Goal: Task Accomplishment & Management: Use online tool/utility

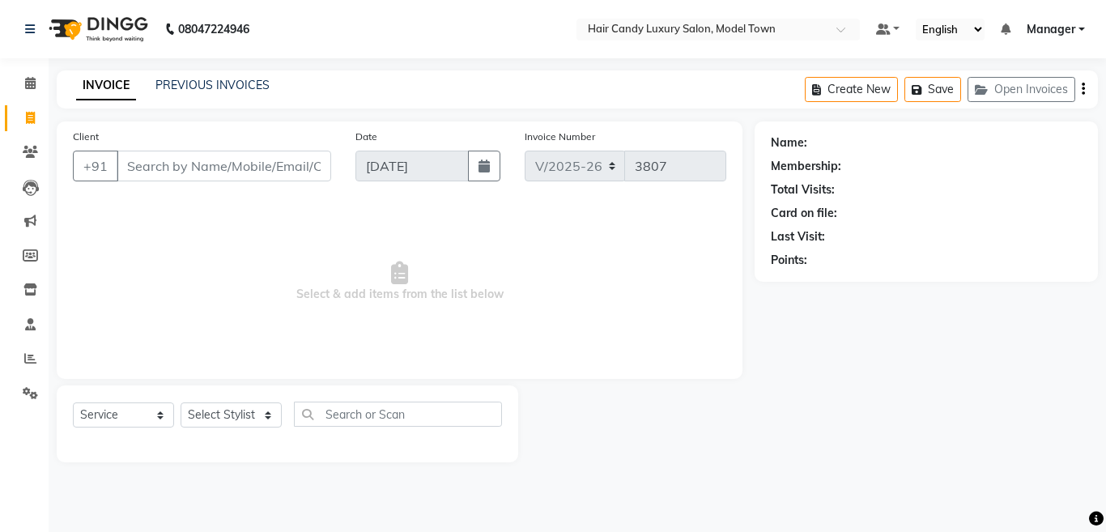
select select "4716"
select select "service"
click at [164, 179] on input "Client" at bounding box center [224, 166] width 215 height 31
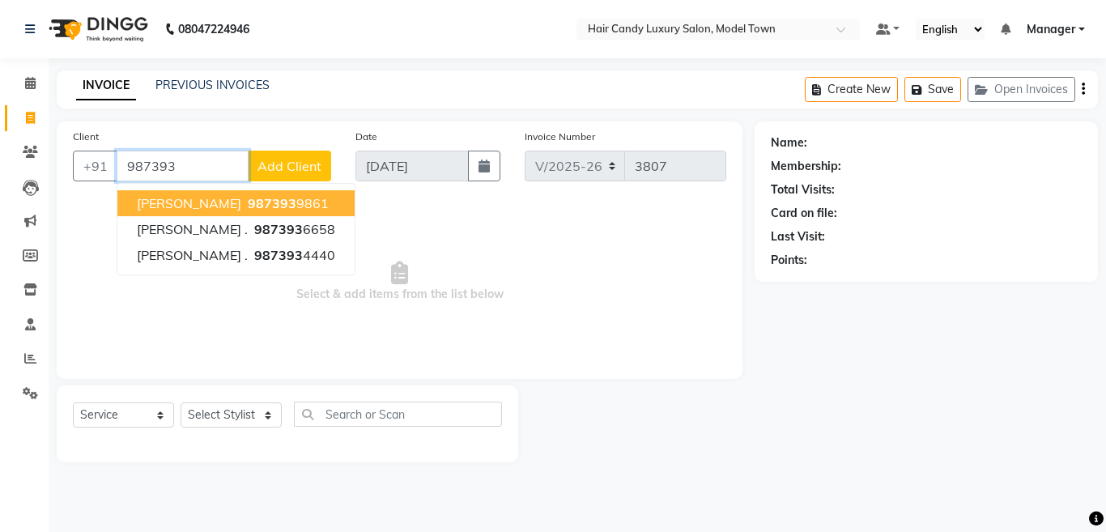
click at [279, 211] on ngb-highlight "987393 9861" at bounding box center [287, 203] width 84 height 16
type input "9873939861"
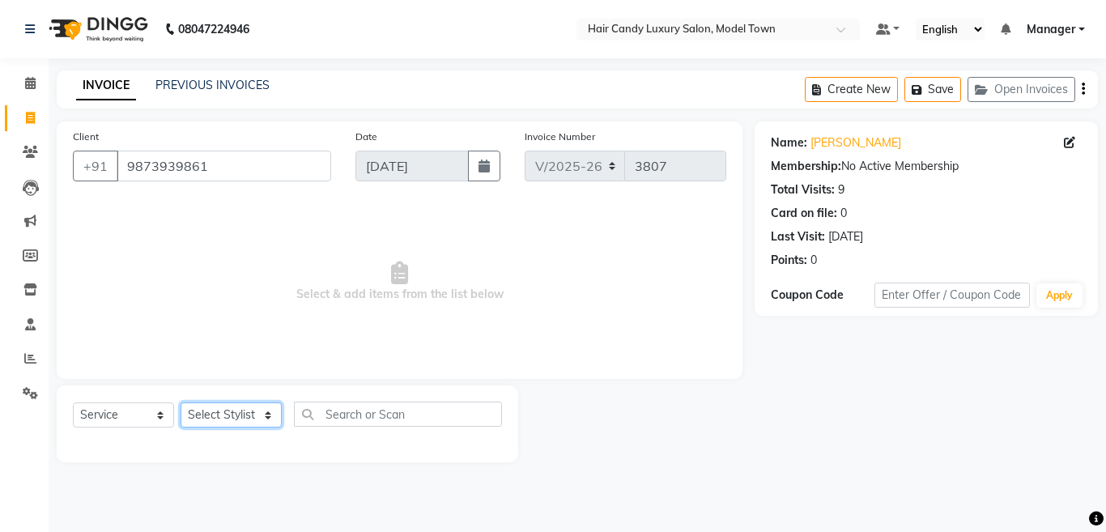
click at [222, 425] on select "Select Stylist Aakib Anas Izhar Kajal Laiq (Rahul) Manager Neeraj parul Pawan P…" at bounding box center [231, 415] width 101 height 25
select select "28756"
click at [181, 403] on select "Select Stylist Aakib Anas Izhar Kajal Laiq (Rahul) Manager Neeraj parul Pawan P…" at bounding box center [231, 415] width 101 height 25
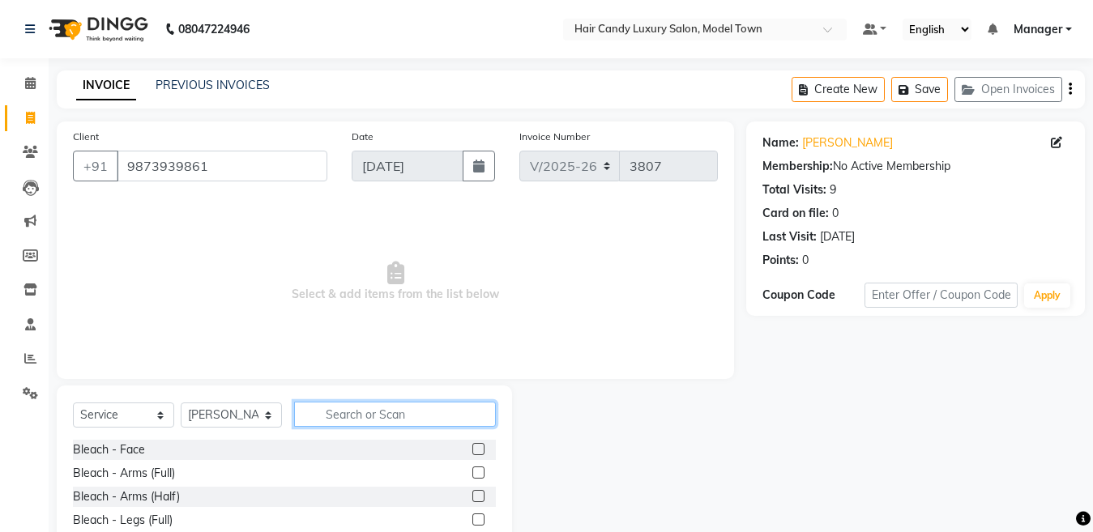
click at [383, 422] on input "text" at bounding box center [395, 414] width 202 height 25
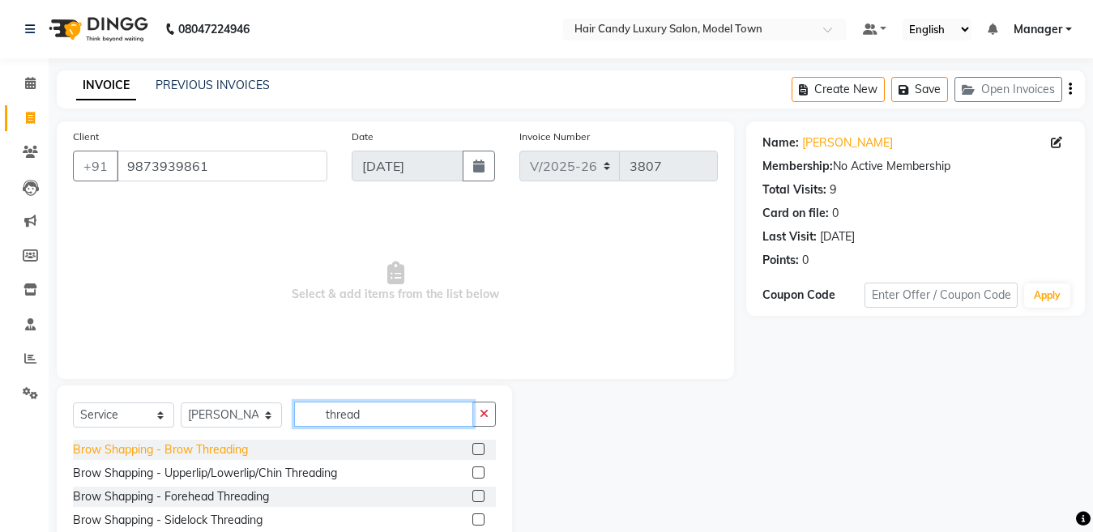
type input "thread"
click at [220, 452] on div "Brow Shapping - Brow Threading" at bounding box center [160, 449] width 175 height 17
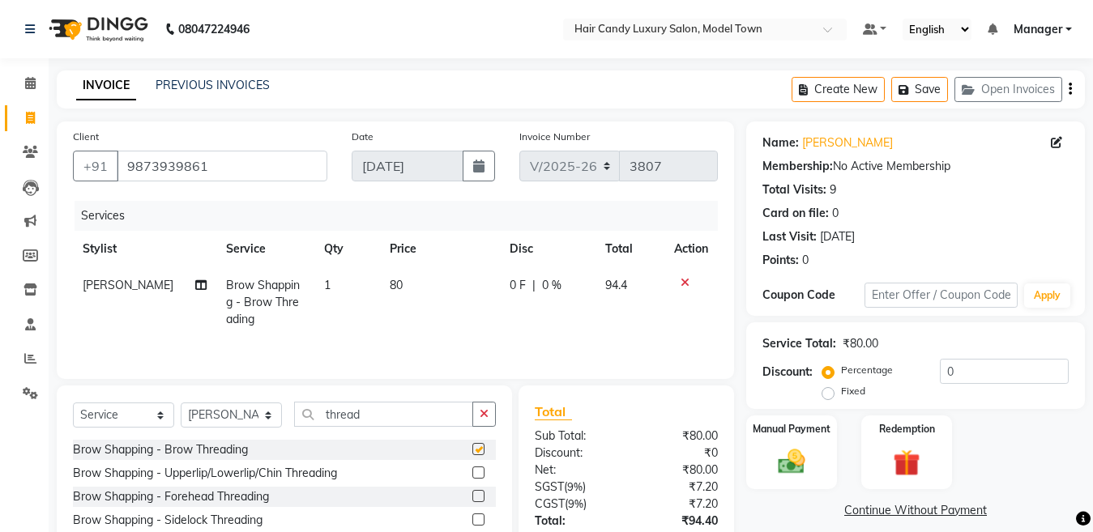
checkbox input "false"
click at [401, 287] on td "80" at bounding box center [440, 302] width 120 height 70
select select "28756"
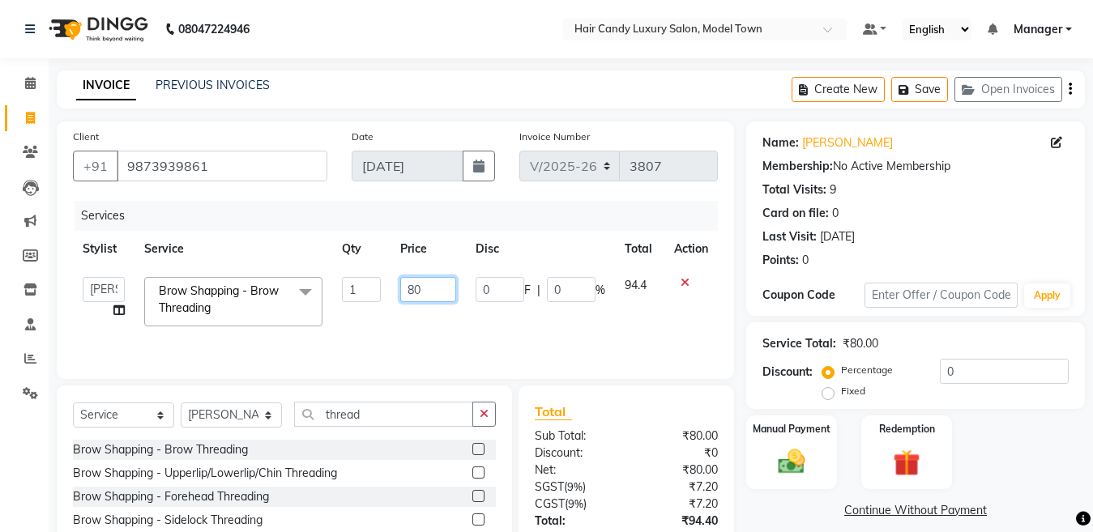
click at [403, 288] on input "80" at bounding box center [428, 289] width 56 height 25
type input "180"
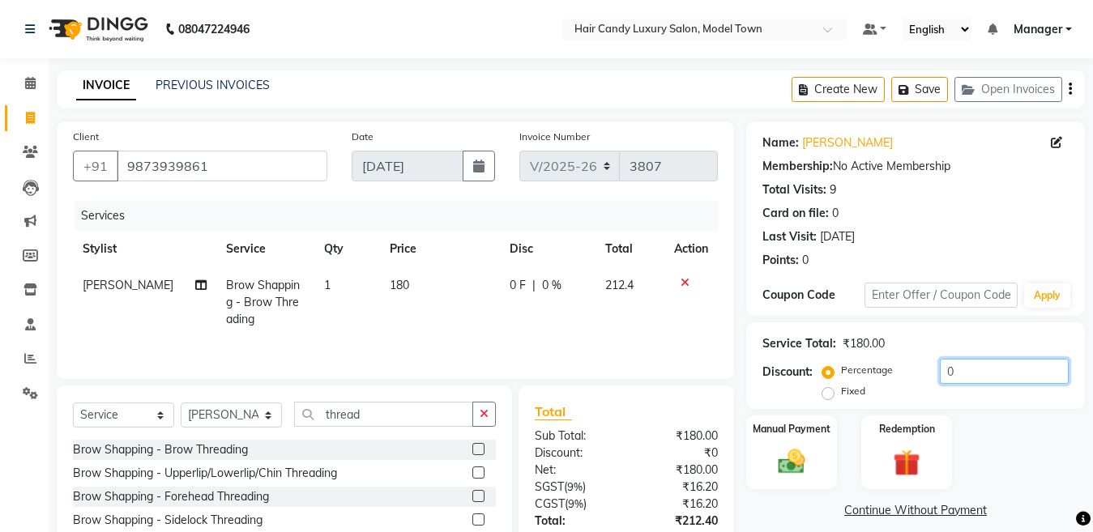
drag, startPoint x: 1013, startPoint y: 371, endPoint x: 635, endPoint y: 407, distance: 380.0
click at [645, 403] on div "Client +91 9873939861 Date 03-09-2025 Invoice Number V/2025 V/2025-26 3807 Serv…" at bounding box center [571, 380] width 1052 height 519
type input "15.25"
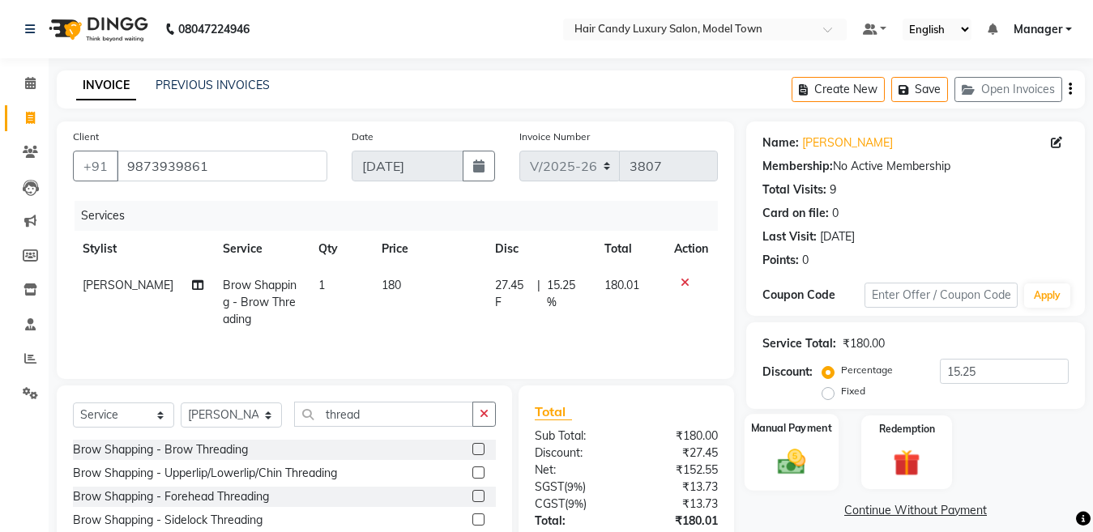
click at [783, 437] on div "Manual Payment" at bounding box center [791, 452] width 94 height 77
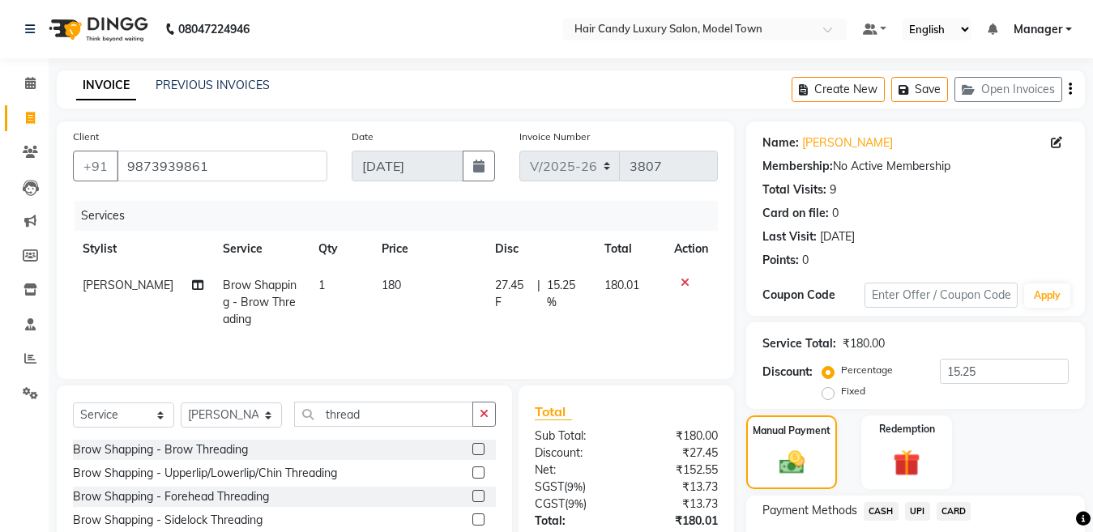
scroll to position [134, 0]
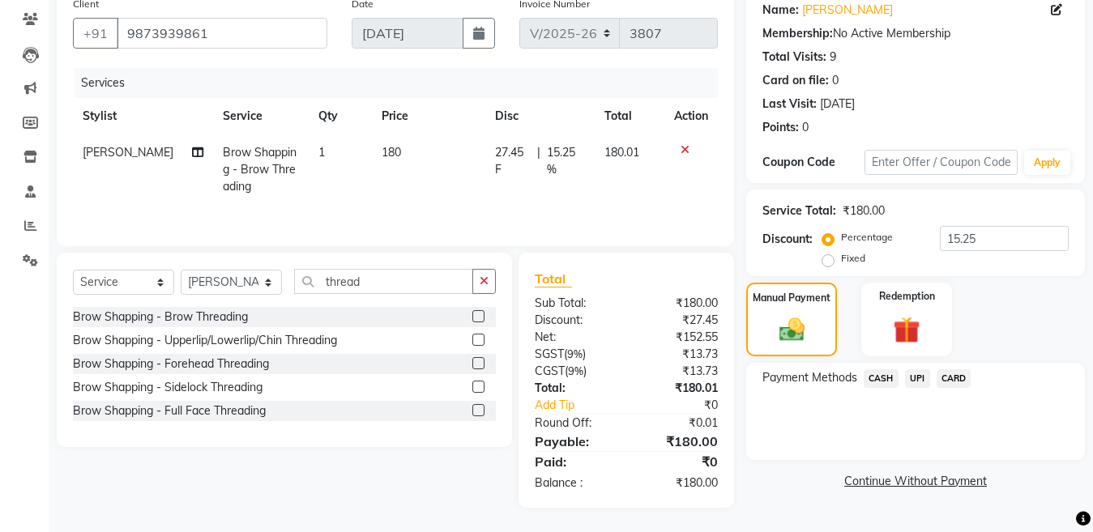
click at [886, 375] on span "CASH" at bounding box center [880, 378] width 35 height 19
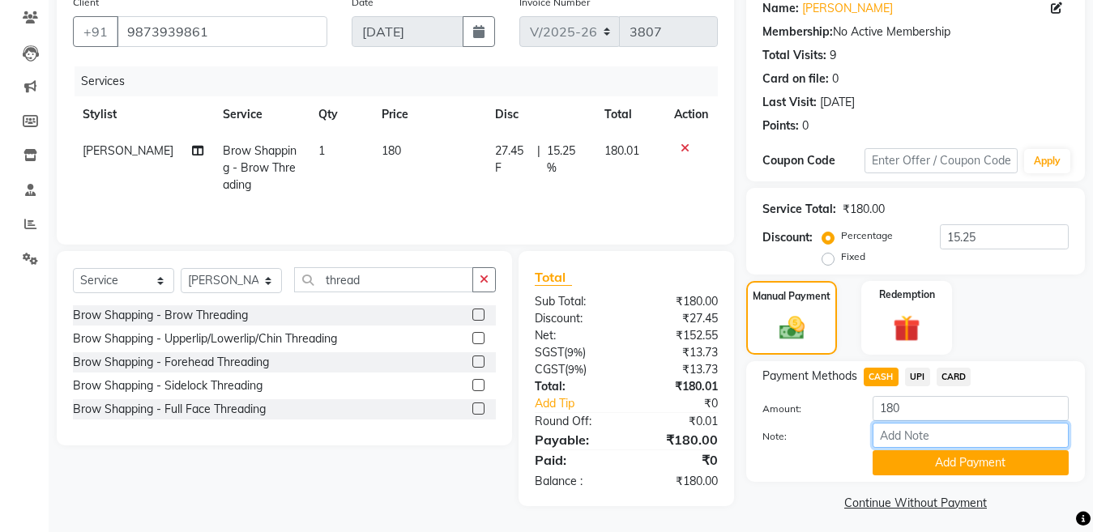
click at [940, 446] on input "Note:" at bounding box center [970, 435] width 196 height 25
click at [941, 454] on button "Add Payment" at bounding box center [970, 462] width 196 height 25
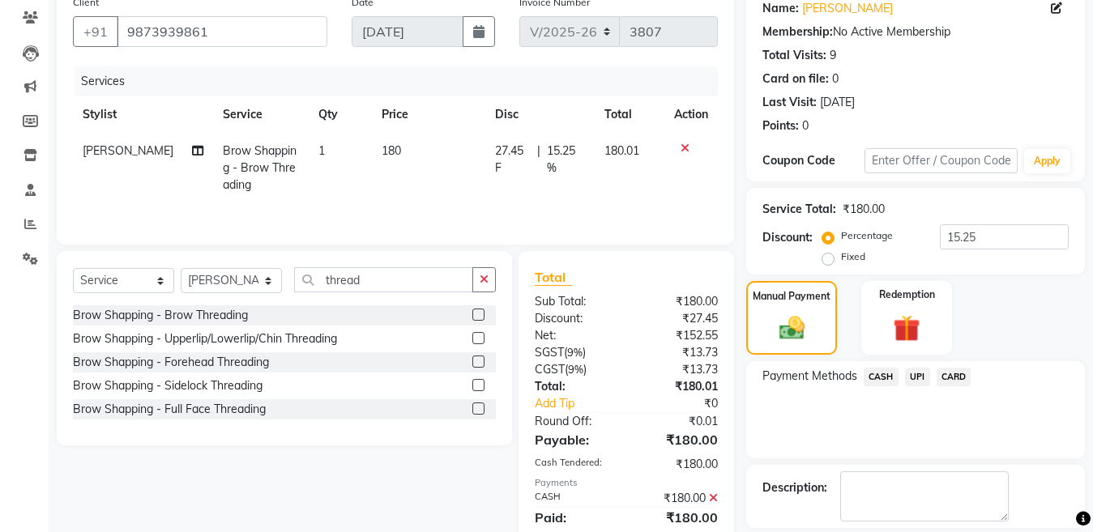
scroll to position [210, 0]
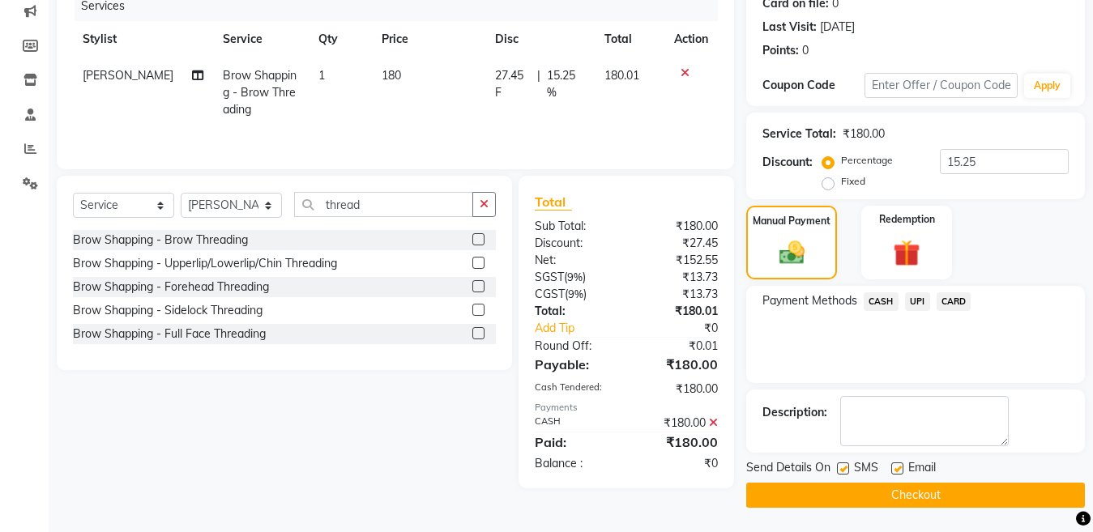
click at [837, 466] on label at bounding box center [843, 468] width 12 height 12
click at [837, 466] on input "checkbox" at bounding box center [842, 469] width 11 height 11
click at [837, 465] on label at bounding box center [843, 468] width 12 height 12
click at [837, 465] on input "checkbox" at bounding box center [842, 469] width 11 height 11
checkbox input "true"
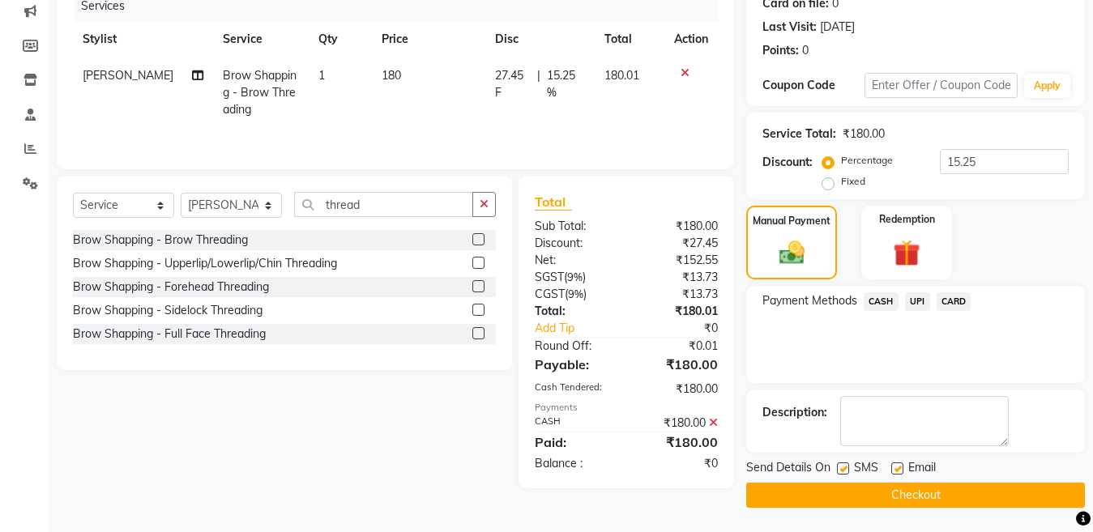
click at [840, 490] on button "Checkout" at bounding box center [915, 495] width 339 height 25
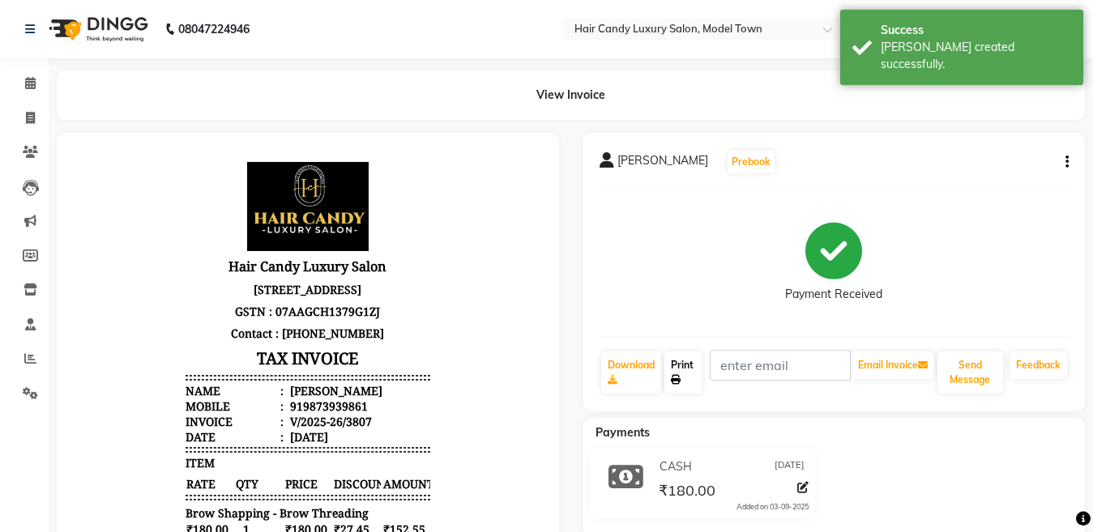
click at [671, 369] on link "Print" at bounding box center [682, 372] width 37 height 42
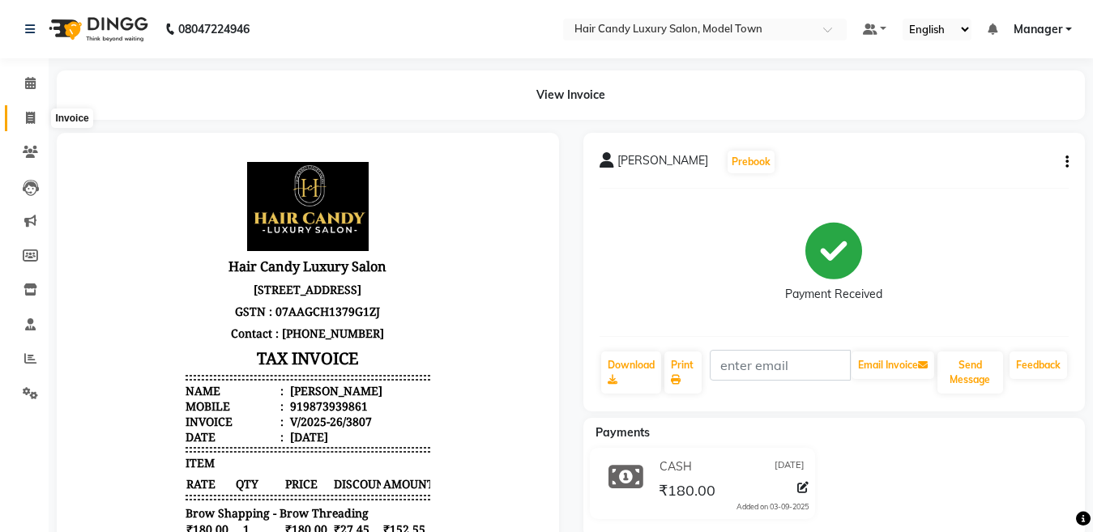
click at [32, 115] on icon at bounding box center [30, 118] width 9 height 12
select select "service"
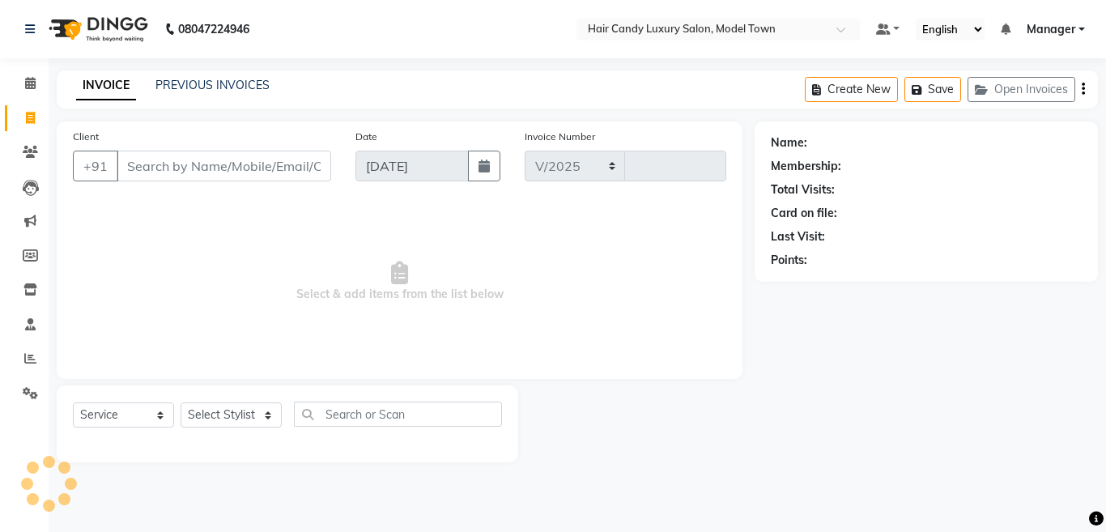
select select "4716"
type input "3808"
click at [233, 406] on select "Select Stylist Aakib Anas Izhar Kajal Laiq (Rahul) Manager Neeraj parul Pawan P…" at bounding box center [231, 415] width 101 height 25
select select "28006"
click at [181, 403] on select "Select Stylist Aakib Anas Izhar Kajal Laiq (Rahul) Manager Neeraj parul Pawan P…" at bounding box center [231, 415] width 101 height 25
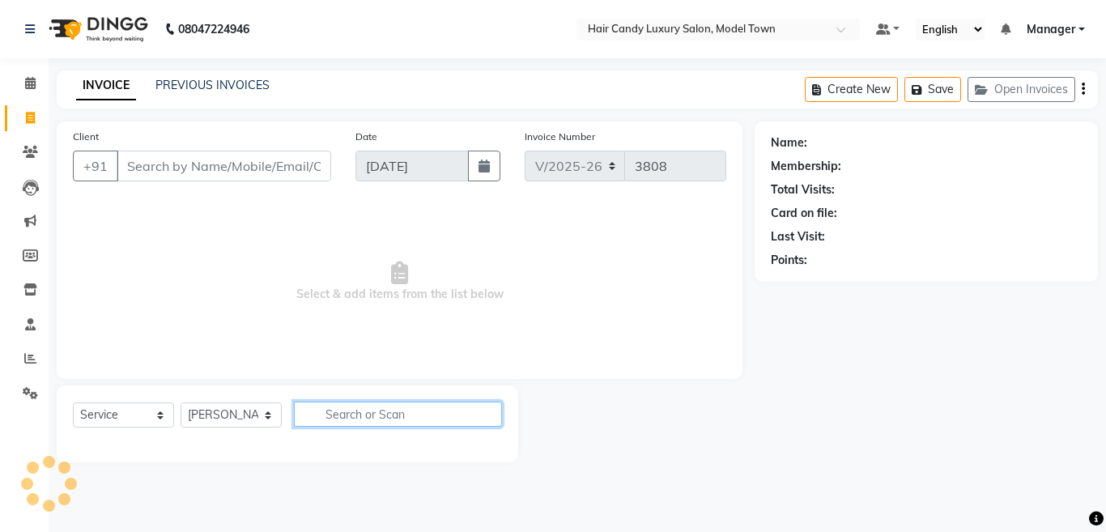
click at [403, 417] on input "text" at bounding box center [398, 414] width 208 height 25
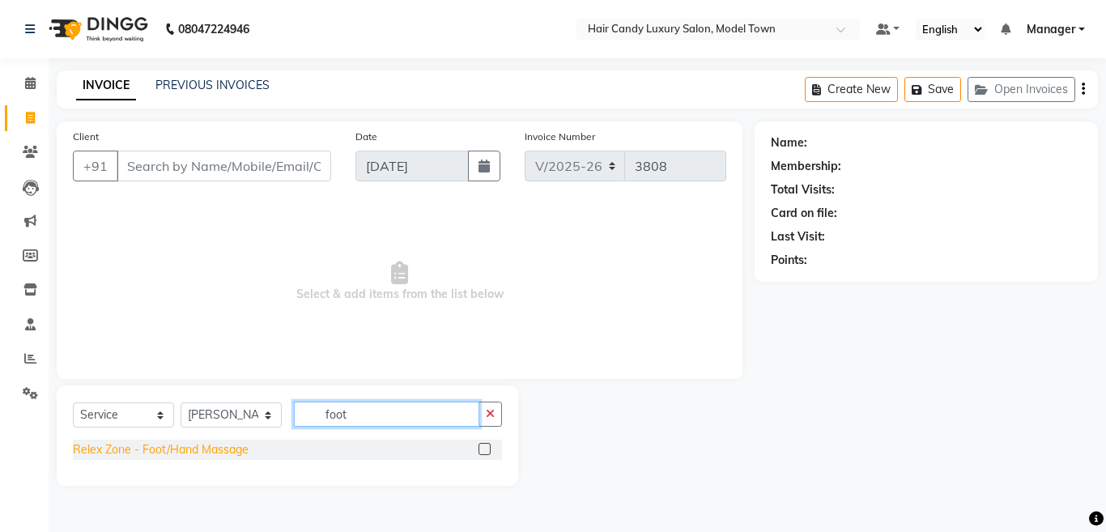
type input "foot"
click at [217, 446] on div "Relex Zone - Foot/Hand Massage" at bounding box center [161, 449] width 176 height 17
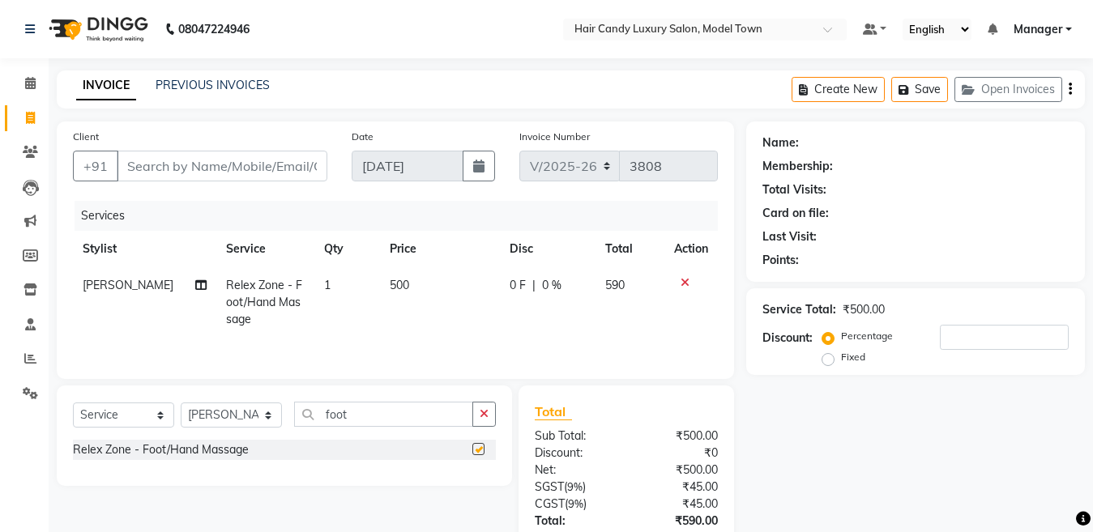
checkbox input "false"
drag, startPoint x: 371, startPoint y: 418, endPoint x: 255, endPoint y: 416, distance: 115.8
click at [255, 416] on div "Select Service Product Membership Package Voucher Prepaid Gift Card Select Styl…" at bounding box center [284, 421] width 423 height 38
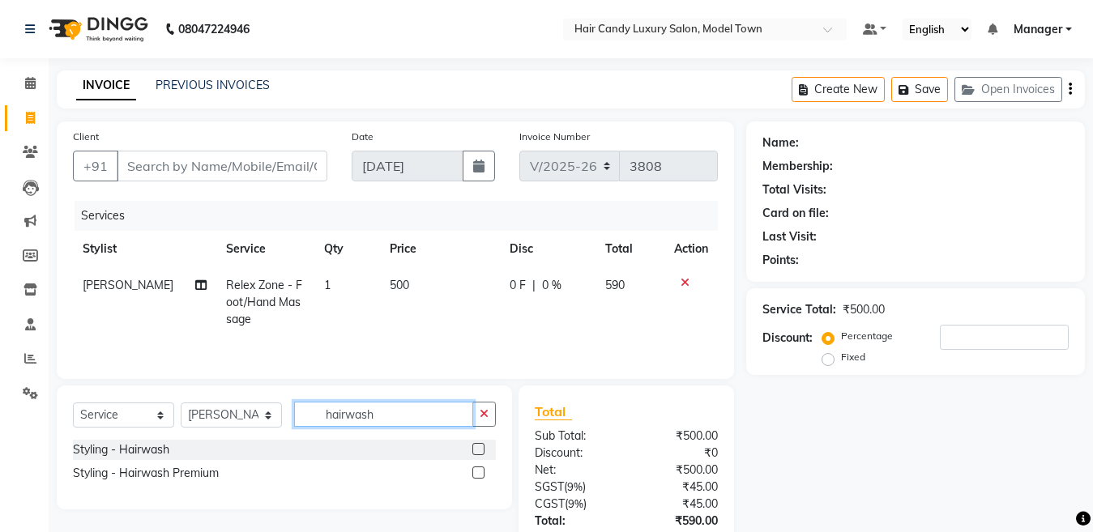
type input "hairwash"
click at [79, 460] on div "Styling - Hairwash" at bounding box center [284, 450] width 423 height 20
click at [82, 458] on div "Styling - Hairwash" at bounding box center [121, 449] width 96 height 17
checkbox input "false"
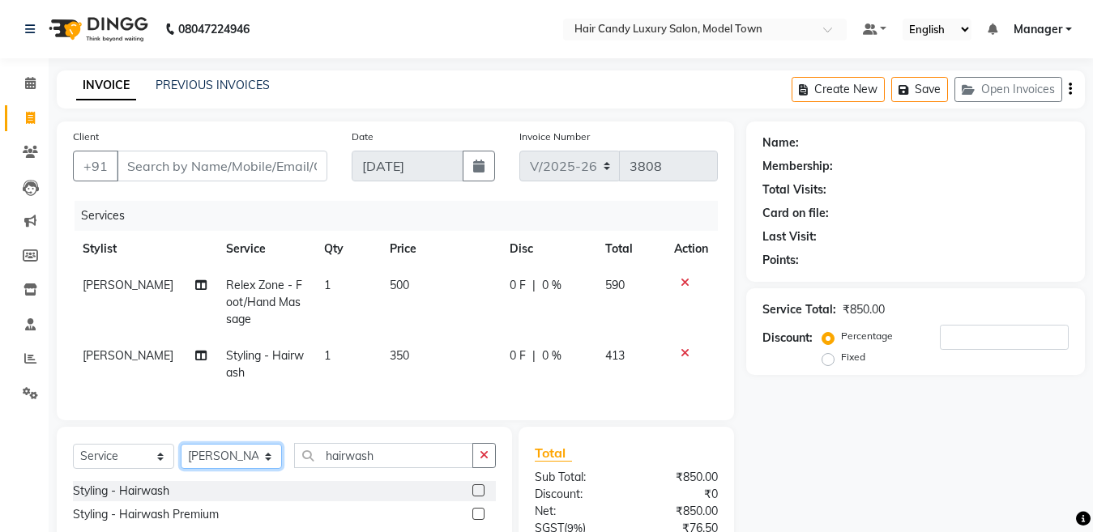
click at [237, 466] on select "Select Stylist Aakib Anas Izhar Kajal Laiq (Rahul) Manager Neeraj parul Pawan P…" at bounding box center [231, 456] width 101 height 25
select select "28756"
click at [181, 458] on select "Select Stylist Aakib Anas Izhar Kajal Laiq (Rahul) Manager Neeraj parul Pawan P…" at bounding box center [231, 456] width 101 height 25
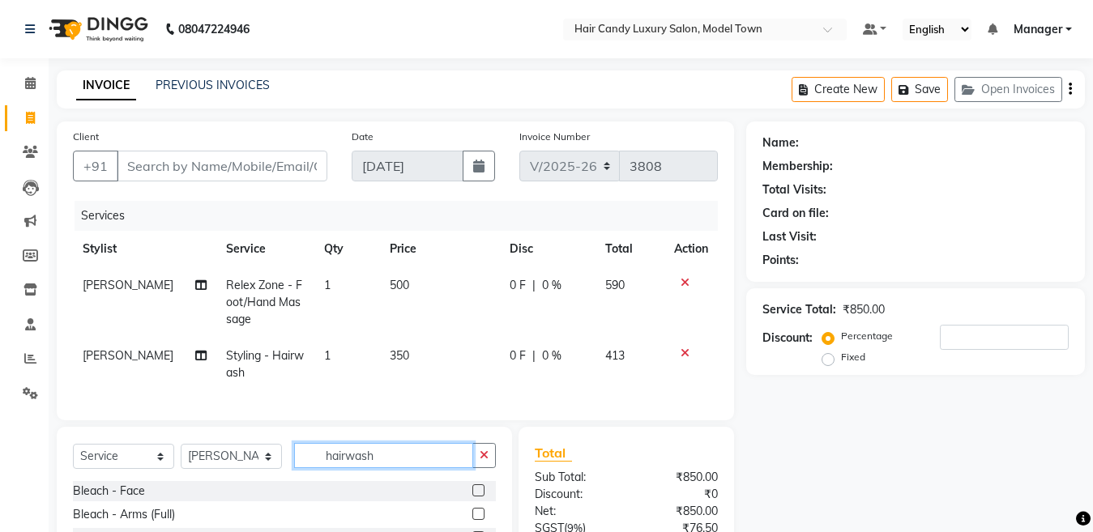
click at [403, 460] on input "hairwash" at bounding box center [383, 455] width 179 height 25
click at [403, 459] on input "hairwash" at bounding box center [383, 455] width 179 height 25
type input "t"
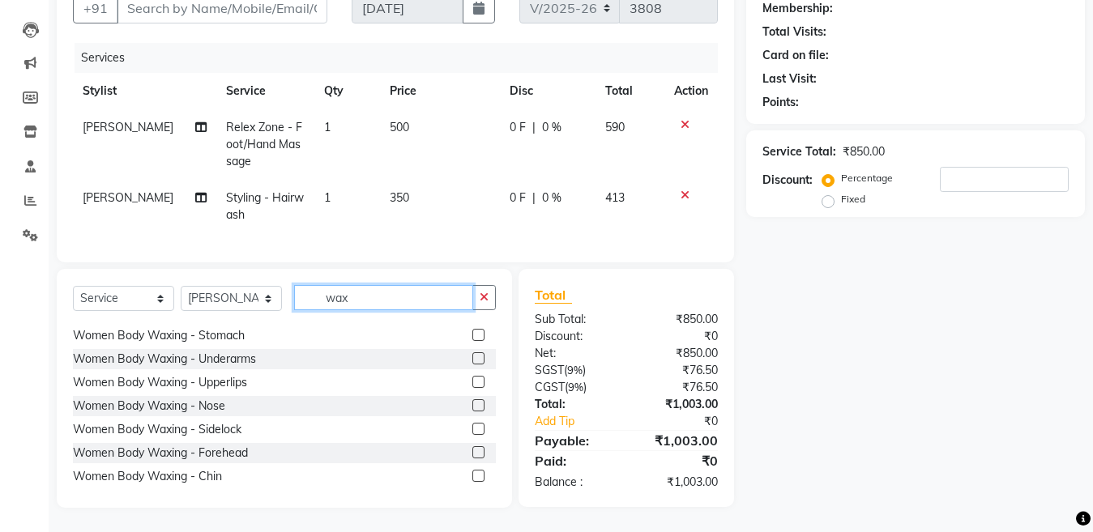
scroll to position [214, 0]
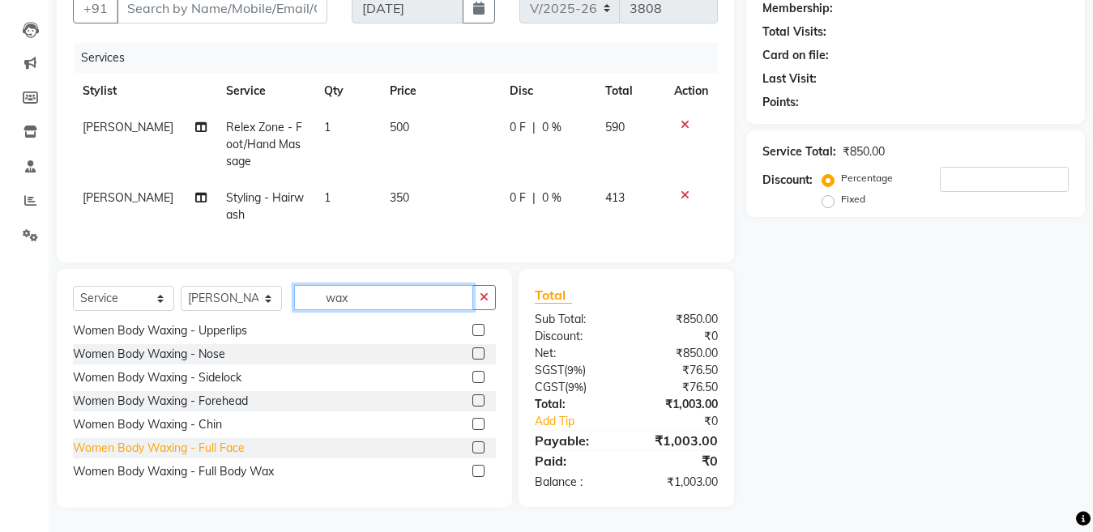
type input "wax"
click at [215, 449] on div "Women Body Waxing - Full Face" at bounding box center [159, 448] width 172 height 17
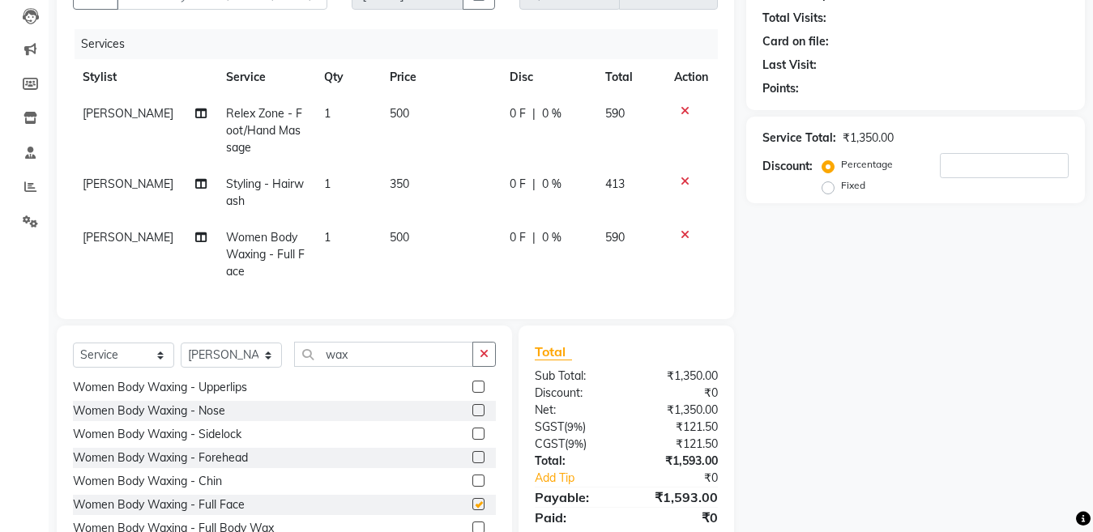
checkbox input "false"
click at [433, 234] on td "500" at bounding box center [440, 254] width 120 height 70
select select "28756"
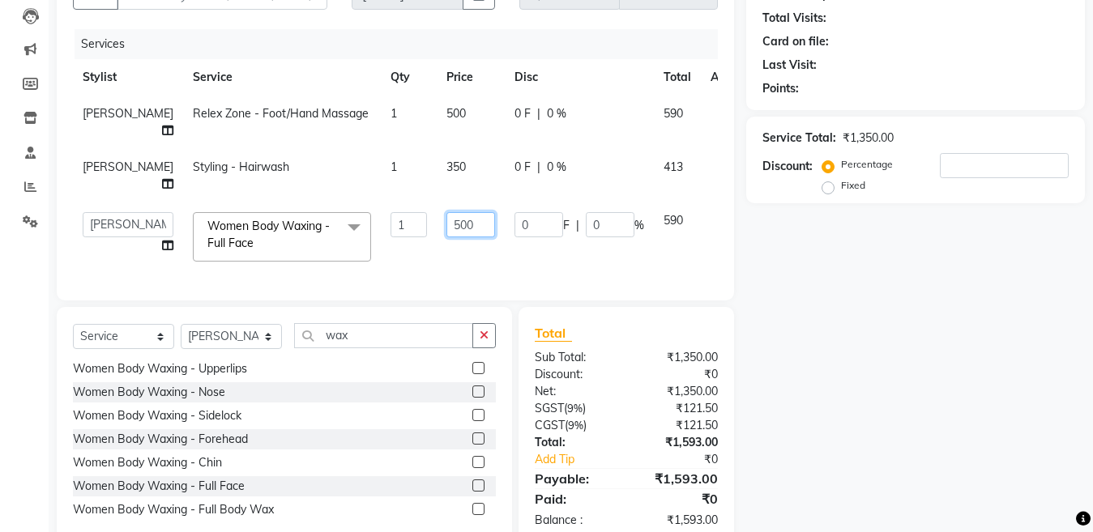
drag, startPoint x: 411, startPoint y: 253, endPoint x: 394, endPoint y: 253, distance: 17.0
click at [437, 253] on td "500" at bounding box center [471, 236] width 68 height 69
type input "300"
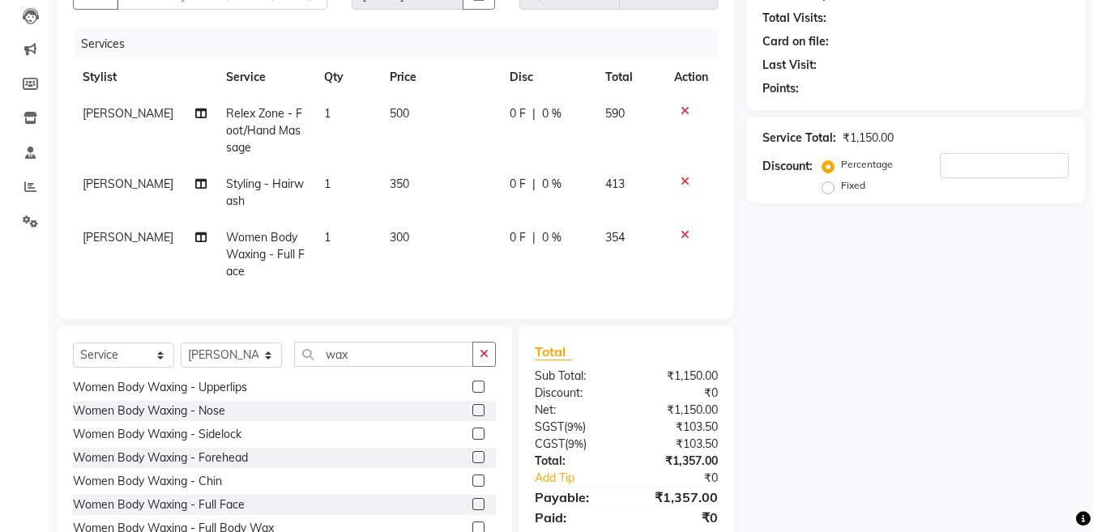
type input "9"
type input "0"
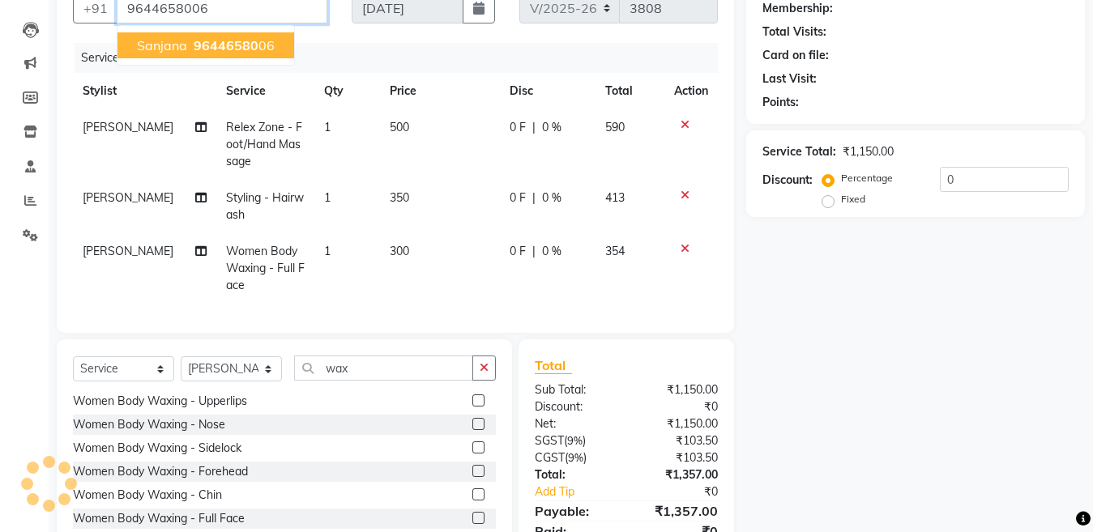
type input "9644658006"
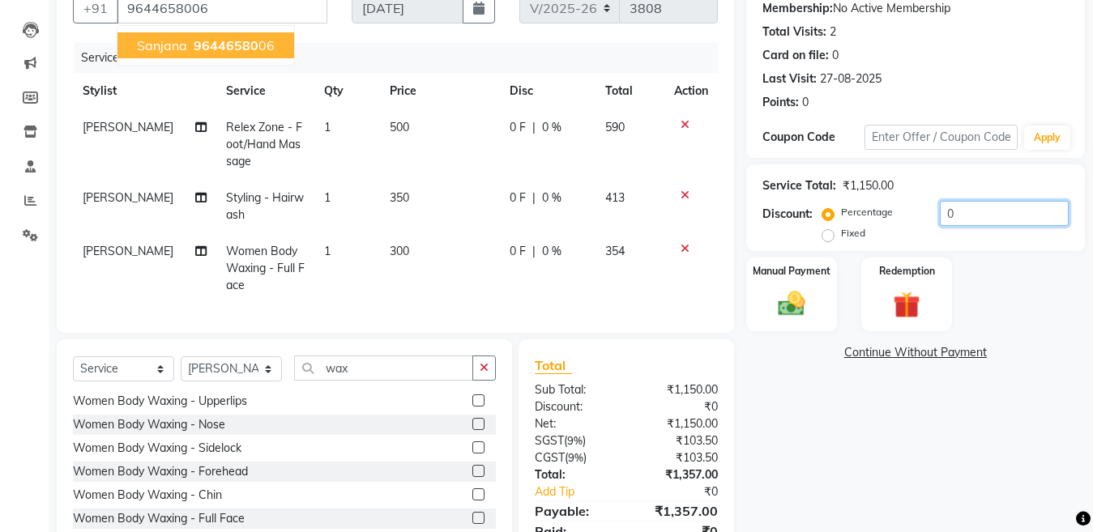
drag, startPoint x: 1016, startPoint y: 210, endPoint x: 790, endPoint y: 215, distance: 226.8
click at [790, 215] on div "Discount: Percentage Fixed 0" at bounding box center [915, 223] width 306 height 44
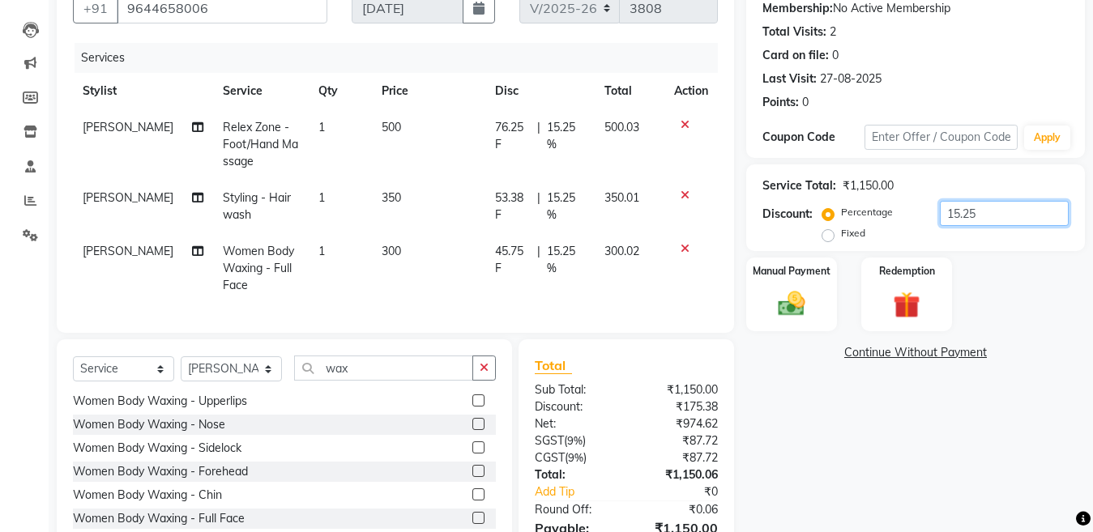
scroll to position [258, 0]
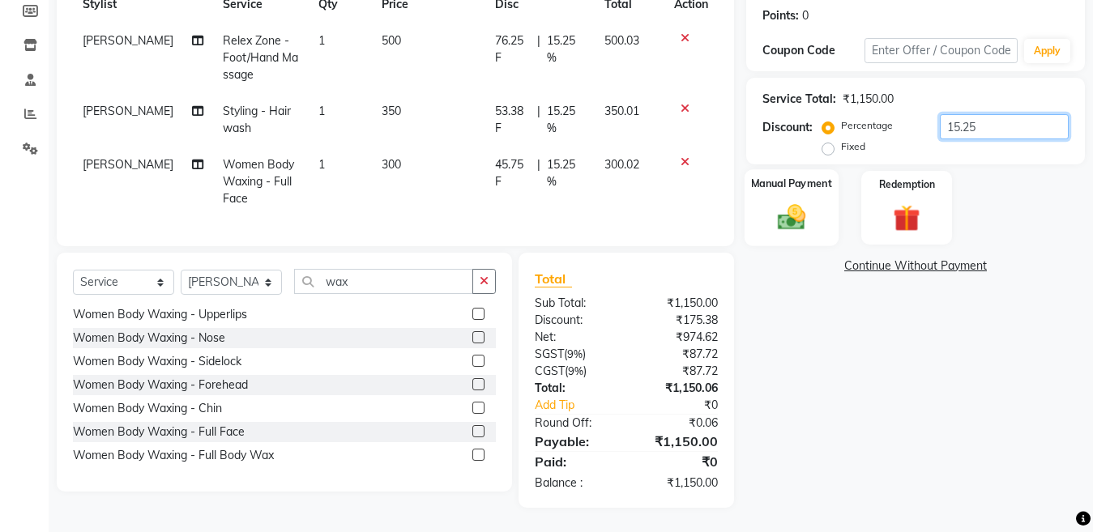
type input "15.25"
click at [818, 196] on div "Manual Payment" at bounding box center [791, 207] width 94 height 77
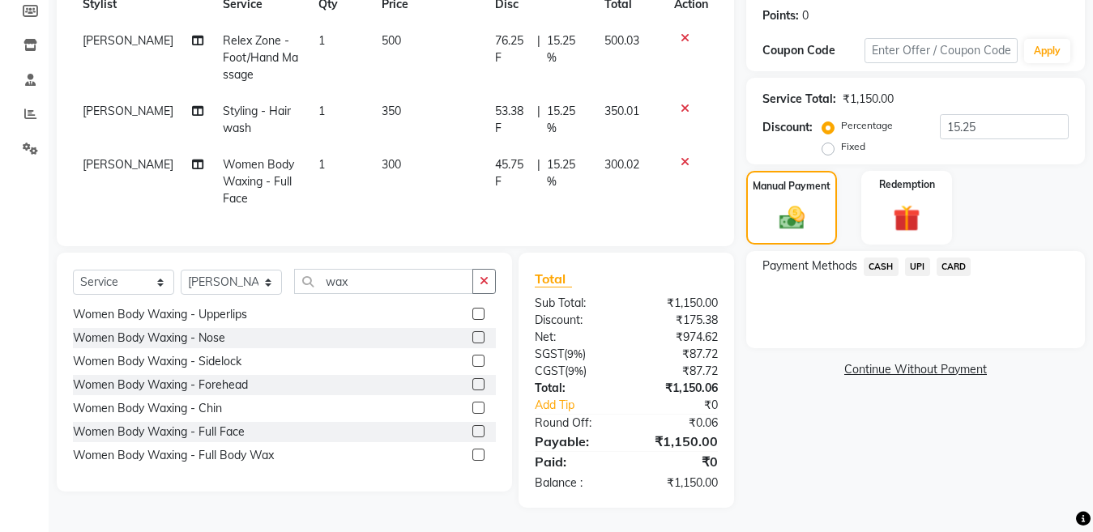
click at [880, 258] on span "CASH" at bounding box center [880, 267] width 35 height 19
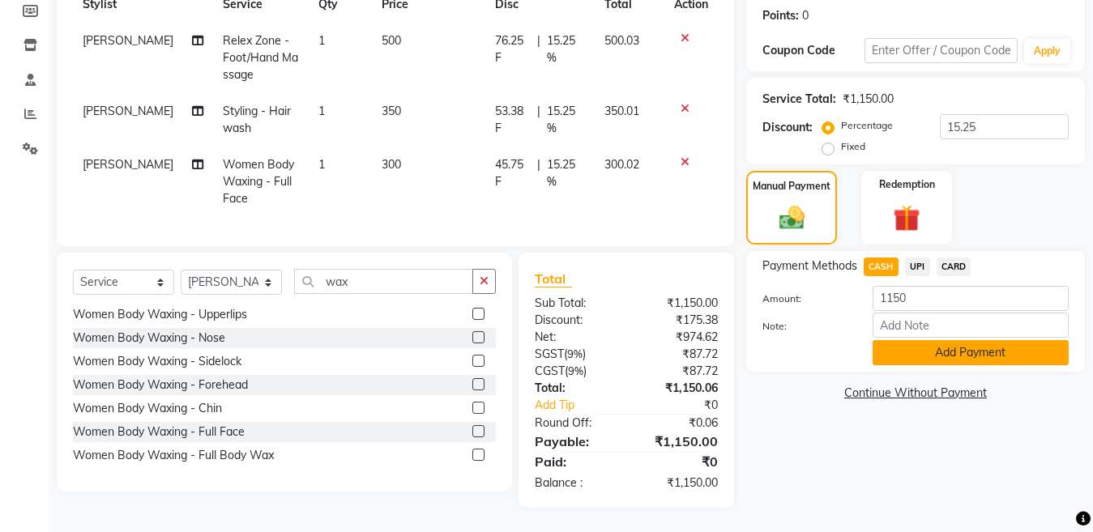
click at [974, 346] on button "Add Payment" at bounding box center [970, 352] width 196 height 25
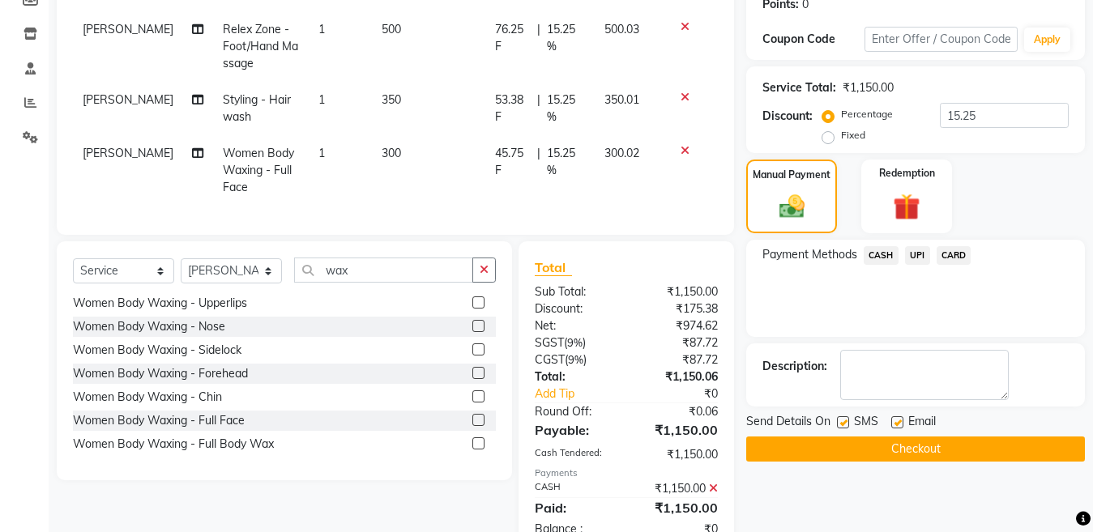
scroll to position [262, 0]
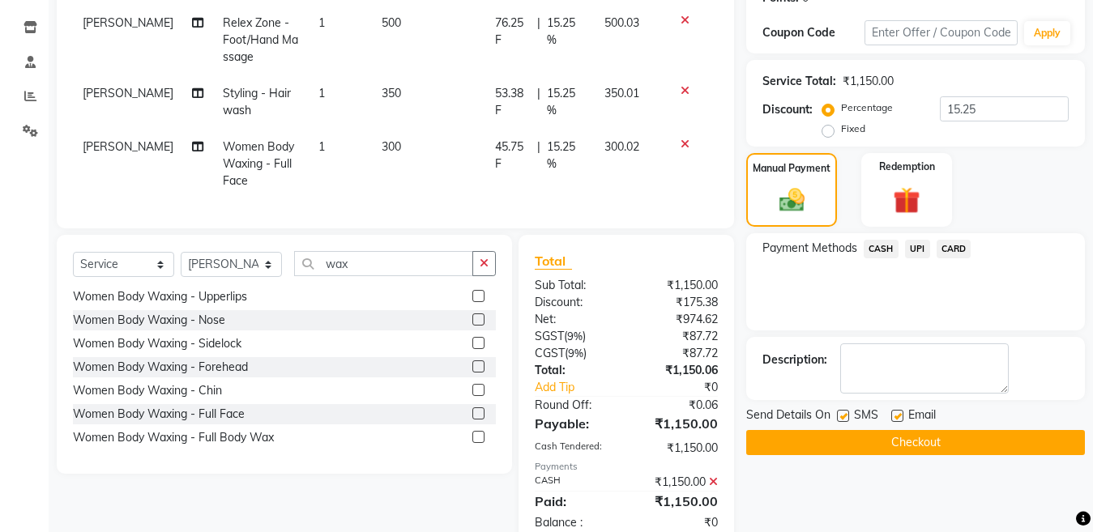
click at [877, 251] on span "CASH" at bounding box center [880, 249] width 35 height 19
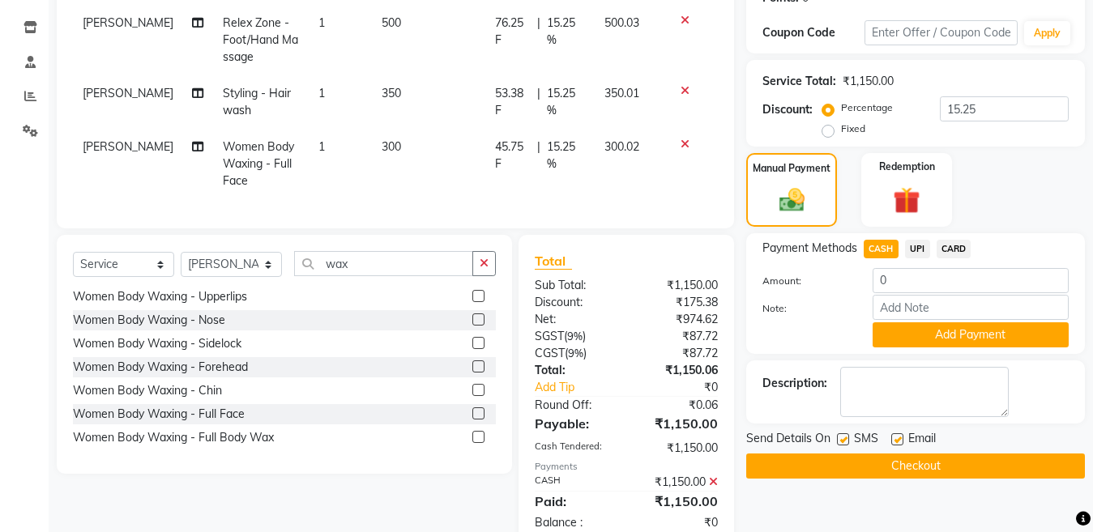
click at [872, 471] on button "Checkout" at bounding box center [915, 466] width 339 height 25
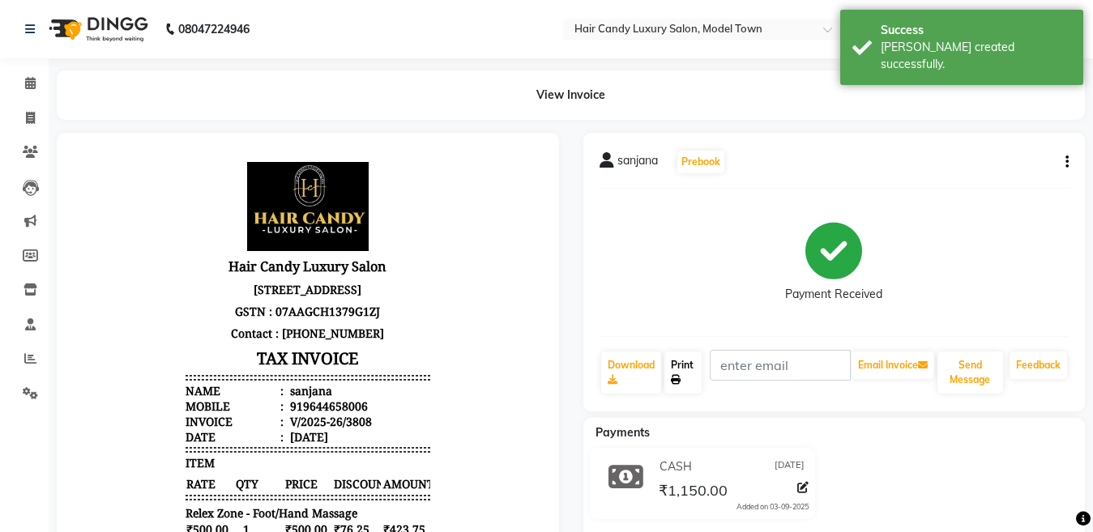
click at [683, 377] on link "Print" at bounding box center [682, 372] width 37 height 42
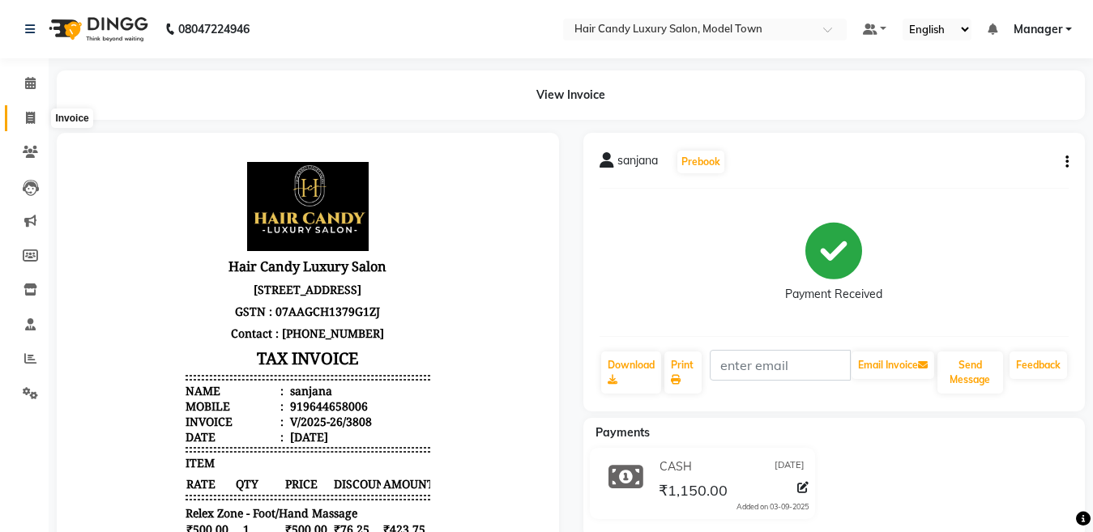
click at [29, 118] on icon at bounding box center [30, 118] width 9 height 12
select select "service"
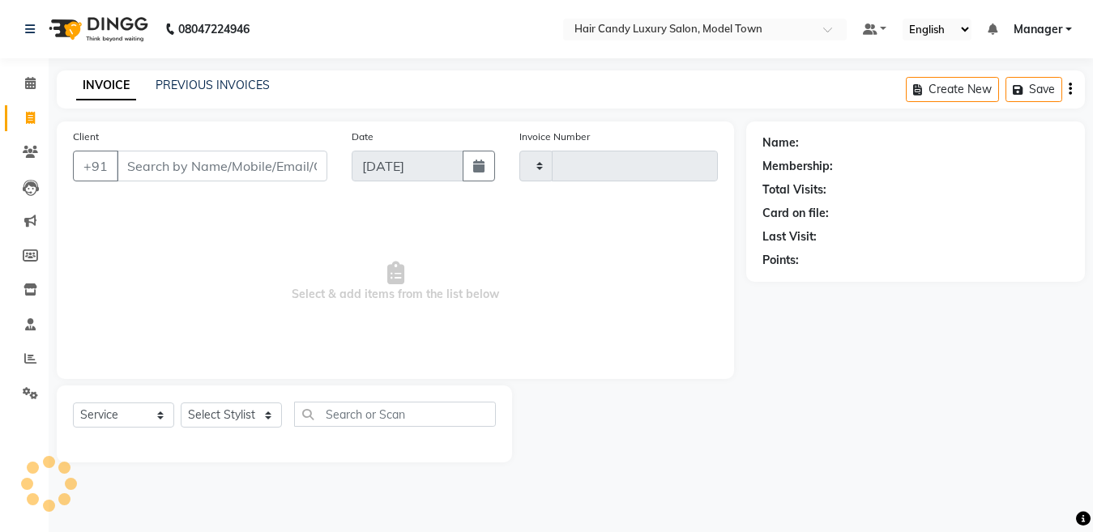
type input "3809"
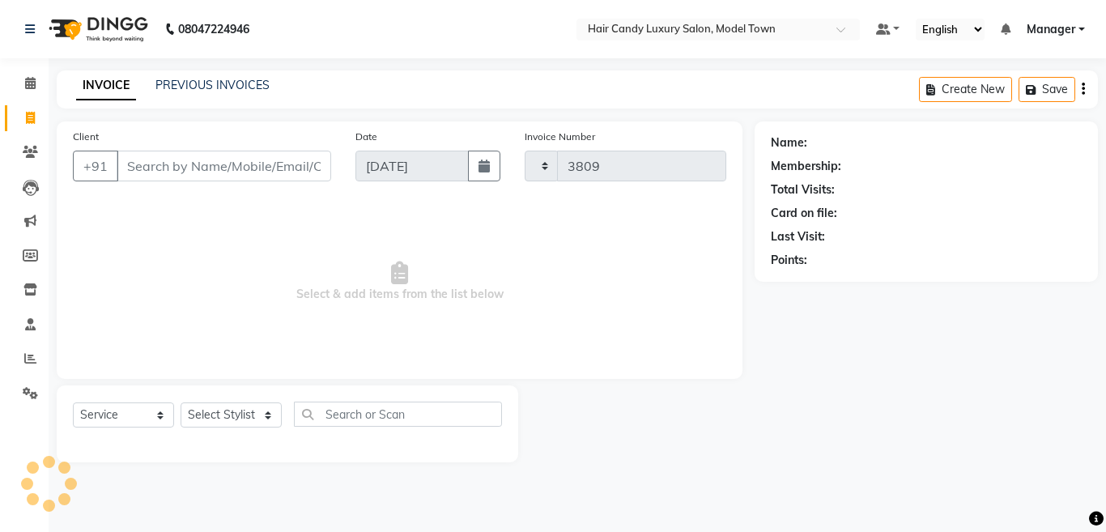
select select "4716"
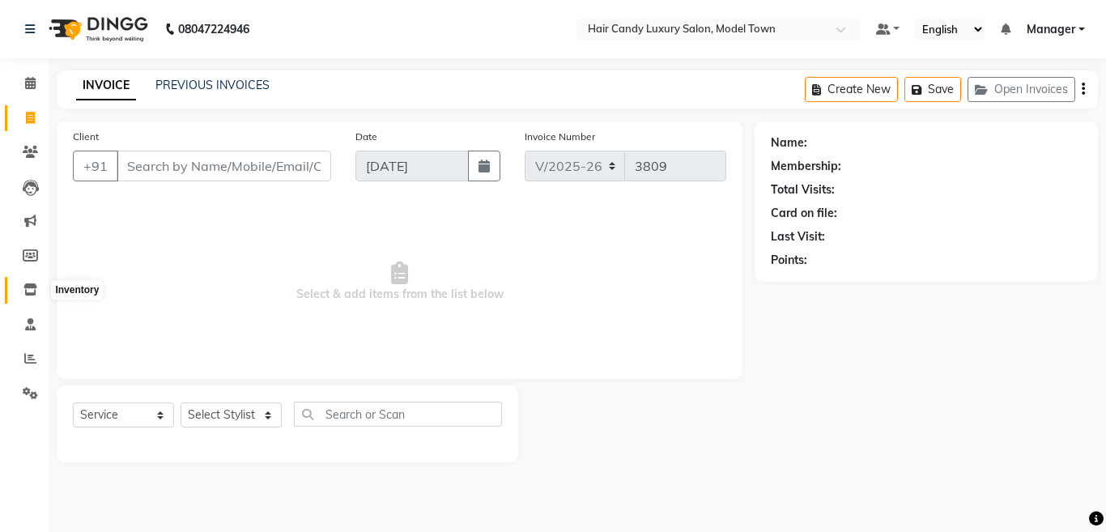
click at [27, 298] on span at bounding box center [30, 290] width 28 height 19
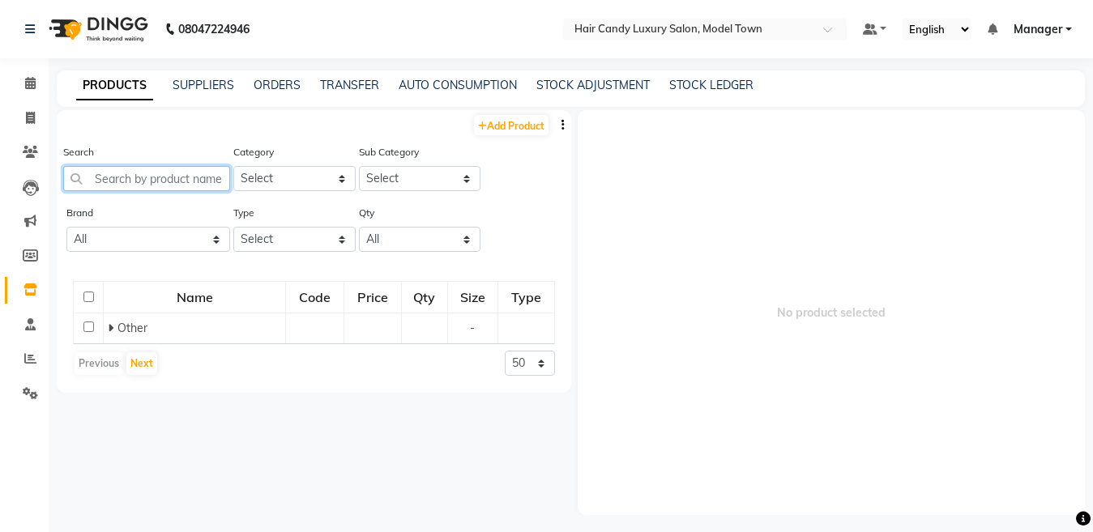
click at [178, 185] on input "text" at bounding box center [146, 178] width 167 height 25
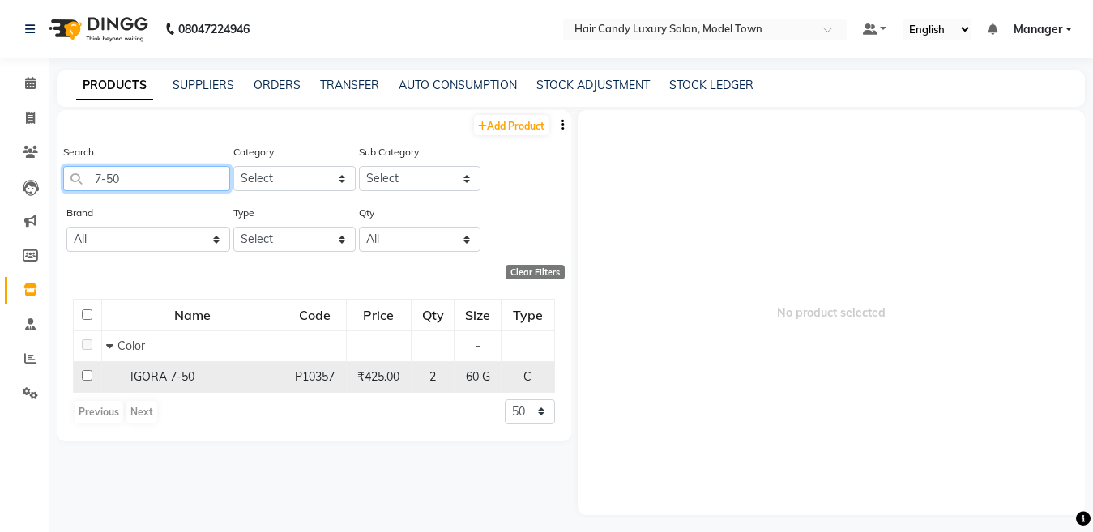
type input "7-50"
click at [143, 373] on span "IGORA 7-50" at bounding box center [162, 376] width 64 height 15
select select
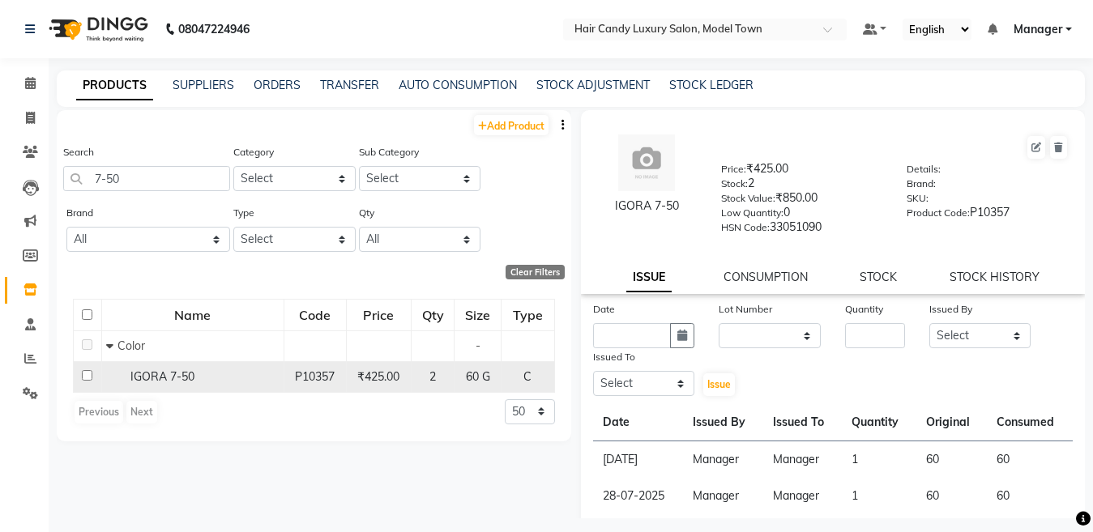
click at [143, 373] on span "IGORA 7-50" at bounding box center [162, 376] width 64 height 15
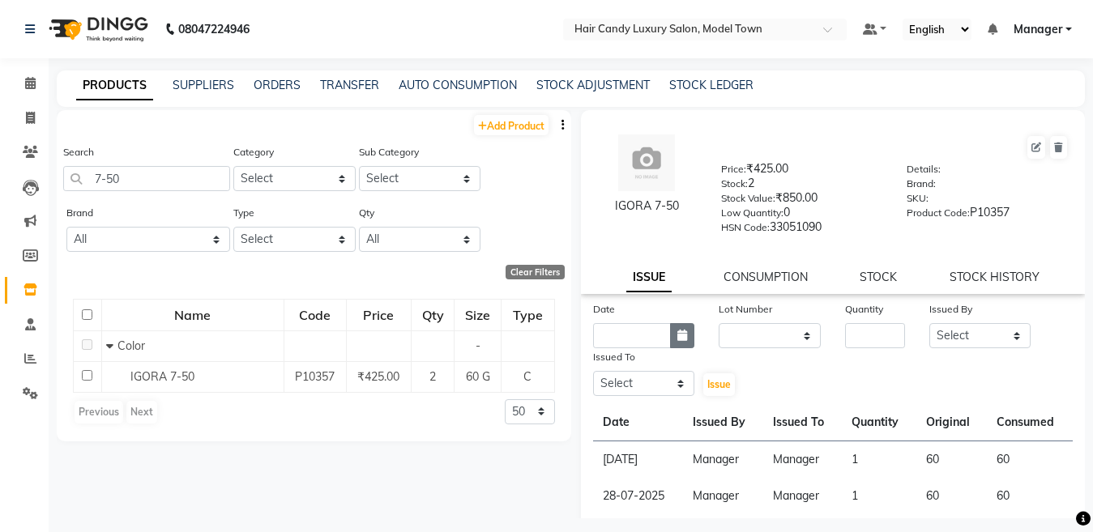
click at [677, 339] on icon "button" at bounding box center [682, 335] width 10 height 11
select select "9"
select select "2025"
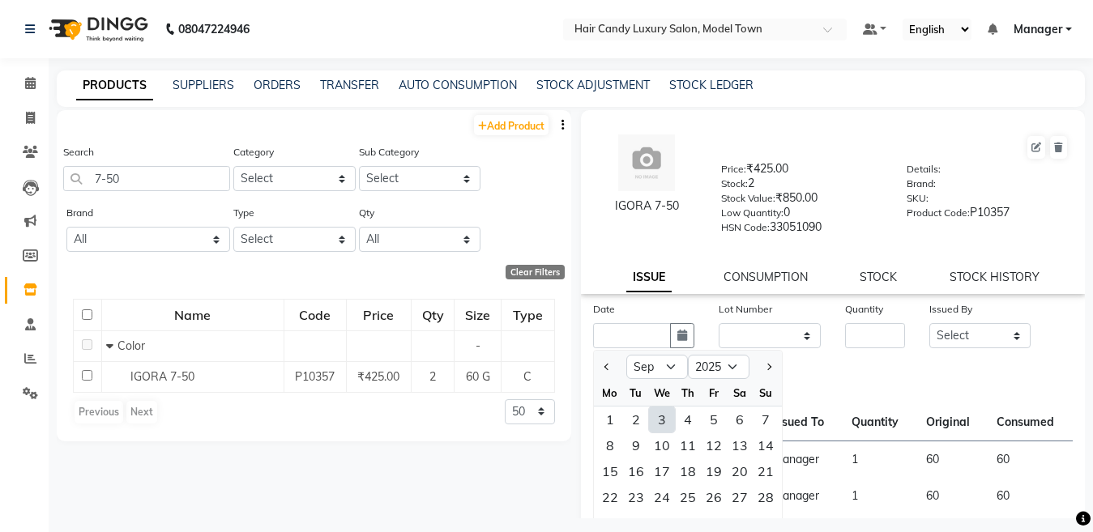
click at [659, 422] on div "3" at bounding box center [662, 420] width 26 height 26
type input "[DATE]"
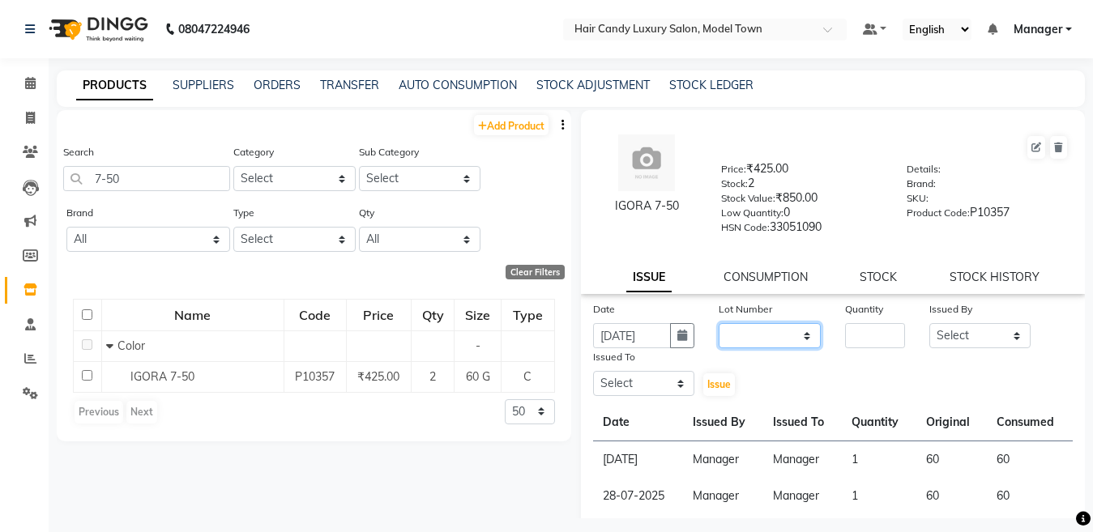
click at [760, 331] on select "None" at bounding box center [769, 335] width 102 height 25
select select "0: null"
click at [718, 323] on select "None" at bounding box center [769, 335] width 102 height 25
click at [880, 328] on input "number" at bounding box center [875, 335] width 60 height 25
type input "1"
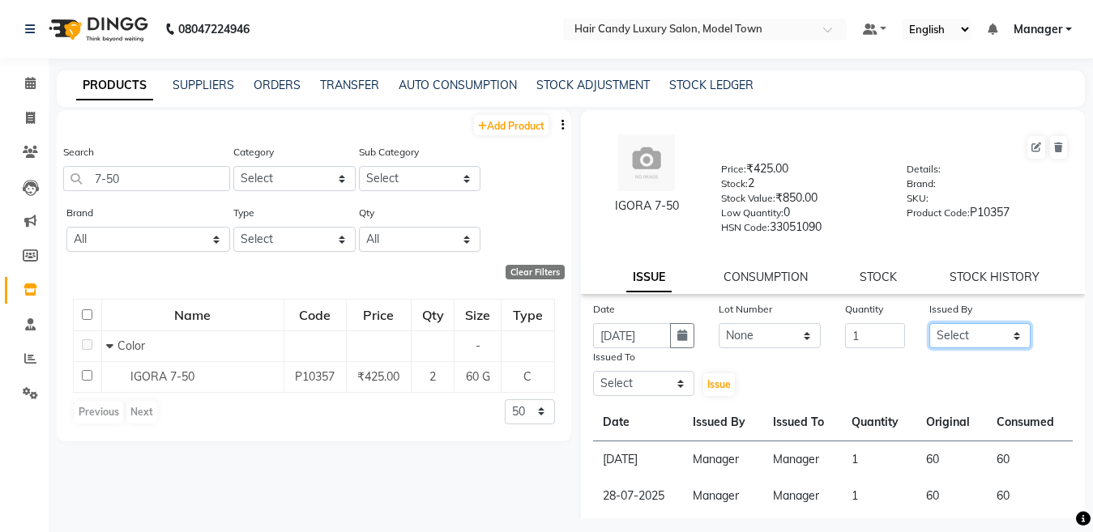
click at [961, 345] on select "Select [PERSON_NAME] [PERSON_NAME] [PERSON_NAME] ([PERSON_NAME]) Manager [PERSO…" at bounding box center [980, 335] width 102 height 25
select select "28446"
click at [929, 323] on select "Select [PERSON_NAME] [PERSON_NAME] [PERSON_NAME] ([PERSON_NAME]) Manager [PERSO…" at bounding box center [980, 335] width 102 height 25
click at [637, 384] on select "Select [PERSON_NAME] [PERSON_NAME] [PERSON_NAME] ([PERSON_NAME]) Manager [PERSO…" at bounding box center [644, 383] width 102 height 25
select select "28446"
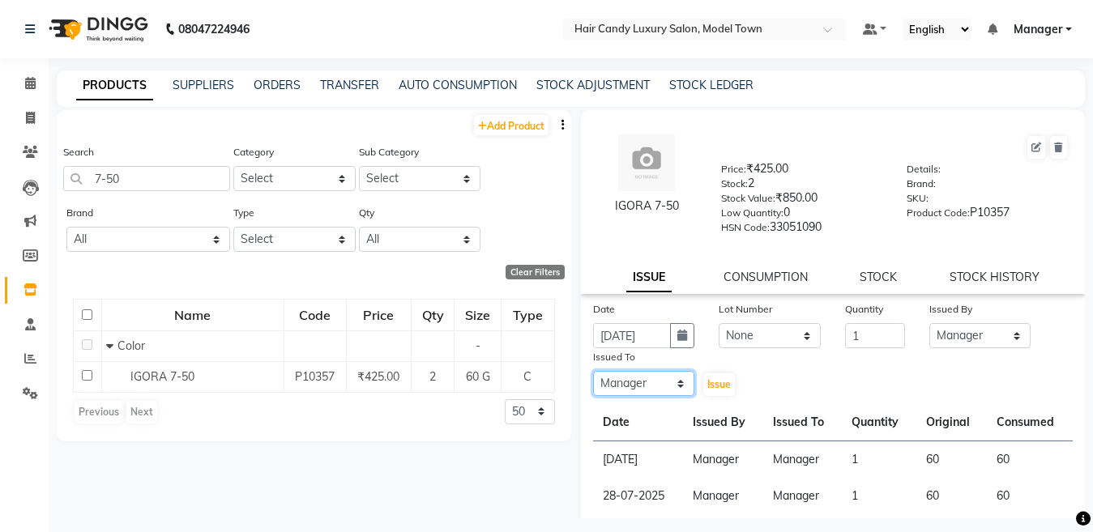
click at [593, 371] on select "Select [PERSON_NAME] [PERSON_NAME] [PERSON_NAME] ([PERSON_NAME]) Manager [PERSO…" at bounding box center [644, 383] width 102 height 25
click at [707, 385] on span "Issue" at bounding box center [718, 384] width 23 height 12
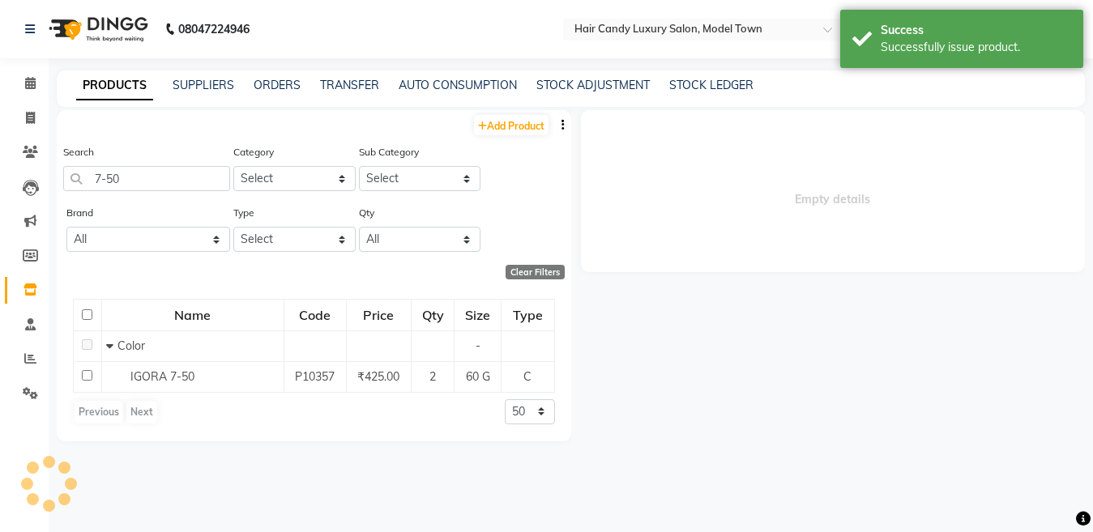
select select
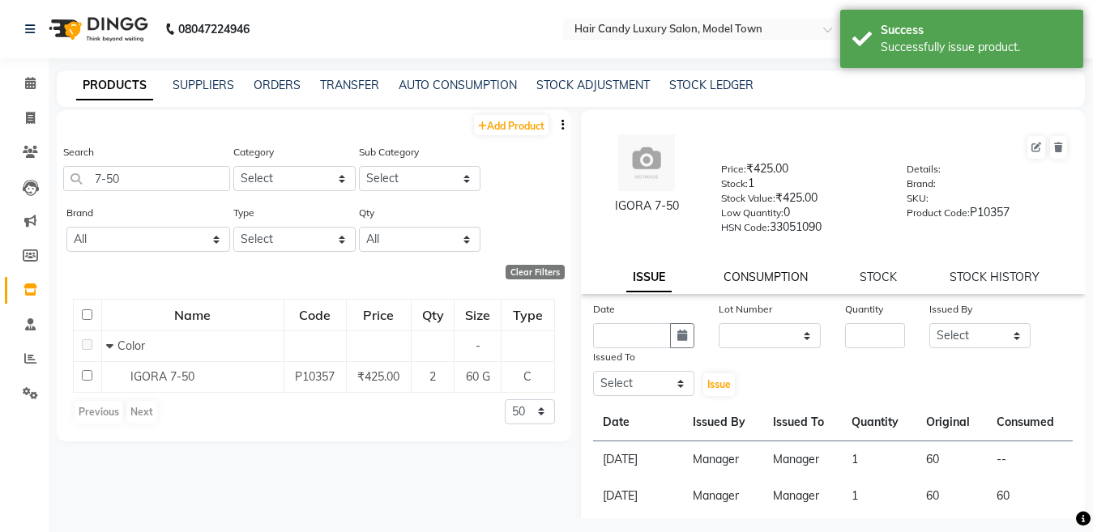
click at [760, 280] on link "CONSUMPTION" at bounding box center [765, 277] width 84 height 15
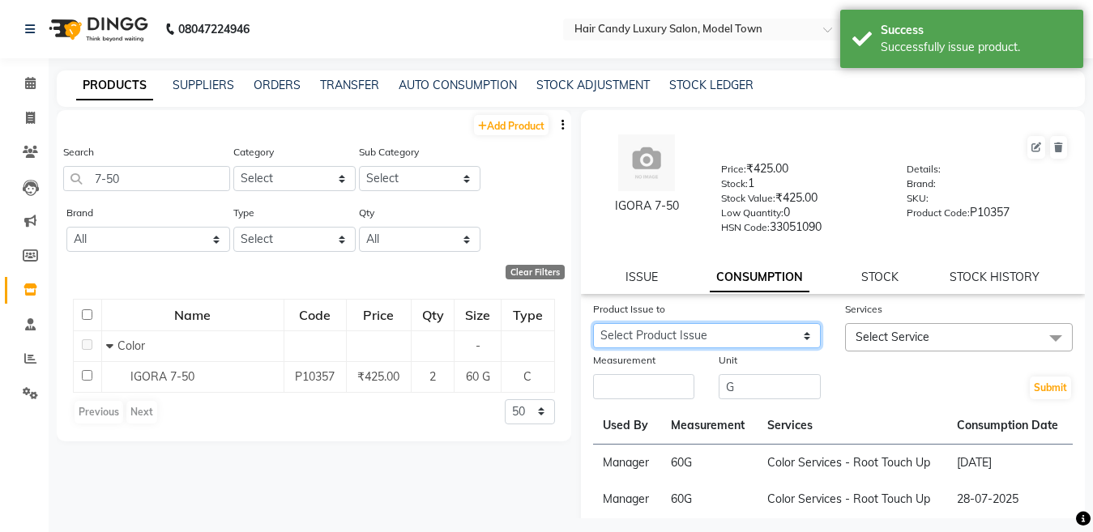
click at [757, 330] on select "Select Product Issue [DATE], Issued to: Manager, Balance: 60" at bounding box center [707, 335] width 228 height 25
select select "1202022"
click at [593, 323] on select "Select Product Issue [DATE], Issued to: Manager, Balance: 60" at bounding box center [707, 335] width 228 height 25
click at [1007, 335] on span "Select Service" at bounding box center [959, 337] width 228 height 28
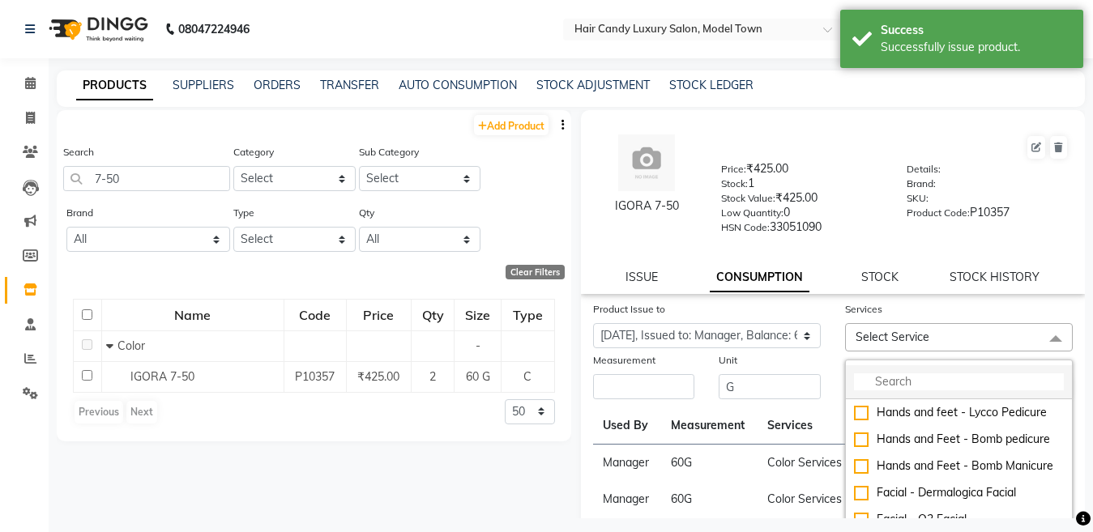
click at [942, 375] on input "multiselect-search" at bounding box center [959, 381] width 210 height 17
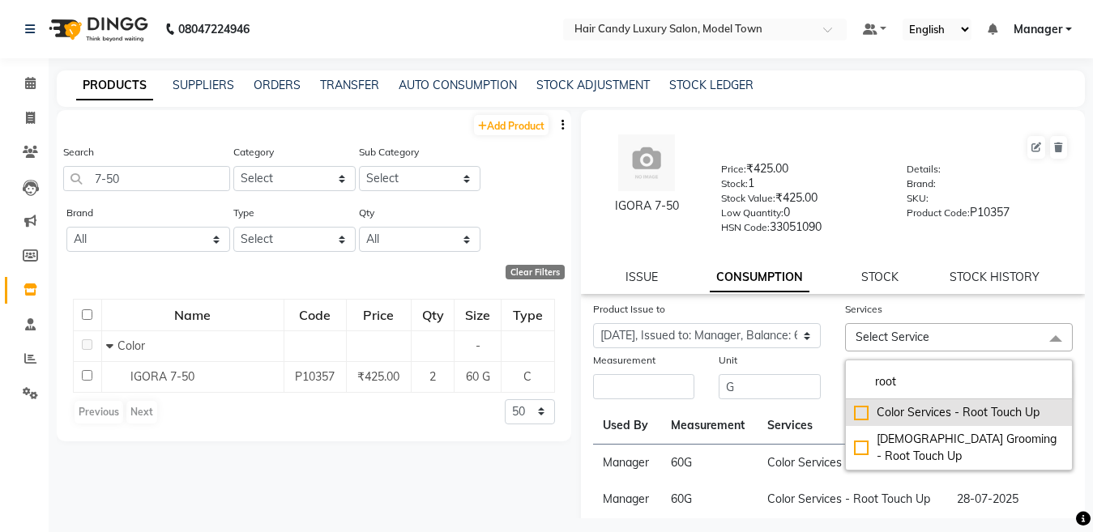
type input "root"
click at [861, 413] on div "Color Services - Root Touch Up" at bounding box center [959, 412] width 210 height 17
checkbox input "true"
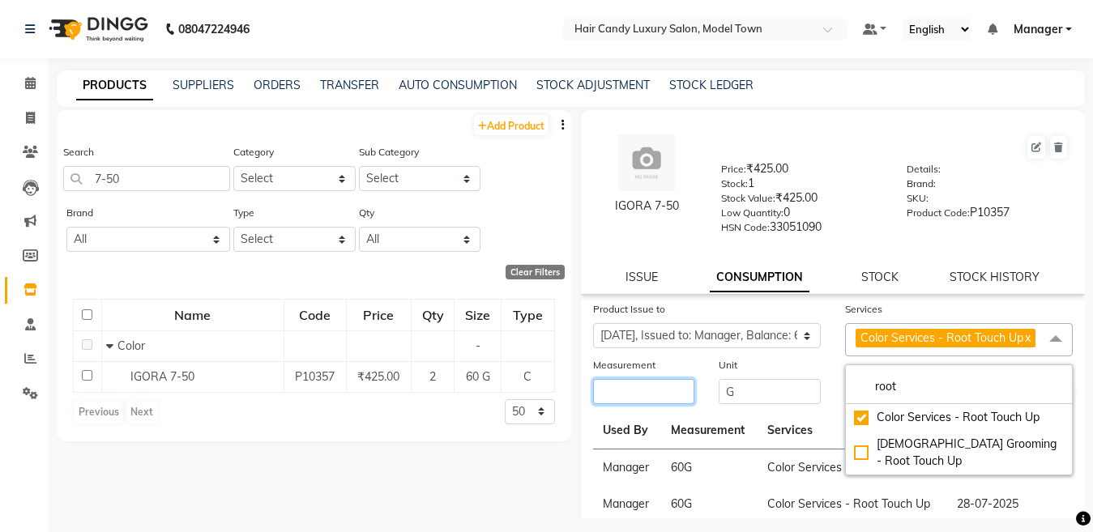
click at [650, 404] on input "number" at bounding box center [644, 391] width 102 height 25
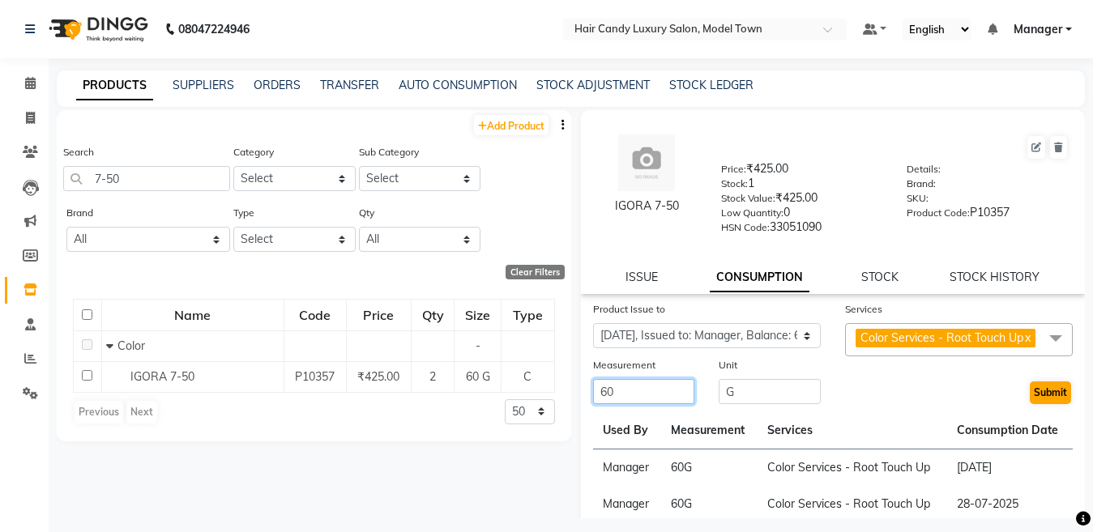
type input "60"
click at [1046, 404] on button "Submit" at bounding box center [1049, 392] width 41 height 23
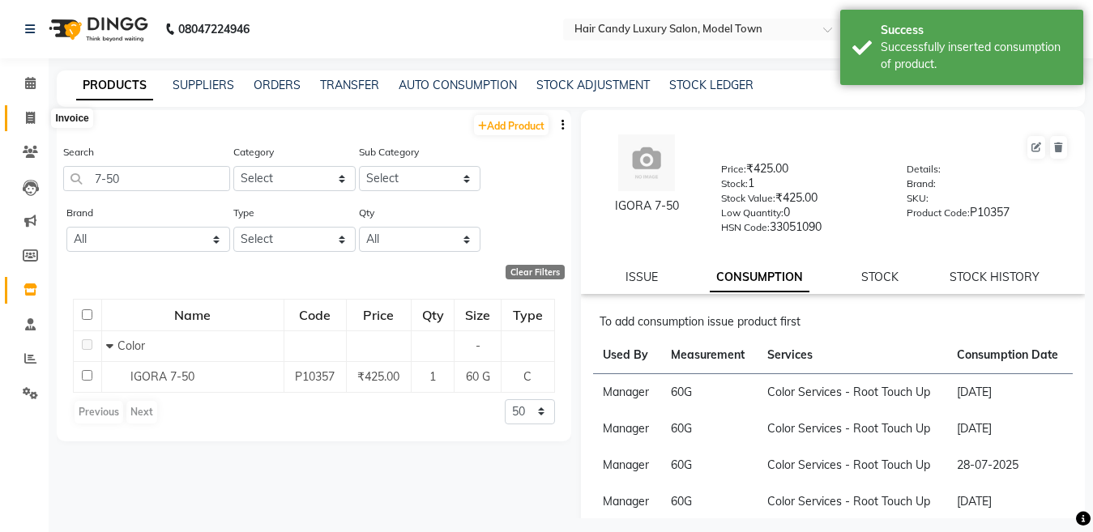
click at [30, 109] on span at bounding box center [30, 118] width 28 height 19
select select "service"
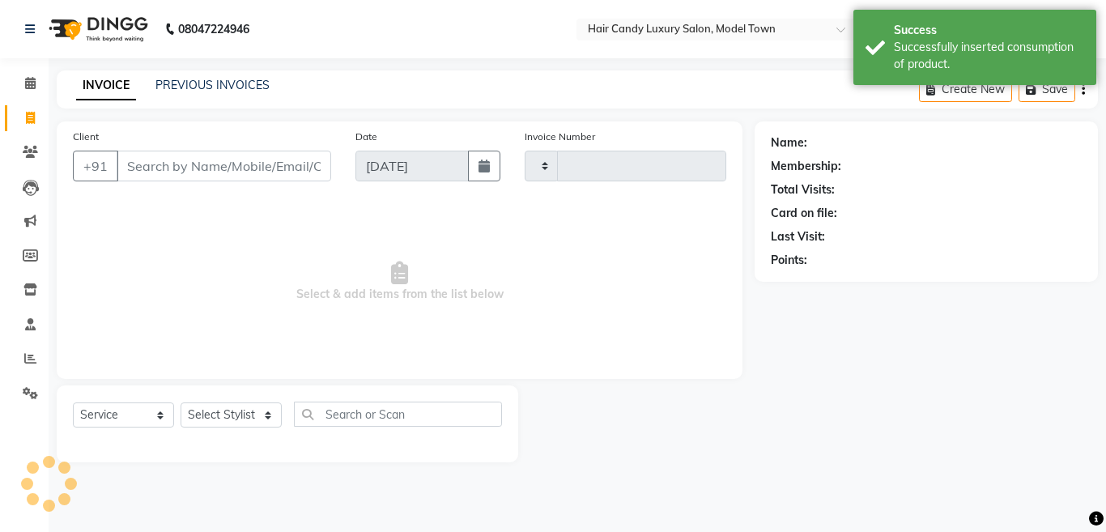
type input "3809"
select select "4716"
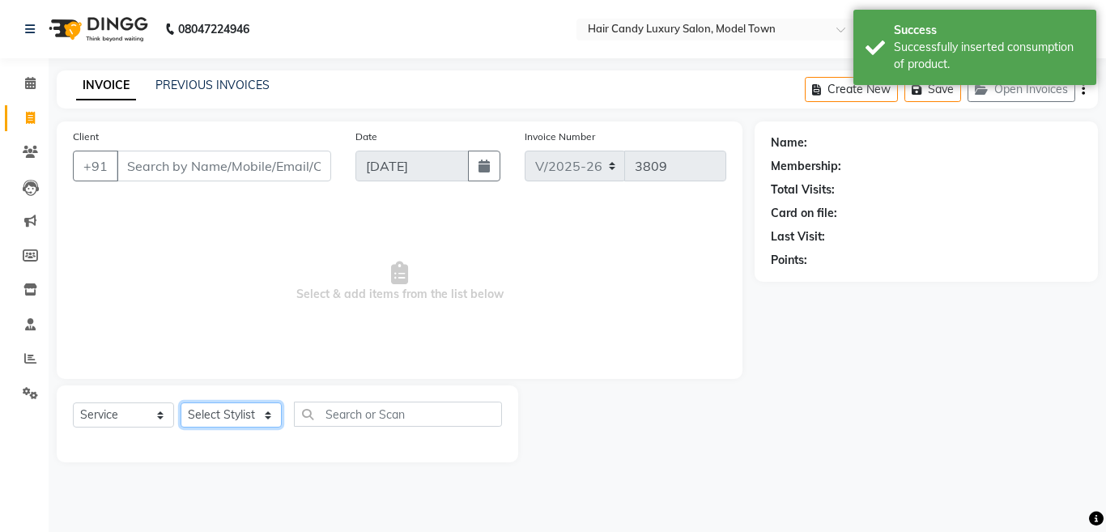
click at [211, 408] on select "Select Stylist Aakib Anas Izhar Kajal Laiq (Rahul) Manager Neeraj parul Pawan P…" at bounding box center [231, 415] width 101 height 25
select select "28001"
click at [181, 403] on select "Select Stylist Aakib Anas Izhar Kajal Laiq (Rahul) Manager Neeraj parul Pawan P…" at bounding box center [231, 415] width 101 height 25
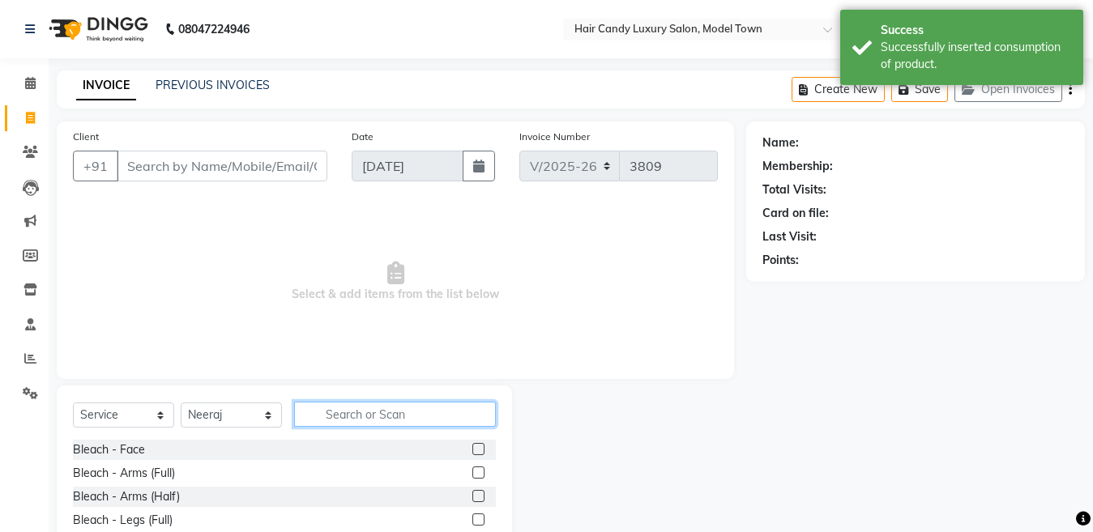
click at [368, 420] on input "text" at bounding box center [395, 414] width 202 height 25
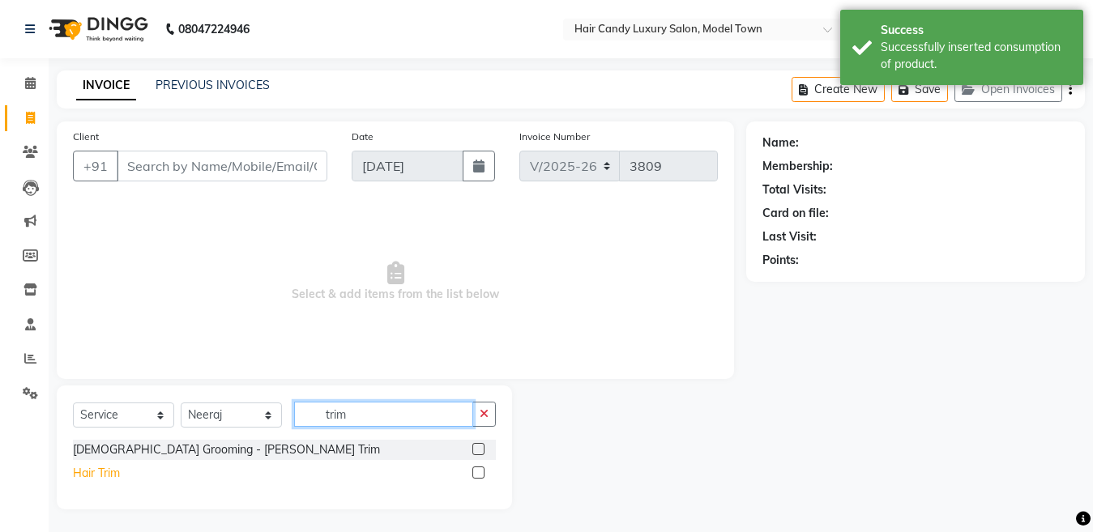
type input "trim"
click at [89, 470] on div "Hair Trim" at bounding box center [96, 473] width 47 height 17
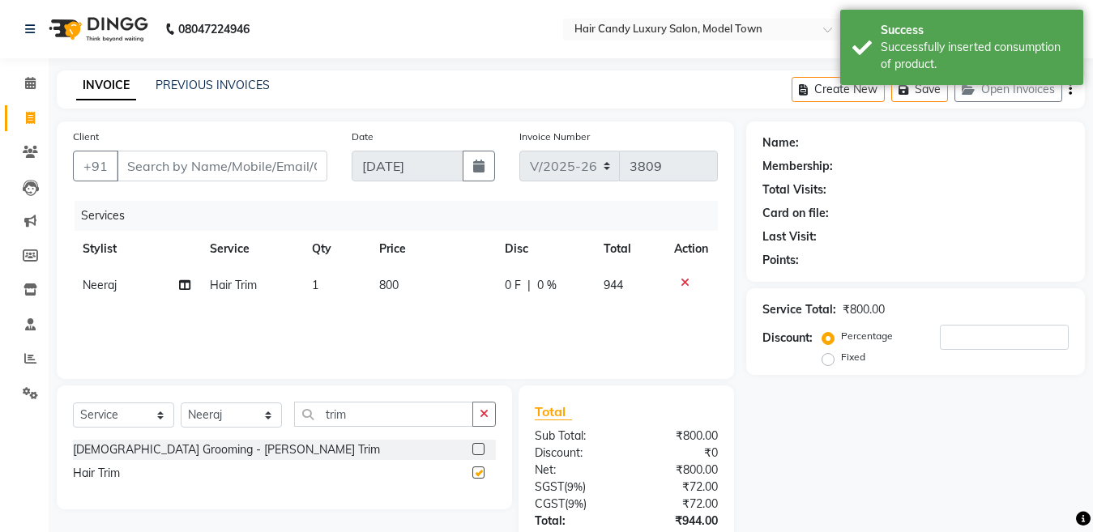
checkbox input "false"
click at [205, 413] on select "Select Stylist Aakib Anas Izhar Kajal Laiq (Rahul) Manager Neeraj parul Pawan P…" at bounding box center [231, 415] width 101 height 25
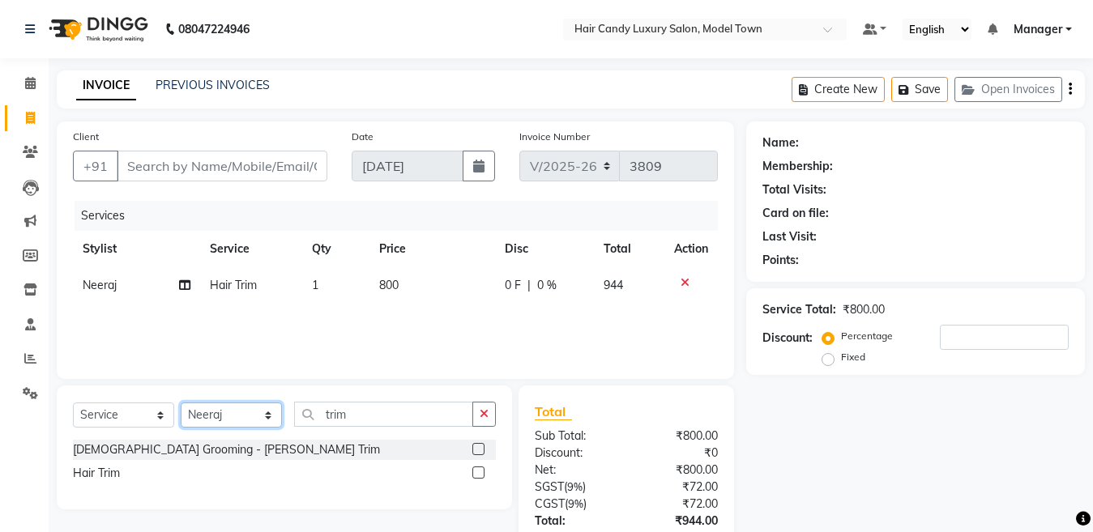
select select "27999"
click at [181, 403] on select "Select Stylist Aakib Anas Izhar Kajal Laiq (Rahul) Manager Neeraj parul Pawan P…" at bounding box center [231, 415] width 101 height 25
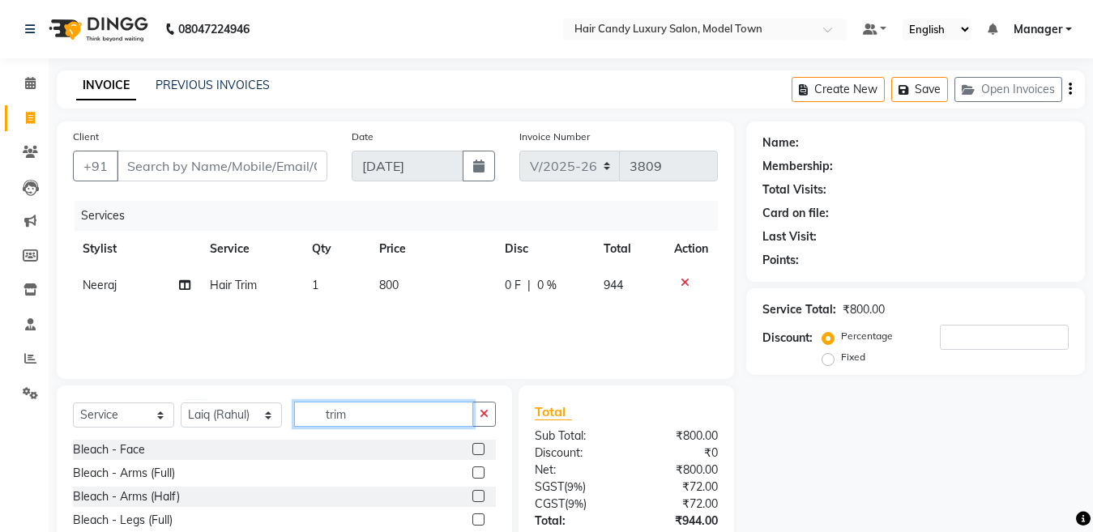
drag, startPoint x: 375, startPoint y: 414, endPoint x: 222, endPoint y: 448, distance: 156.8
click at [222, 448] on div "Select Service Product Membership Package Voucher Prepaid Gift Card Select Styl…" at bounding box center [284, 505] width 455 height 239
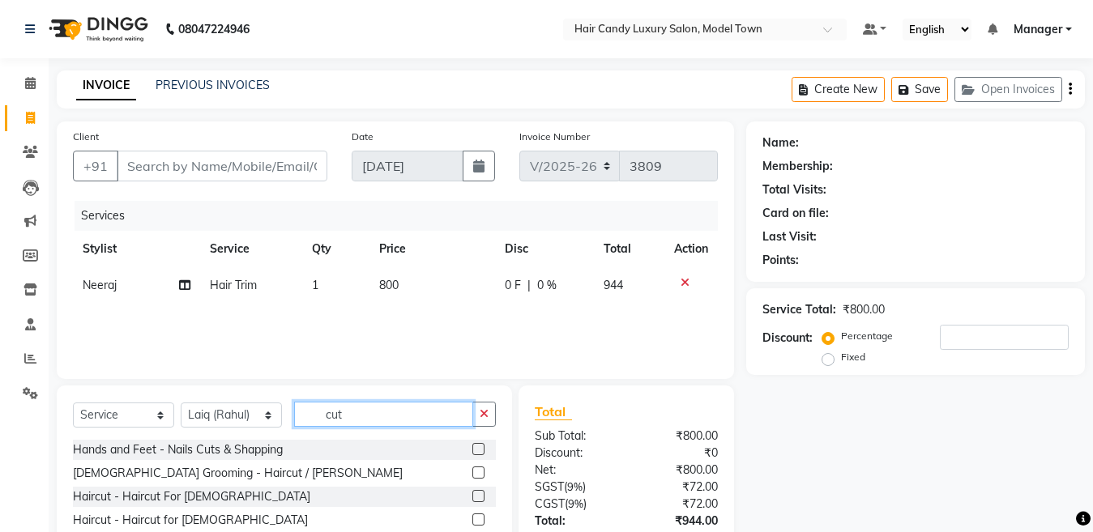
scroll to position [116, 0]
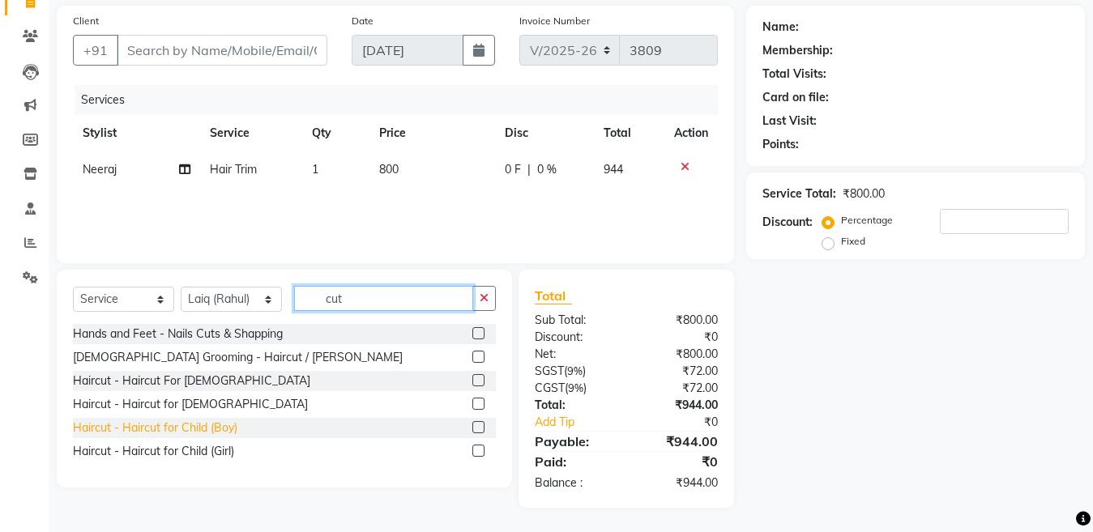
type input "cut"
click at [185, 431] on div "Haircut - Haircut for Child (Boy)" at bounding box center [155, 428] width 164 height 17
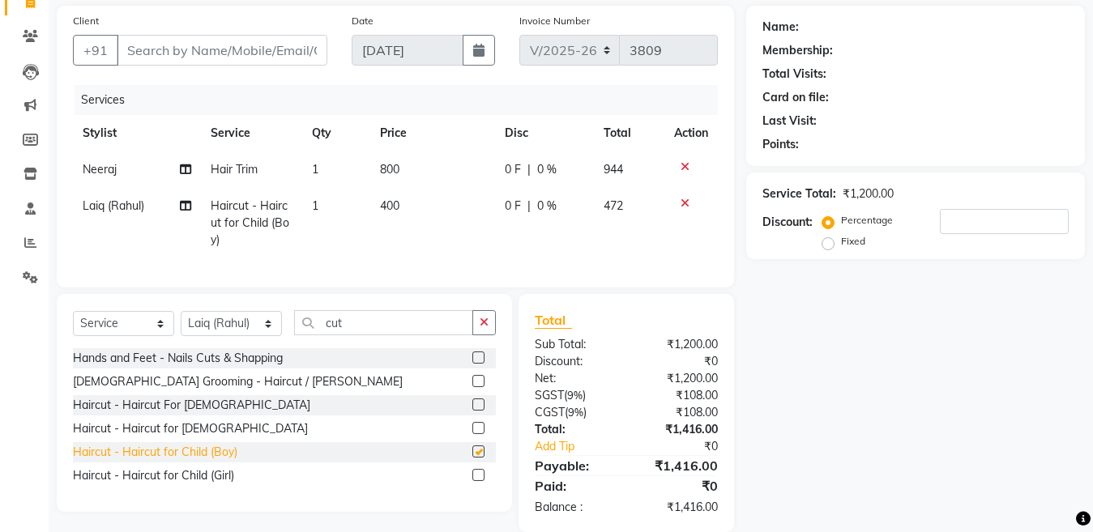
checkbox input "false"
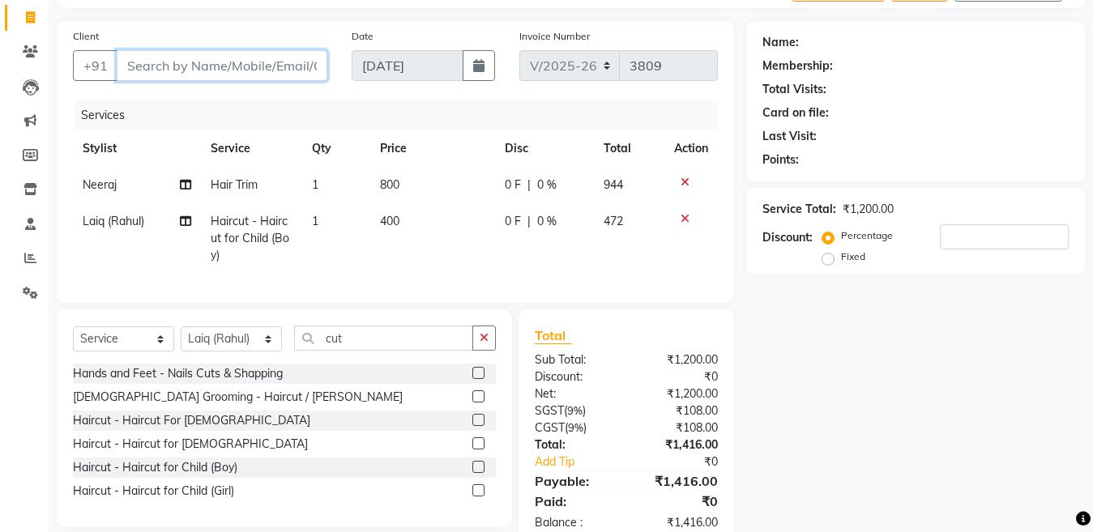
click at [169, 63] on input "Client" at bounding box center [222, 65] width 211 height 31
type input "sa"
type input "0"
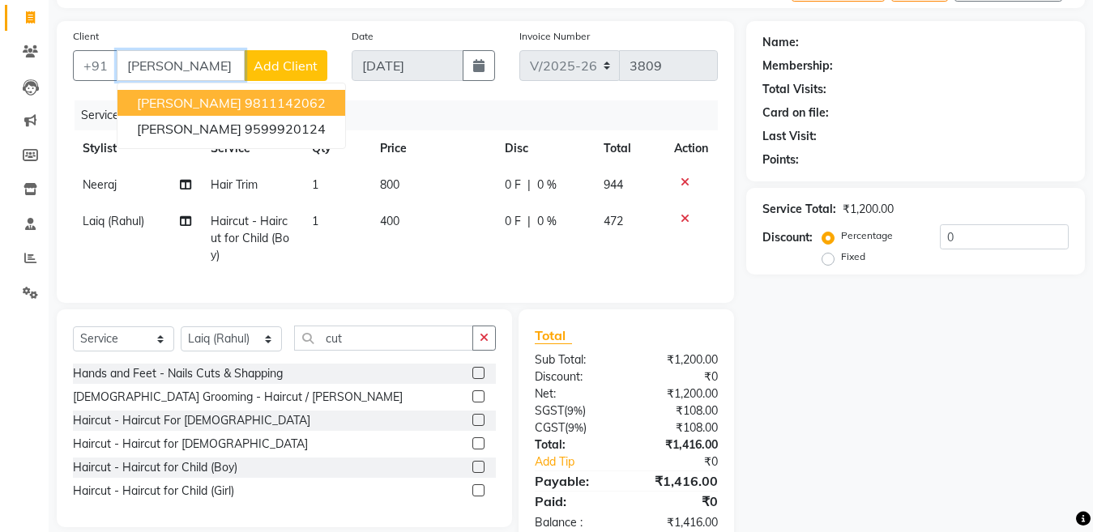
click at [245, 109] on ngb-highlight "9811142062" at bounding box center [285, 103] width 81 height 16
type input "9811142062"
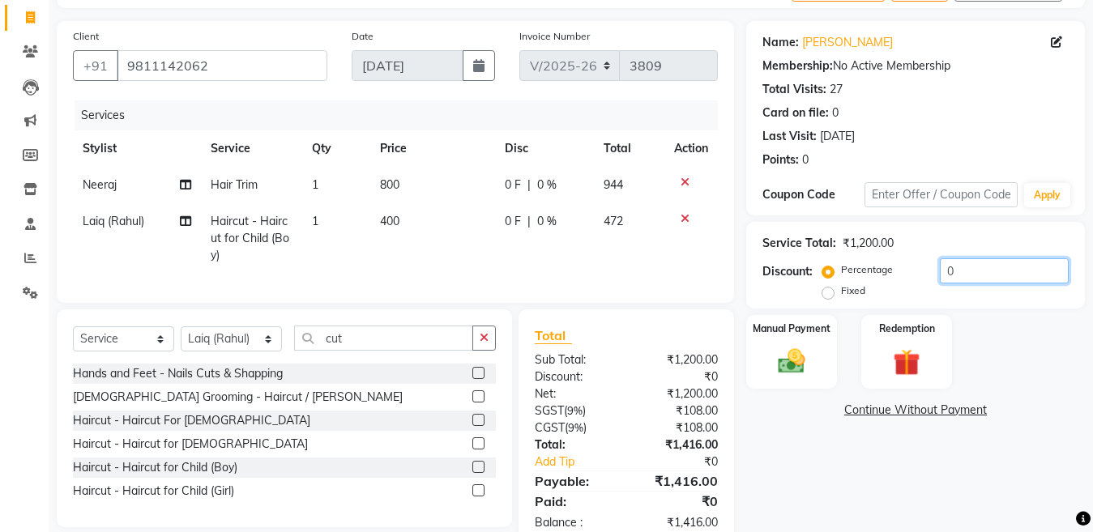
click at [975, 264] on input "0" at bounding box center [1003, 270] width 129 height 25
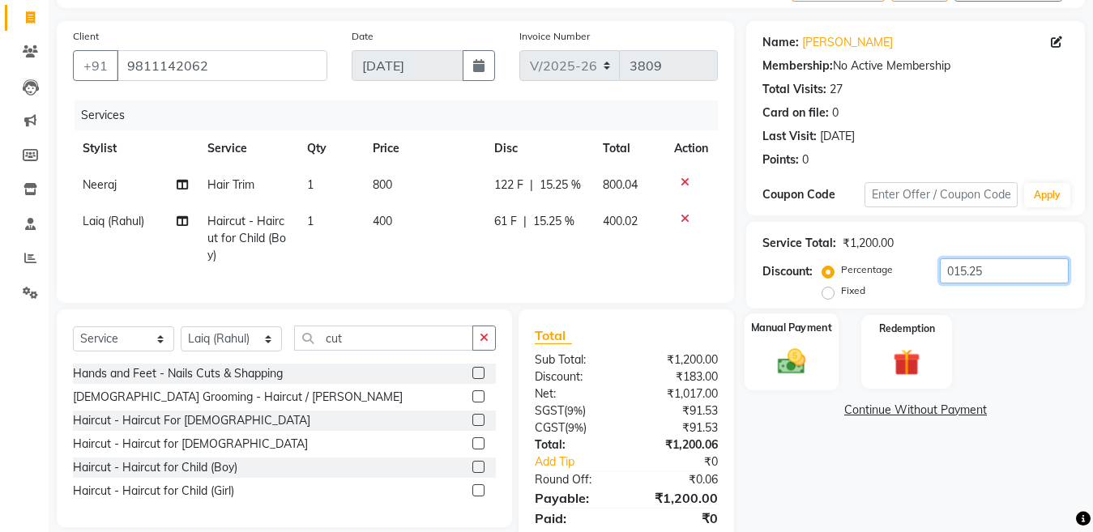
type input "015.25"
click at [785, 370] on img at bounding box center [791, 361] width 45 height 32
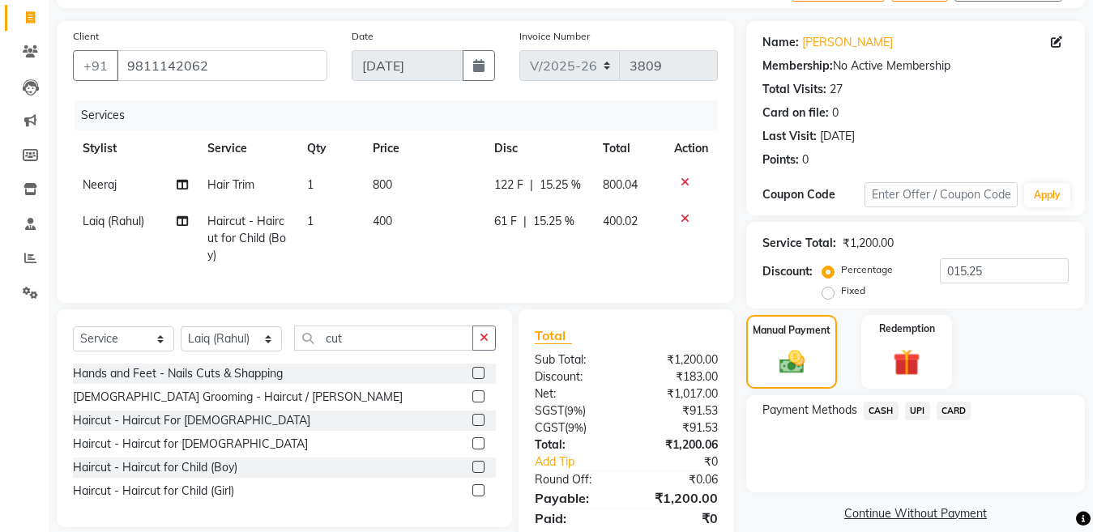
click at [875, 411] on span "CASH" at bounding box center [880, 411] width 35 height 19
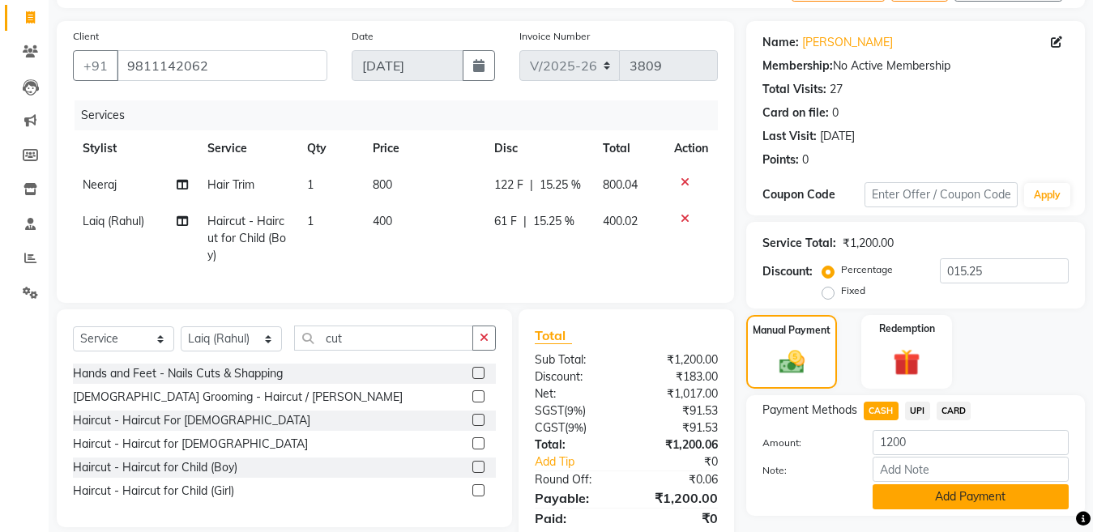
click at [913, 503] on button "Add Payment" at bounding box center [970, 496] width 196 height 25
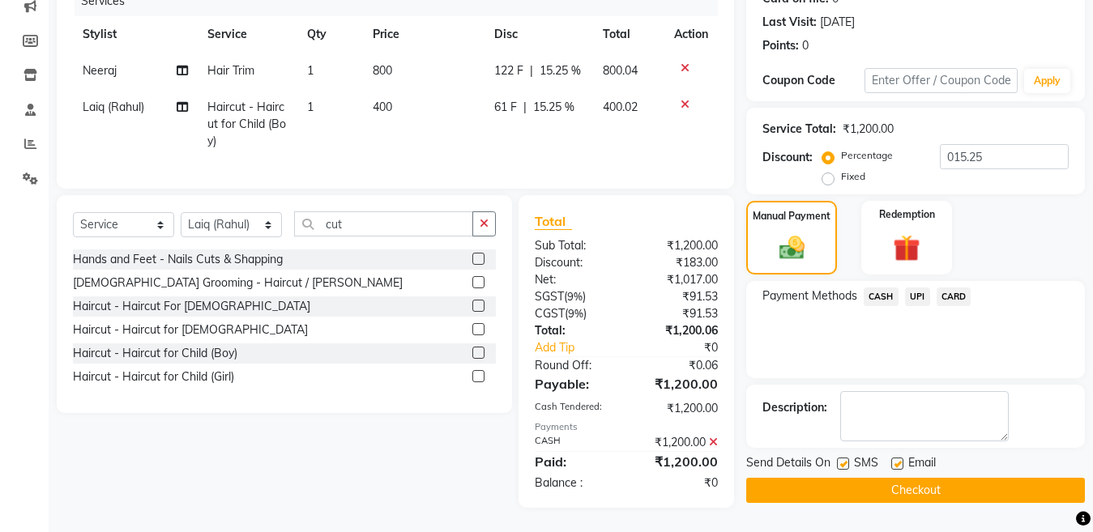
scroll to position [228, 0]
click at [845, 458] on label at bounding box center [843, 464] width 12 height 12
click at [845, 459] on input "checkbox" at bounding box center [842, 464] width 11 height 11
checkbox input "false"
click at [850, 478] on button "Checkout" at bounding box center [915, 490] width 339 height 25
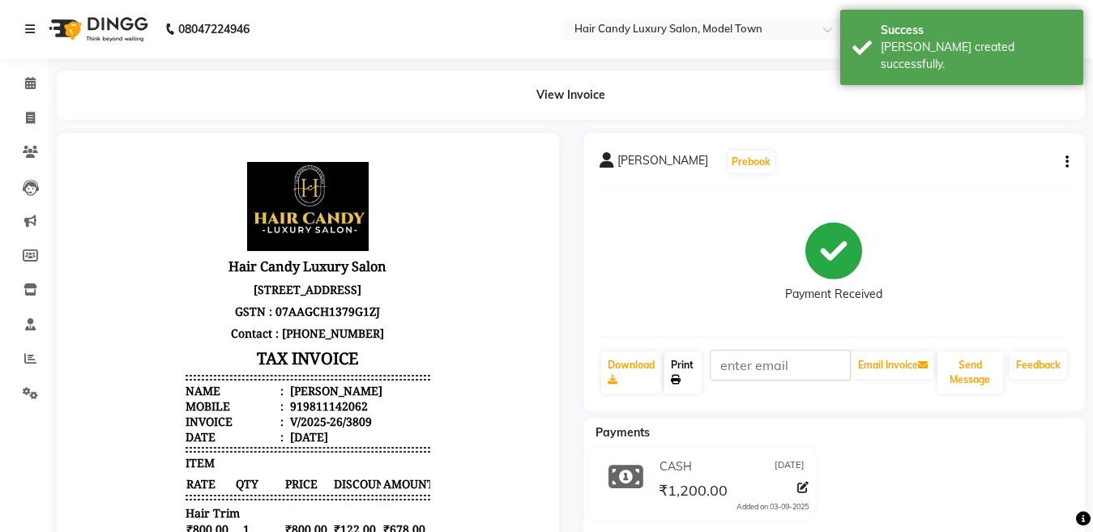
click at [675, 364] on link "Print" at bounding box center [682, 372] width 37 height 42
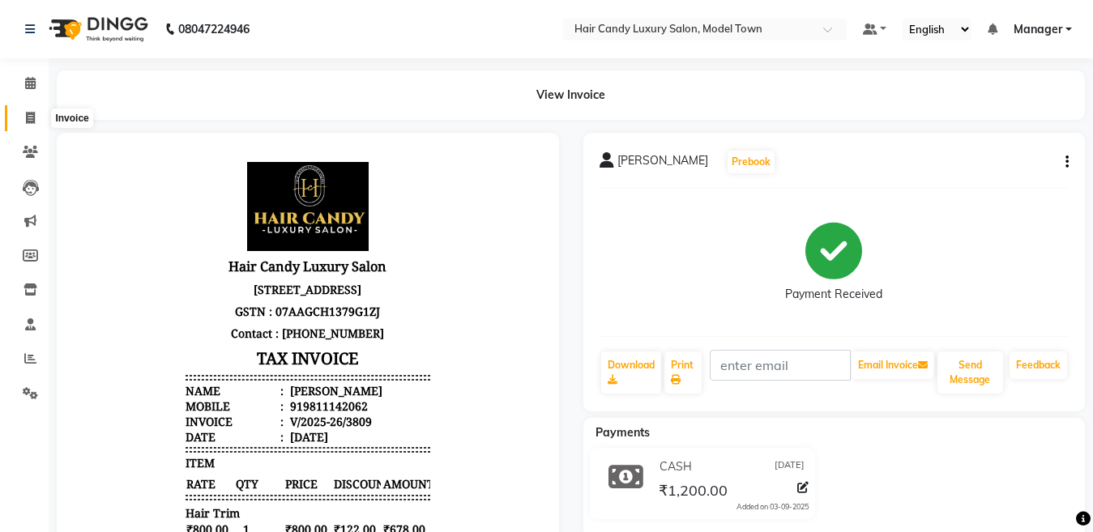
click at [18, 116] on span at bounding box center [30, 118] width 28 height 19
select select "service"
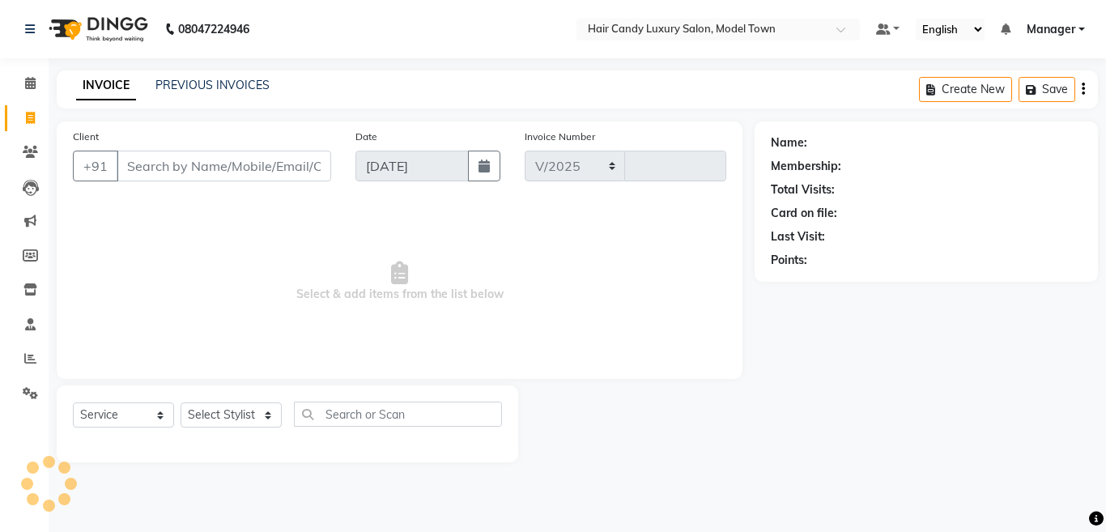
select select "4716"
type input "3810"
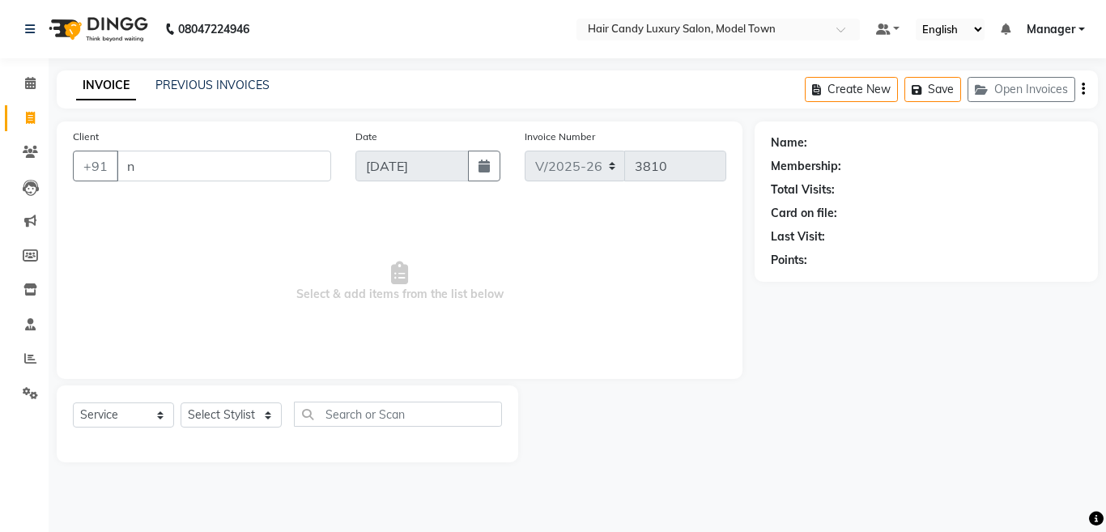
type input "n"
click at [26, 288] on icon at bounding box center [30, 289] width 14 height 12
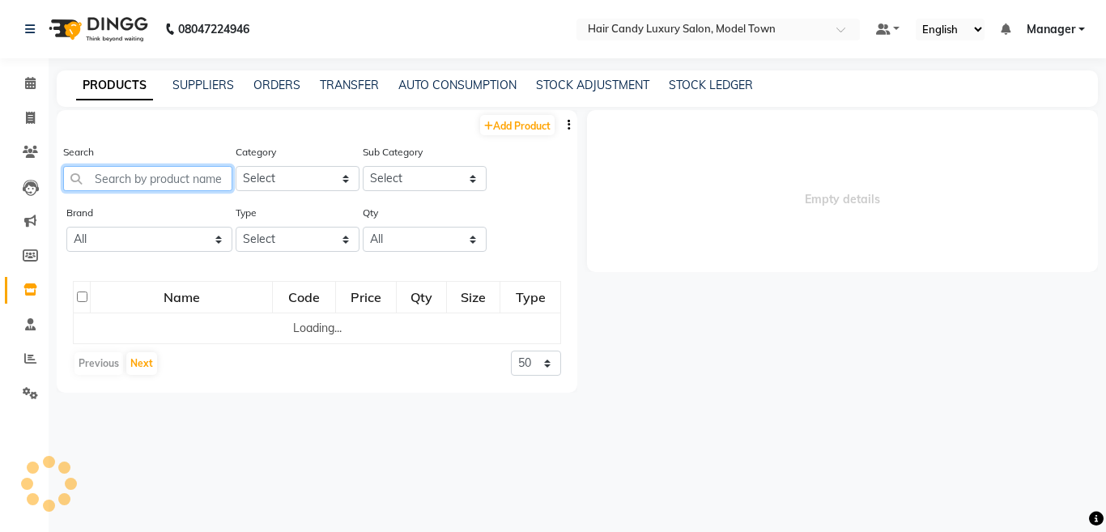
click at [152, 176] on input "text" at bounding box center [147, 178] width 169 height 25
select select
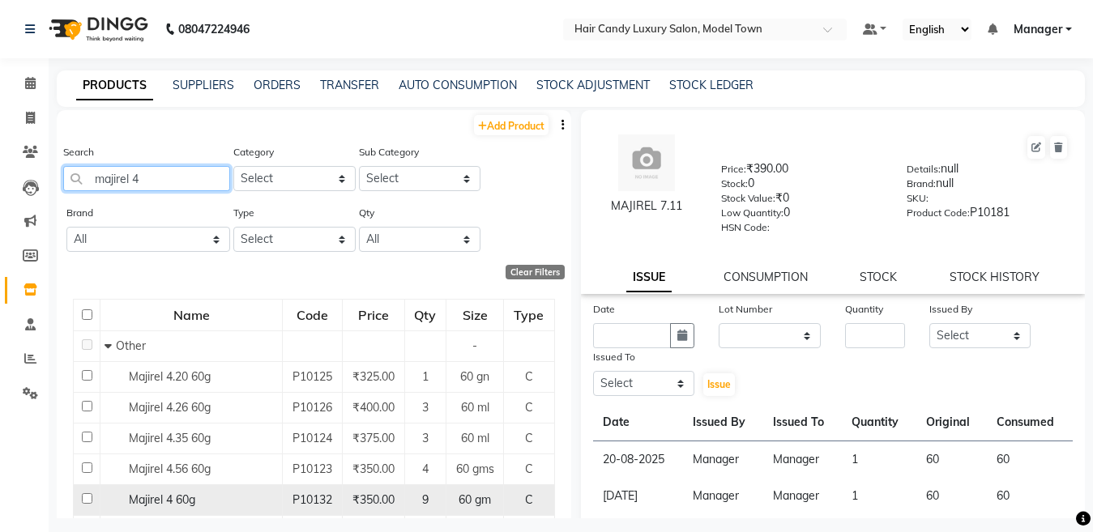
type input "majirel 4"
click at [87, 494] on input "checkbox" at bounding box center [87, 498] width 11 height 11
checkbox input "true"
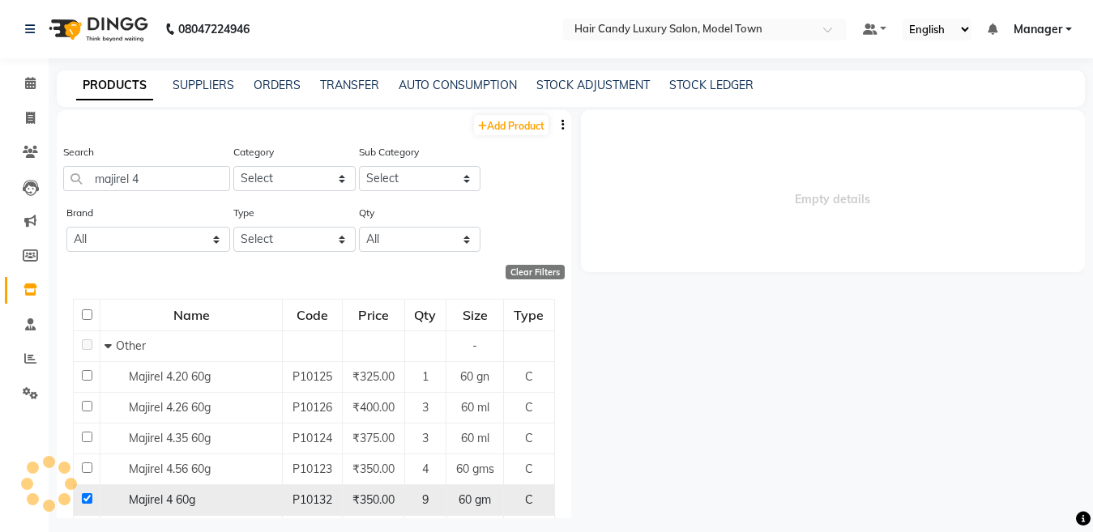
select select
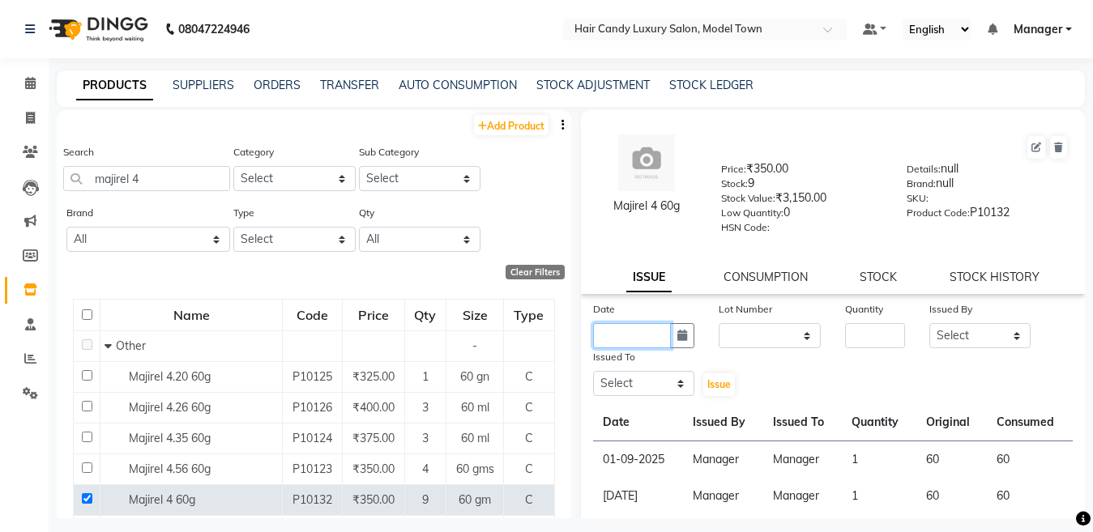
click at [654, 328] on input "text" at bounding box center [632, 335] width 79 height 25
select select "9"
select select "2025"
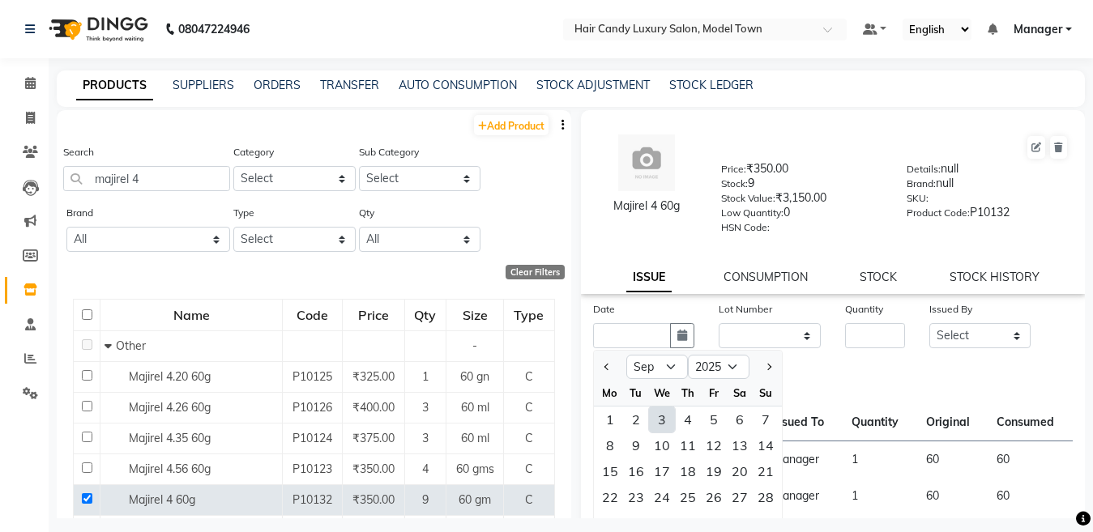
click at [658, 416] on div "3" at bounding box center [662, 420] width 26 height 26
type input "[DATE]"
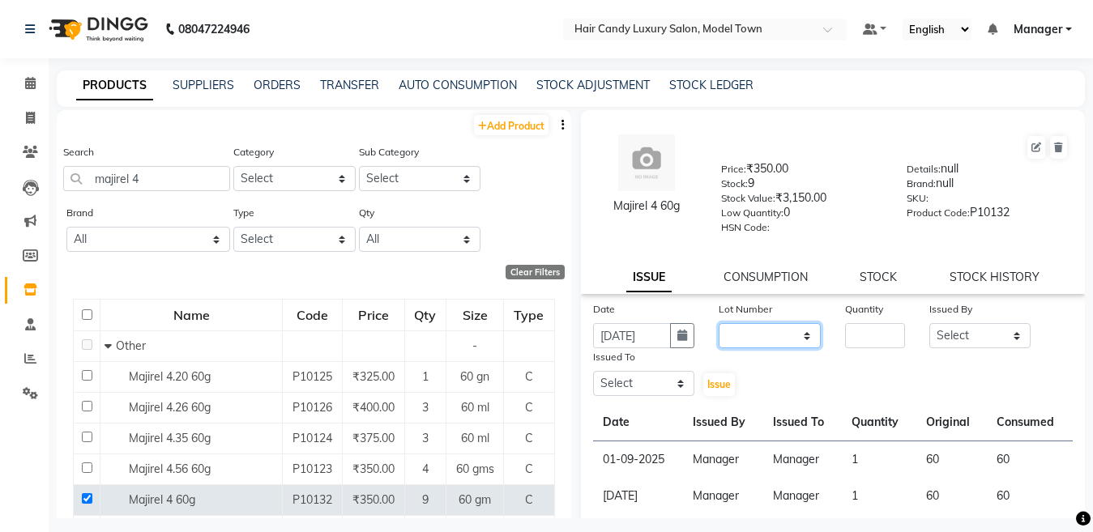
click at [760, 332] on select "None" at bounding box center [769, 335] width 102 height 25
select select "0: null"
click at [718, 323] on select "None" at bounding box center [769, 335] width 102 height 25
click at [850, 341] on input "number" at bounding box center [875, 335] width 60 height 25
type input "1"
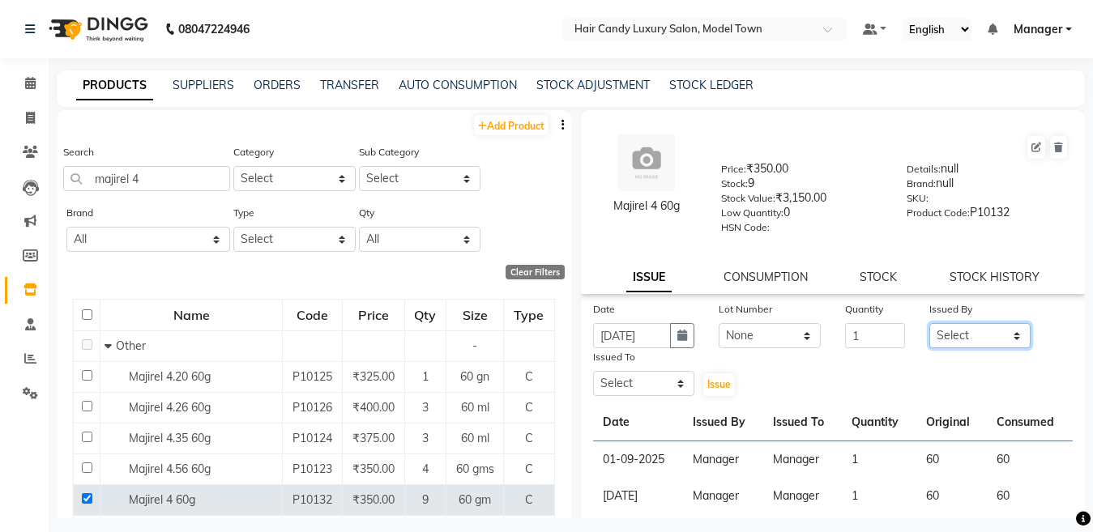
click at [984, 334] on select "Select [PERSON_NAME] [PERSON_NAME] [PERSON_NAME] ([PERSON_NAME]) Manager [PERSO…" at bounding box center [980, 335] width 102 height 25
select select "28446"
click at [929, 323] on select "Select [PERSON_NAME] [PERSON_NAME] [PERSON_NAME] ([PERSON_NAME]) Manager [PERSO…" at bounding box center [980, 335] width 102 height 25
click at [661, 387] on select "Select [PERSON_NAME] [PERSON_NAME] [PERSON_NAME] ([PERSON_NAME]) Manager [PERSO…" at bounding box center [644, 383] width 102 height 25
select select "28446"
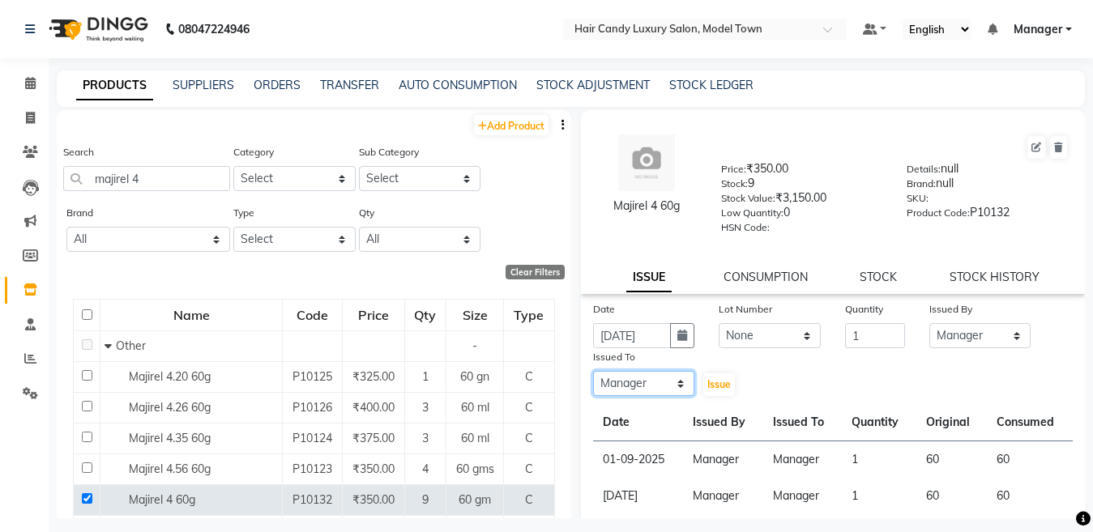
click at [593, 371] on select "Select [PERSON_NAME] [PERSON_NAME] [PERSON_NAME] ([PERSON_NAME]) Manager [PERSO…" at bounding box center [644, 383] width 102 height 25
click at [712, 391] on button "Issue" at bounding box center [719, 384] width 32 height 23
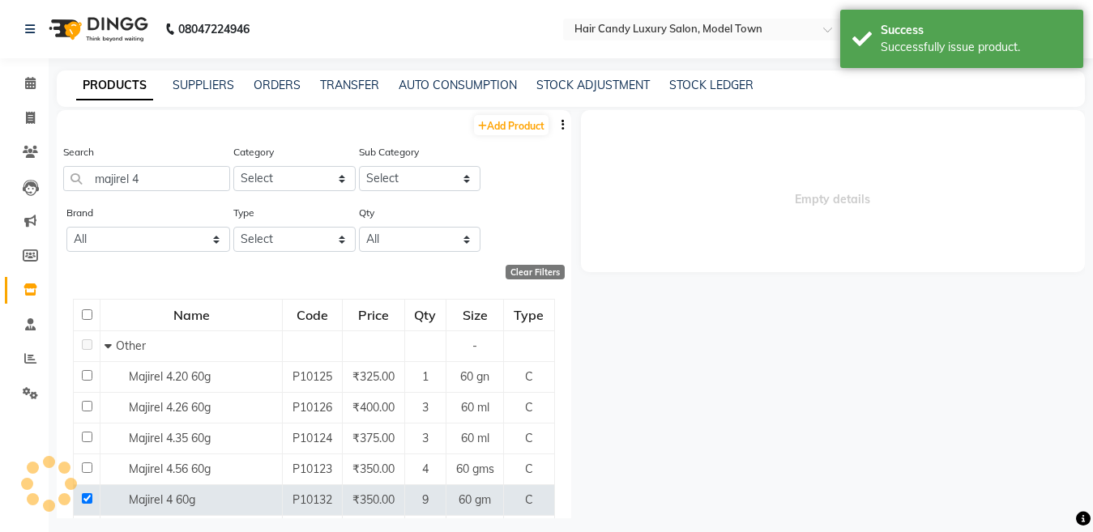
select select
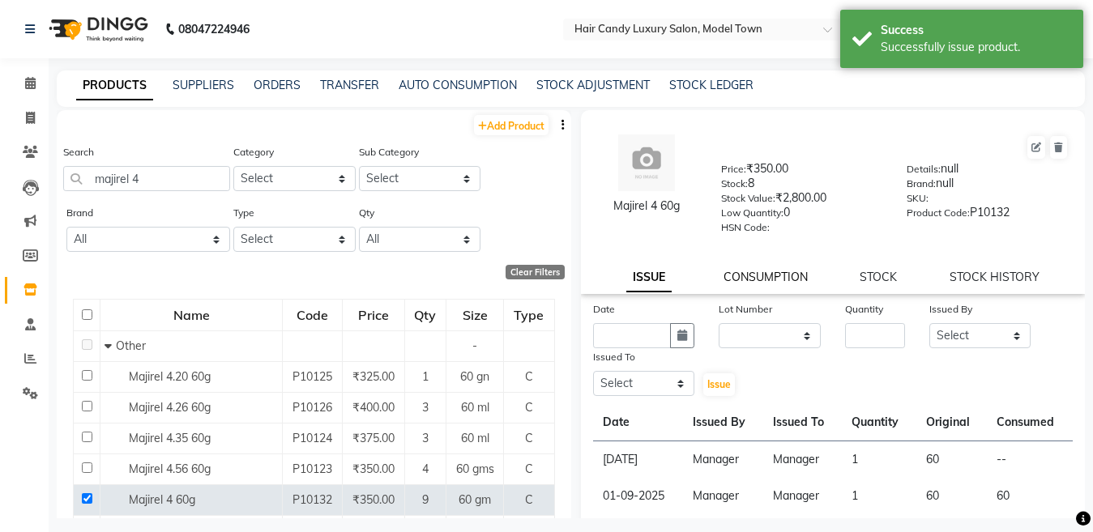
click at [754, 270] on link "CONSUMPTION" at bounding box center [765, 277] width 84 height 15
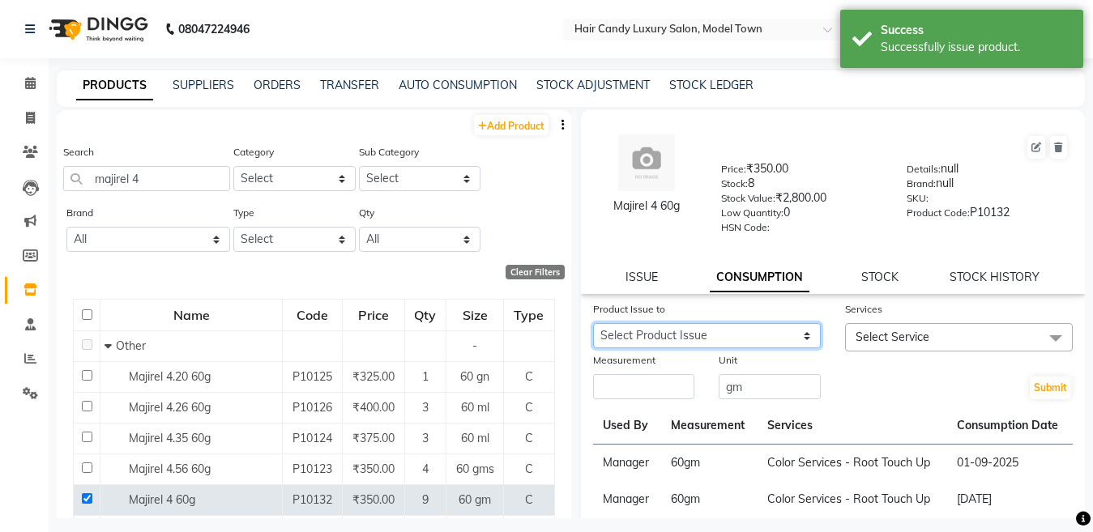
click at [696, 334] on select "Select Product Issue [DATE], Issued to: Manager, Balance: 60" at bounding box center [707, 335] width 228 height 25
select select "1201887"
click at [593, 323] on select "Select Product Issue [DATE], Issued to: Manager, Balance: 60" at bounding box center [707, 335] width 228 height 25
click at [638, 410] on th "Used By" at bounding box center [627, 425] width 68 height 37
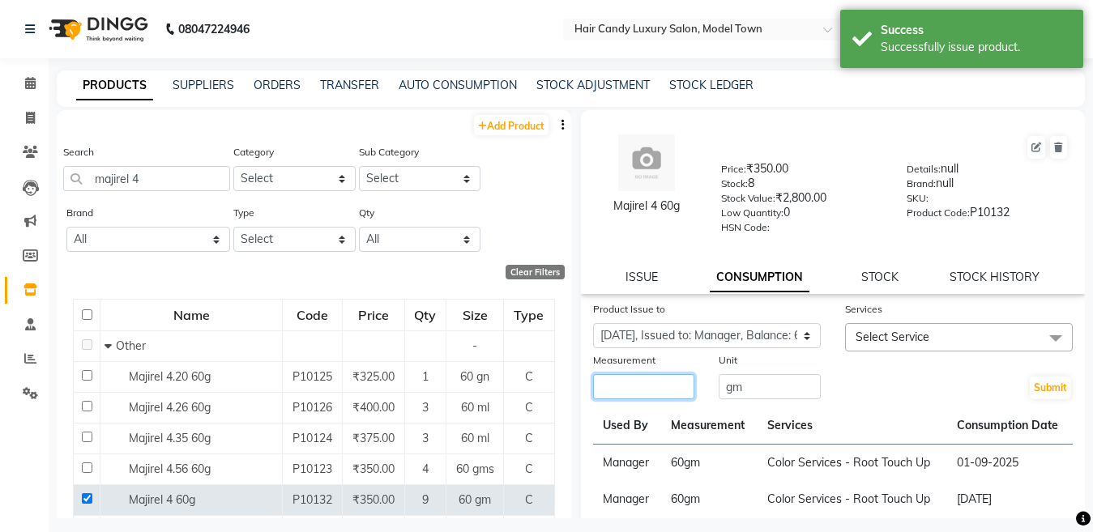
click at [635, 392] on input "number" at bounding box center [644, 386] width 102 height 25
type input "60"
click at [922, 328] on span "Select Service" at bounding box center [959, 337] width 228 height 28
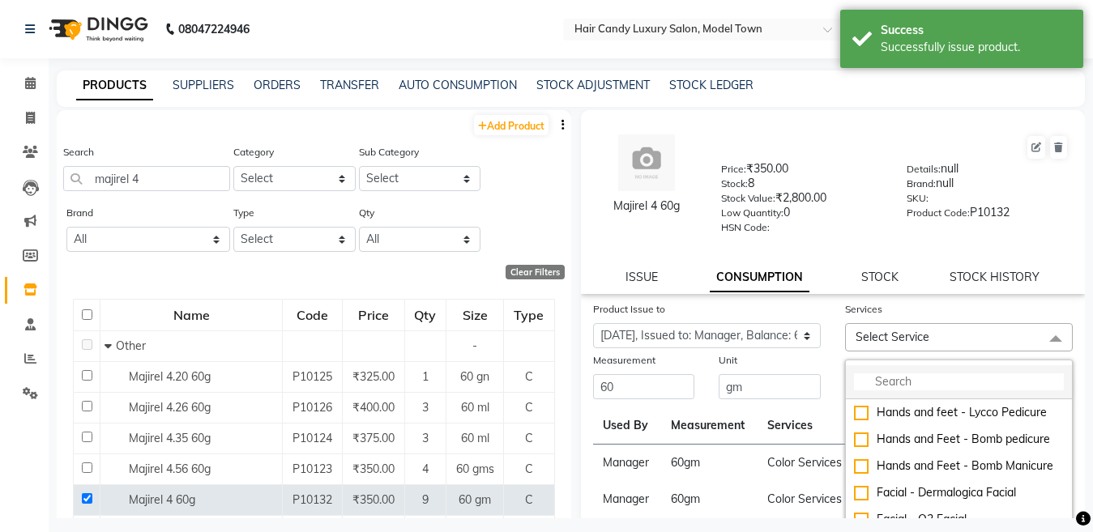
click at [871, 381] on input "multiselect-search" at bounding box center [959, 381] width 210 height 17
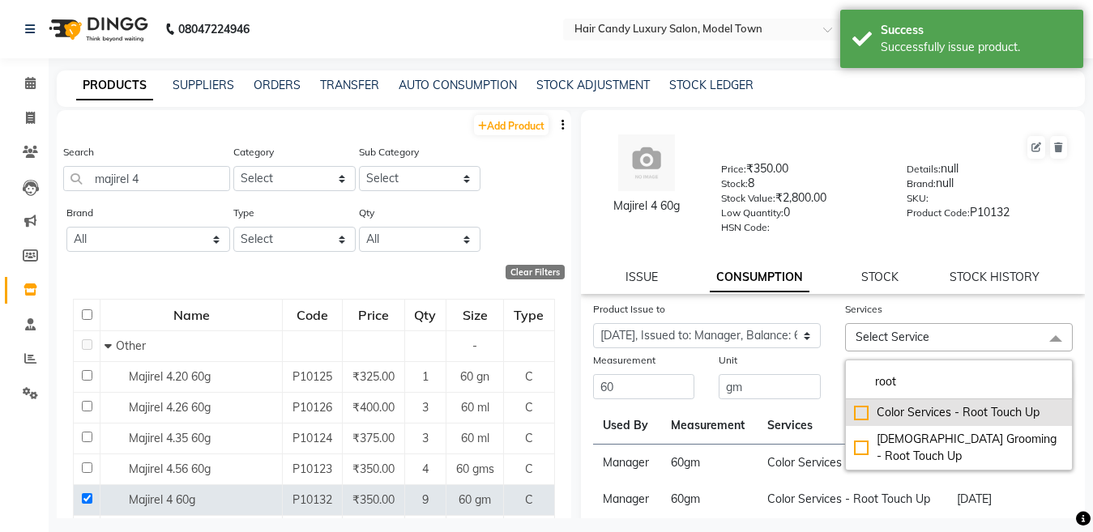
type input "root"
click at [854, 420] on div "Color Services - Root Touch Up" at bounding box center [959, 412] width 210 height 17
checkbox input "true"
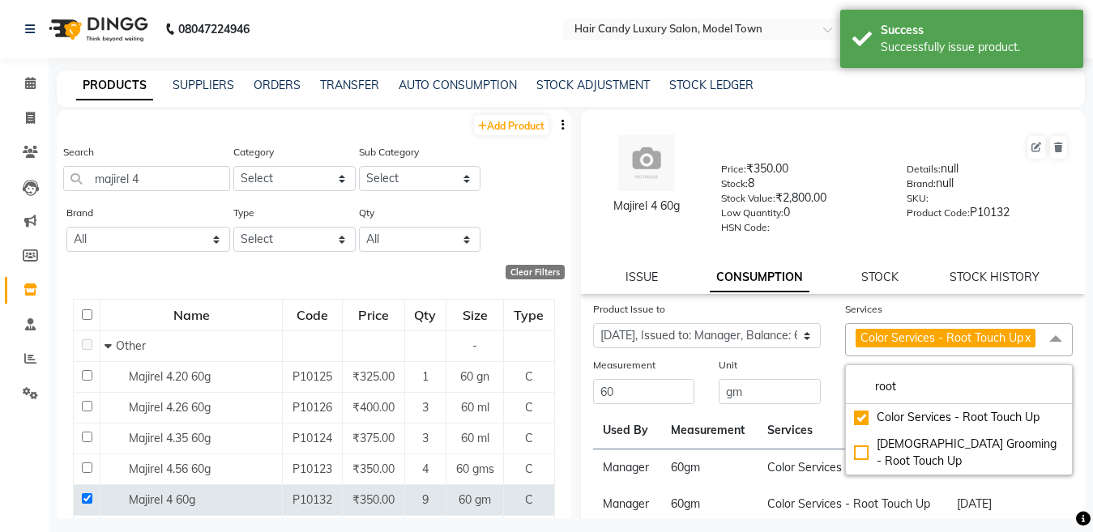
click at [833, 383] on div "Submit" at bounding box center [959, 380] width 252 height 49
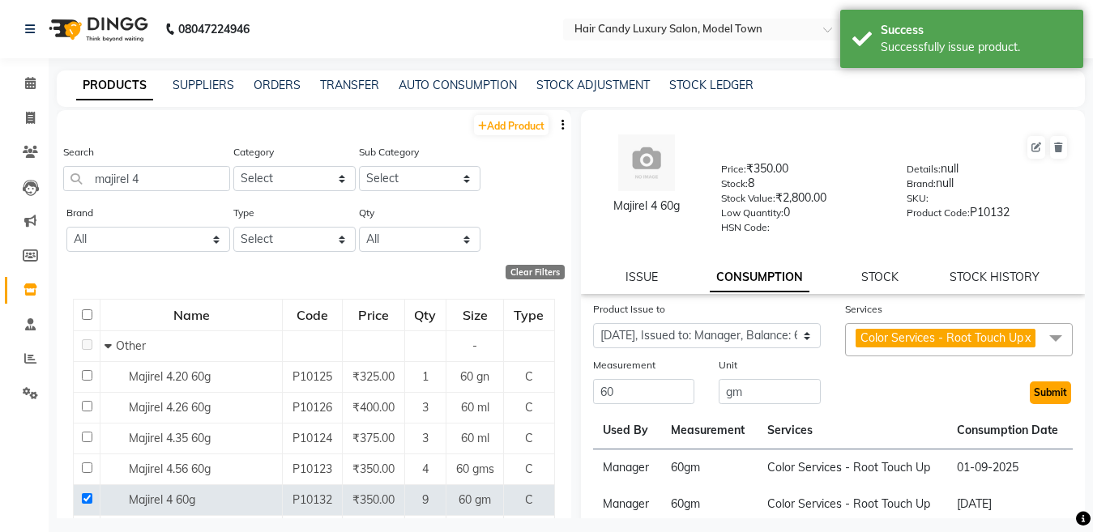
click at [1039, 404] on button "Submit" at bounding box center [1049, 392] width 41 height 23
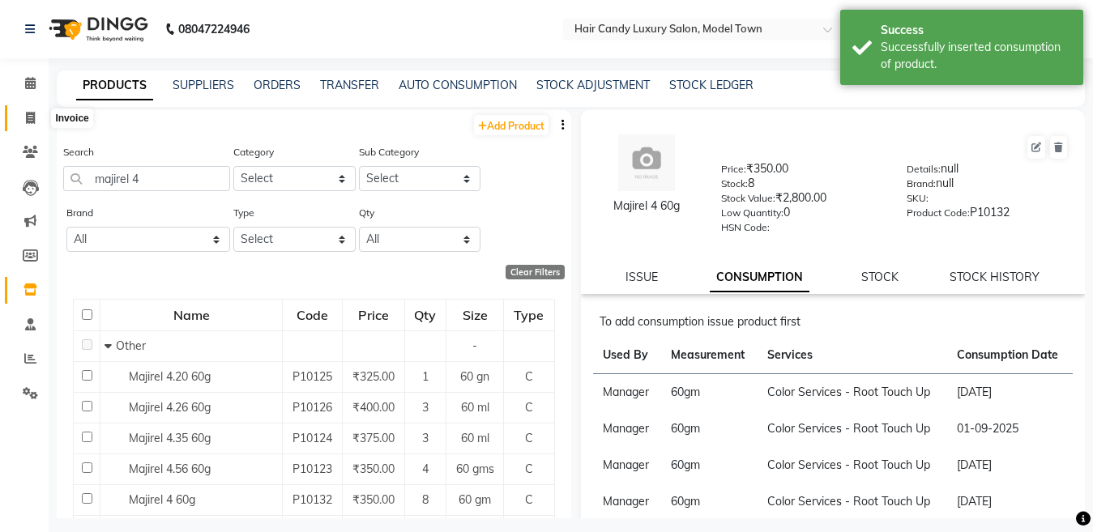
click at [28, 122] on icon at bounding box center [30, 118] width 9 height 12
select select "service"
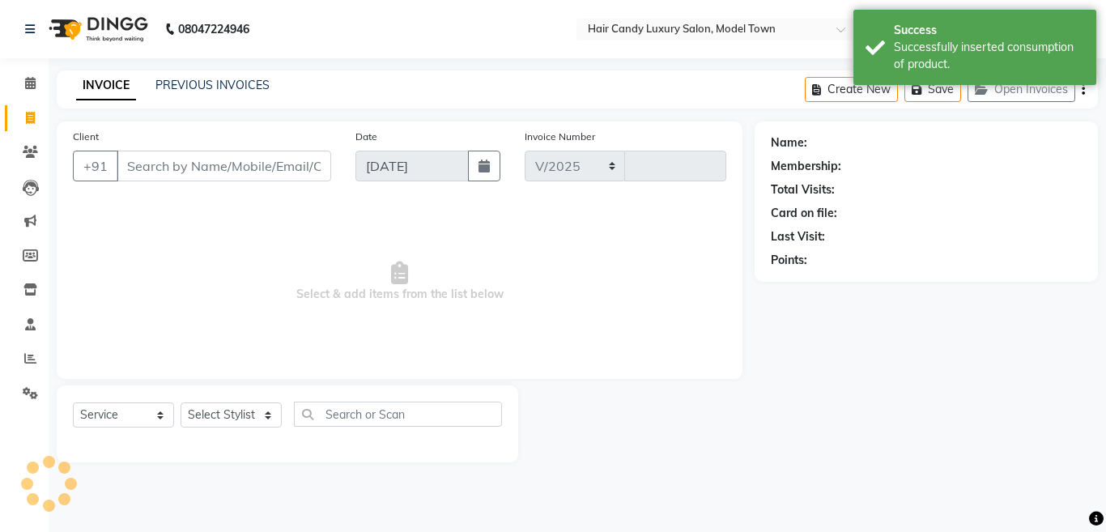
select select "4716"
type input "3809"
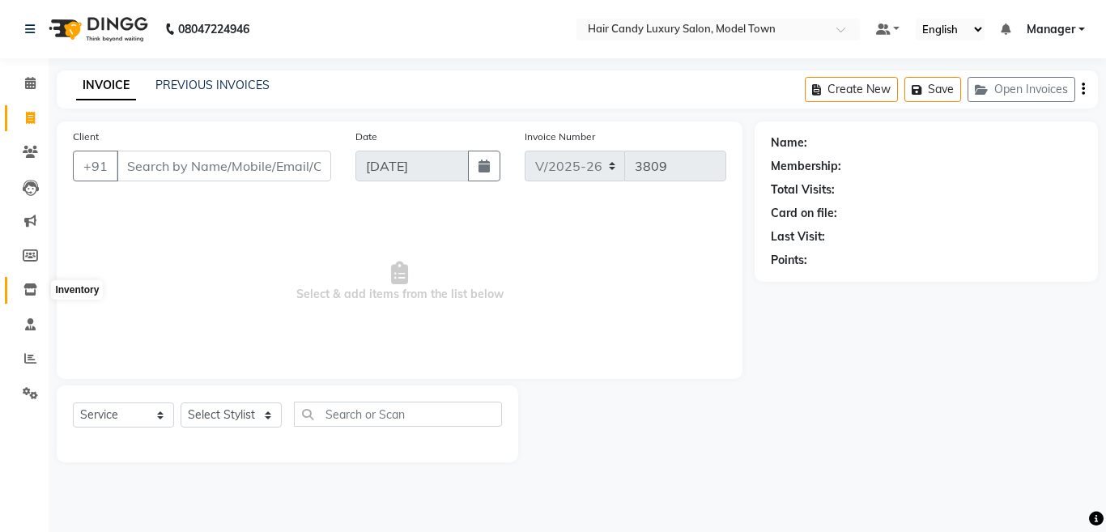
click at [34, 288] on icon at bounding box center [30, 289] width 14 height 12
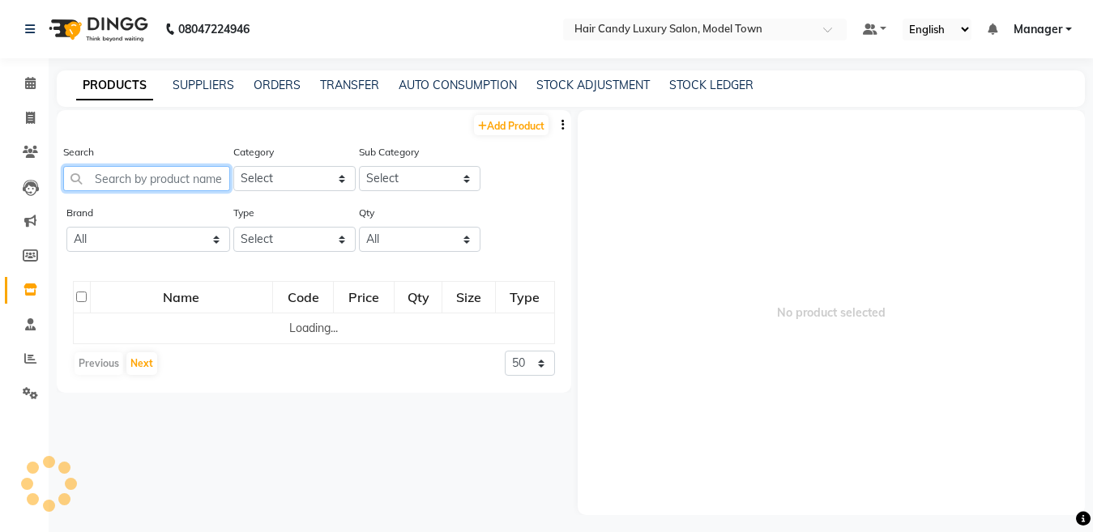
click at [154, 176] on input "text" at bounding box center [146, 178] width 167 height 25
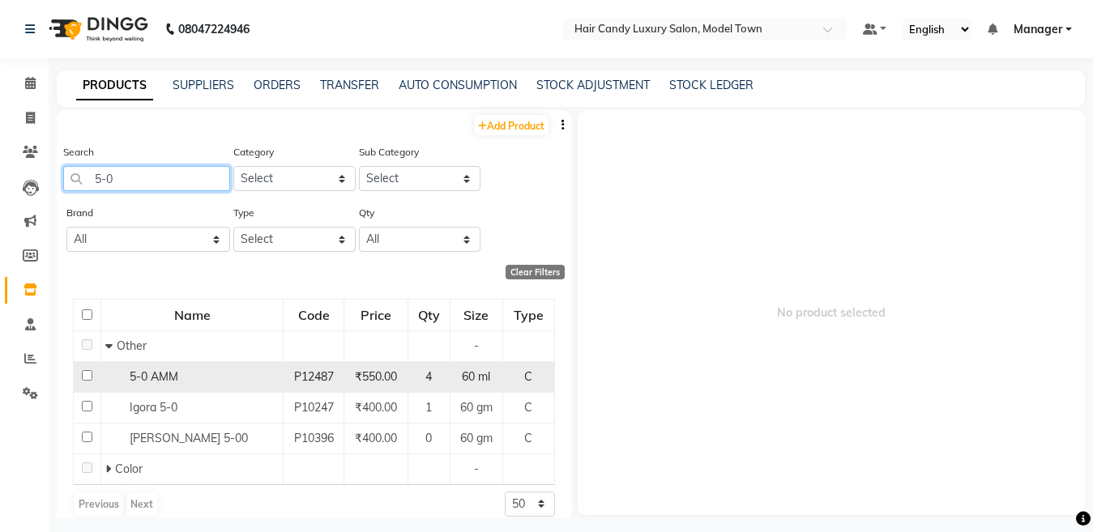
type input "5-0"
click at [83, 378] on input "checkbox" at bounding box center [87, 375] width 11 height 11
checkbox input "true"
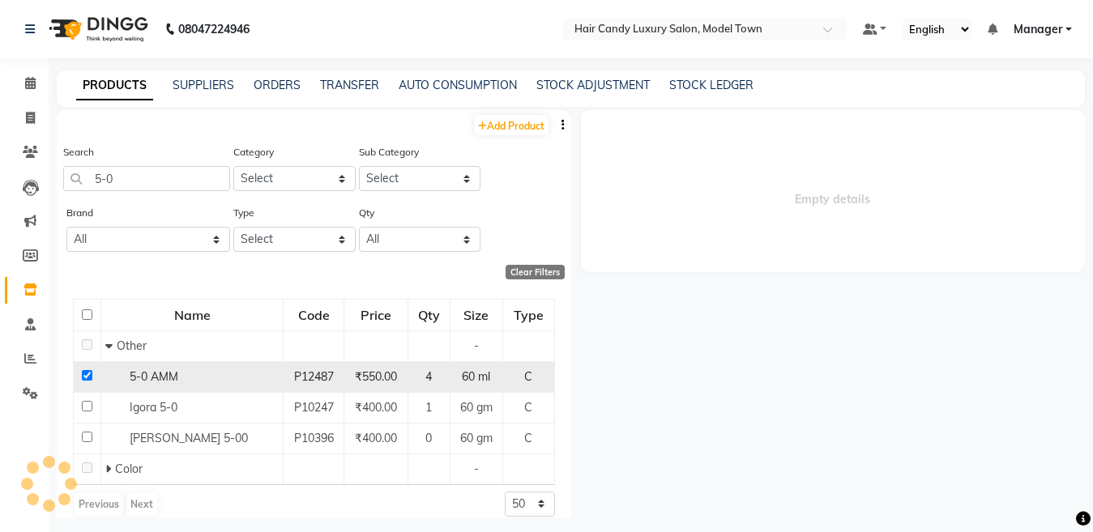
select select
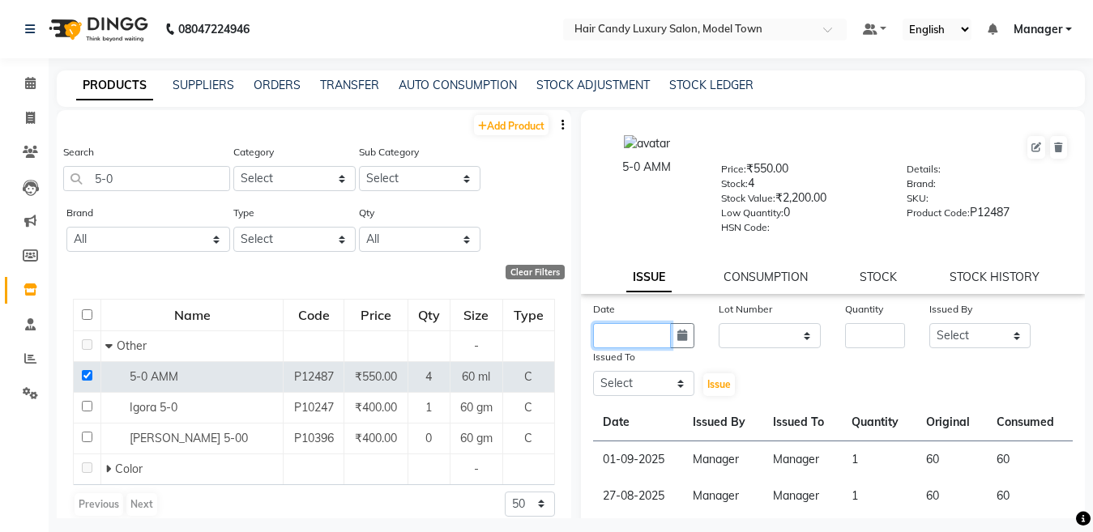
click at [646, 336] on input "text" at bounding box center [632, 335] width 79 height 25
select select "9"
select select "2025"
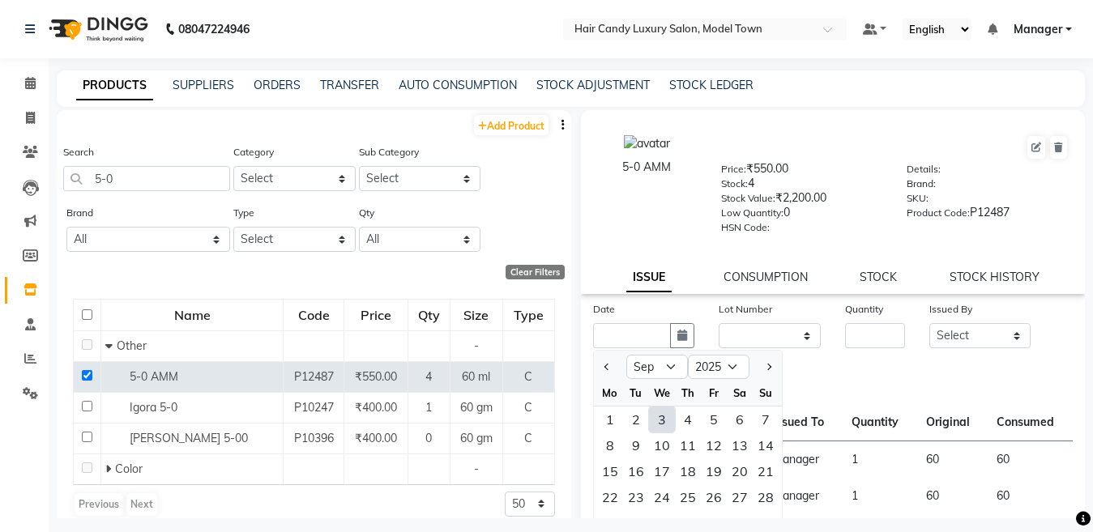
click at [654, 417] on div "3" at bounding box center [662, 420] width 26 height 26
type input "[DATE]"
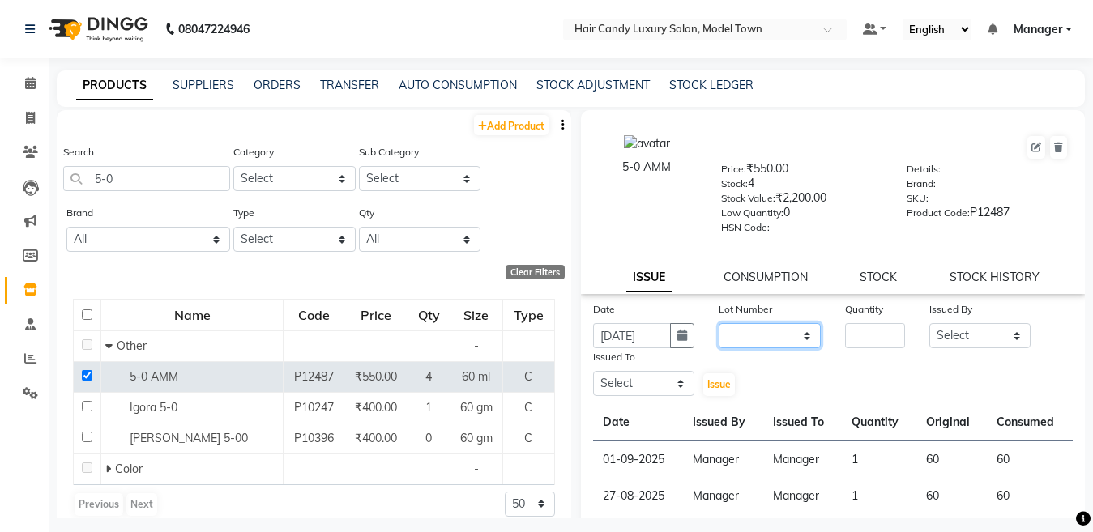
click at [737, 343] on select "None" at bounding box center [769, 335] width 102 height 25
select select "0: null"
click at [718, 323] on select "None" at bounding box center [769, 335] width 102 height 25
click at [852, 339] on input "number" at bounding box center [875, 335] width 60 height 25
type input "1"
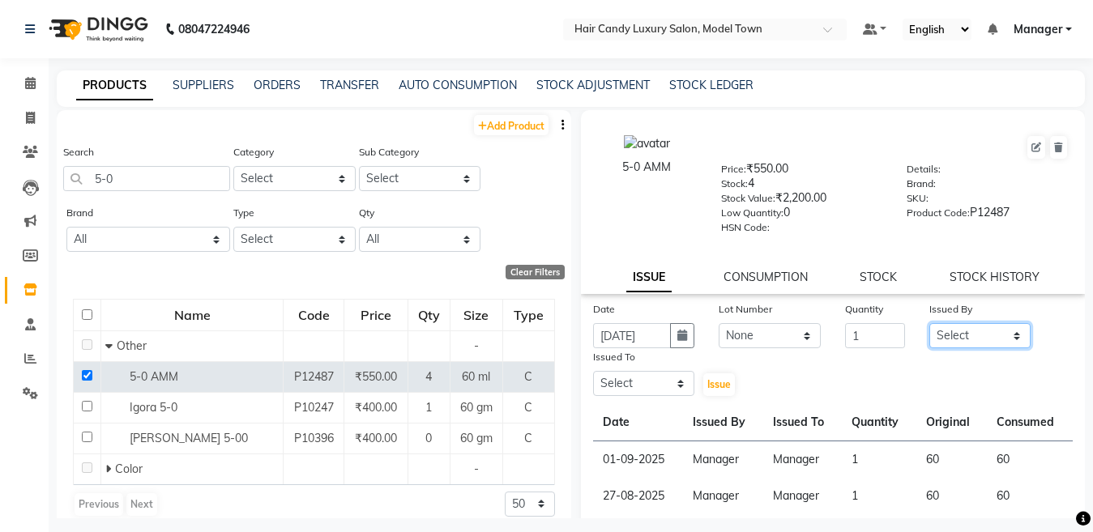
click at [985, 334] on select "Select [PERSON_NAME] [PERSON_NAME] [PERSON_NAME] ([PERSON_NAME]) Manager [PERSO…" at bounding box center [980, 335] width 102 height 25
select select "28446"
click at [929, 323] on select "Select [PERSON_NAME] [PERSON_NAME] [PERSON_NAME] ([PERSON_NAME]) Manager [PERSO…" at bounding box center [980, 335] width 102 height 25
click at [646, 375] on select "Select [PERSON_NAME] [PERSON_NAME] [PERSON_NAME] ([PERSON_NAME]) Manager [PERSO…" at bounding box center [644, 383] width 102 height 25
click at [593, 371] on select "Select [PERSON_NAME] [PERSON_NAME] [PERSON_NAME] ([PERSON_NAME]) Manager [PERSO…" at bounding box center [644, 383] width 102 height 25
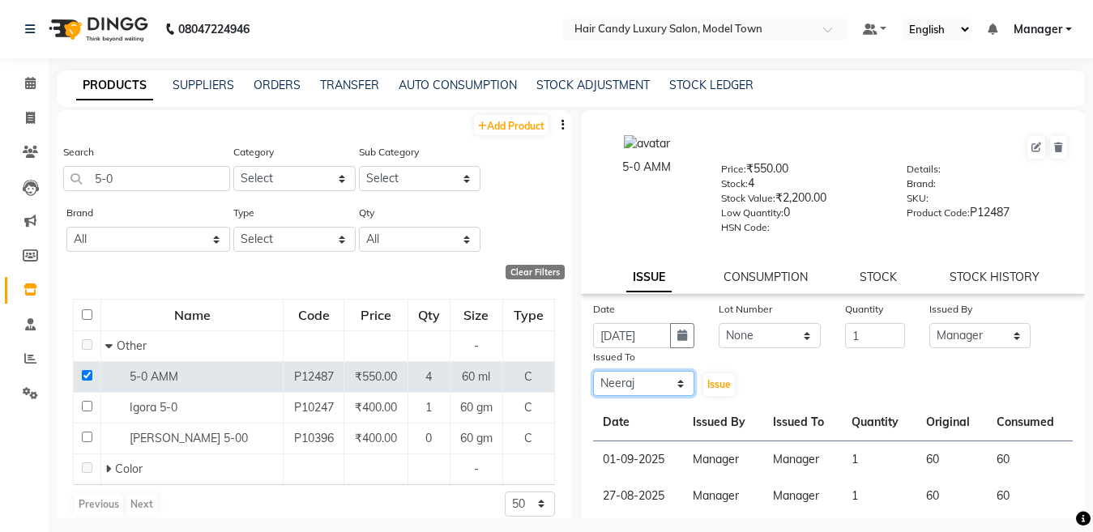
click at [635, 388] on select "Select [PERSON_NAME] [PERSON_NAME] [PERSON_NAME] ([PERSON_NAME]) Manager [PERSO…" at bounding box center [644, 383] width 102 height 25
select select "28446"
click at [593, 371] on select "Select [PERSON_NAME] [PERSON_NAME] [PERSON_NAME] ([PERSON_NAME]) Manager [PERSO…" at bounding box center [644, 383] width 102 height 25
click at [714, 387] on span "Issue" at bounding box center [718, 384] width 23 height 12
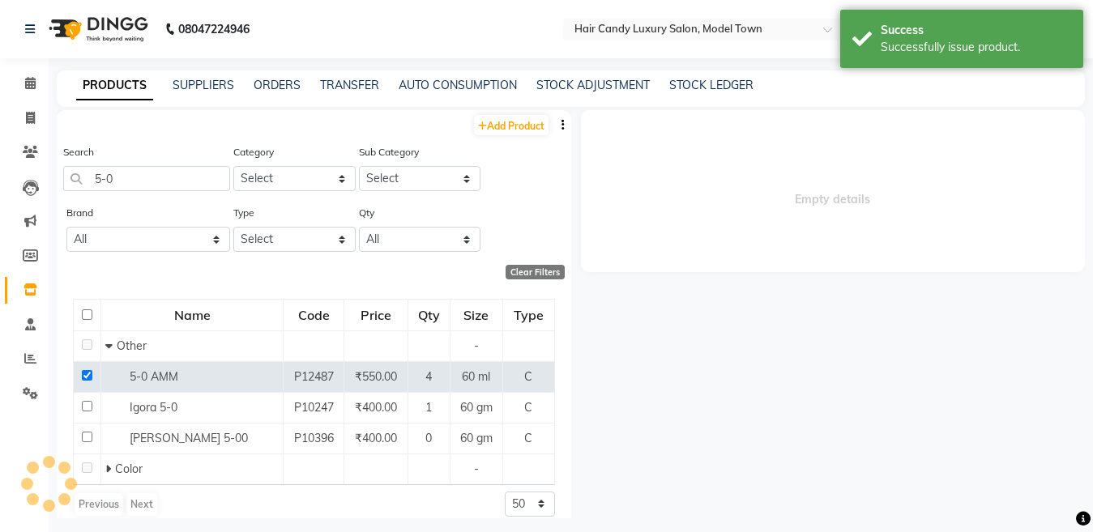
select select
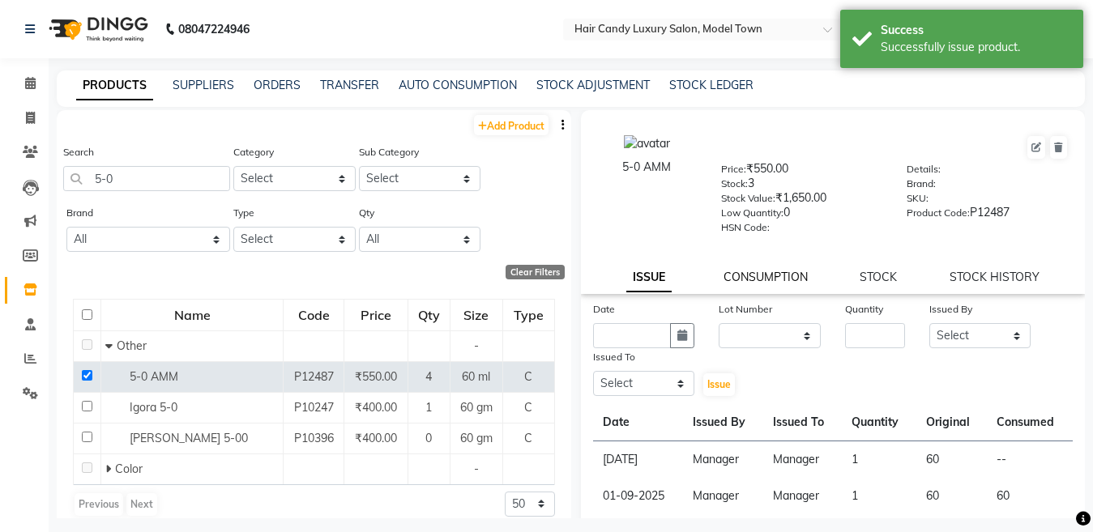
click at [770, 279] on link "CONSUMPTION" at bounding box center [765, 277] width 84 height 15
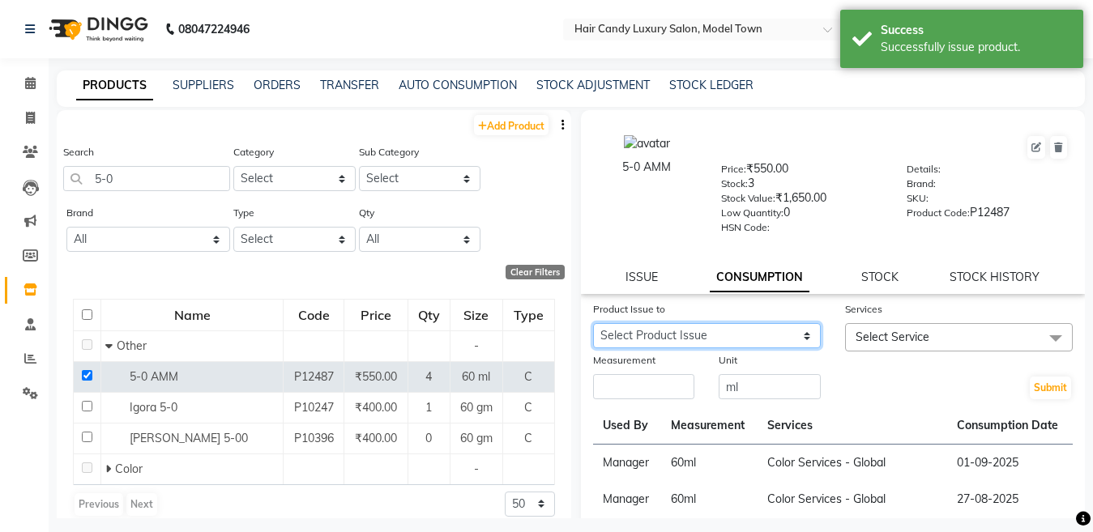
click at [756, 334] on select "Select Product Issue [DATE], Issued to: Manager, Balance: 60" at bounding box center [707, 335] width 228 height 25
select select "1201999"
click at [593, 323] on select "Select Product Issue [DATE], Issued to: Manager, Balance: 60" at bounding box center [707, 335] width 228 height 25
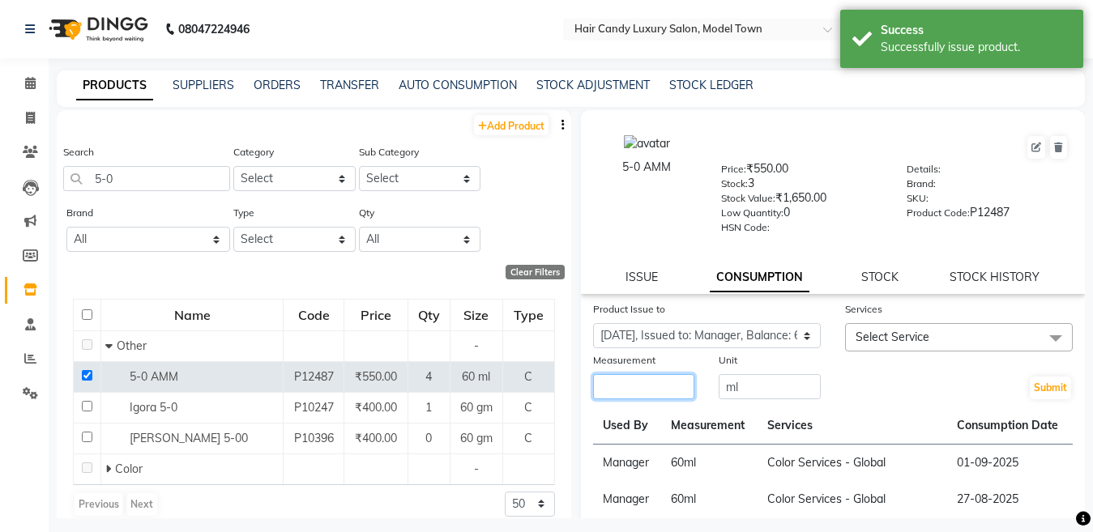
click at [681, 390] on input "number" at bounding box center [644, 386] width 102 height 25
type input "60"
click at [936, 334] on span "Select Service" at bounding box center [959, 337] width 228 height 28
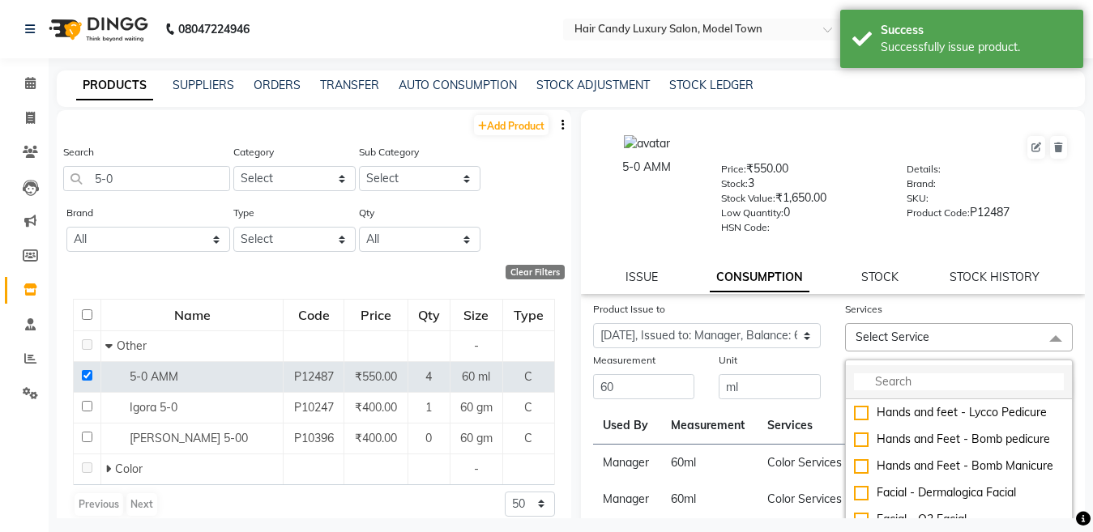
click at [923, 387] on input "multiselect-search" at bounding box center [959, 381] width 210 height 17
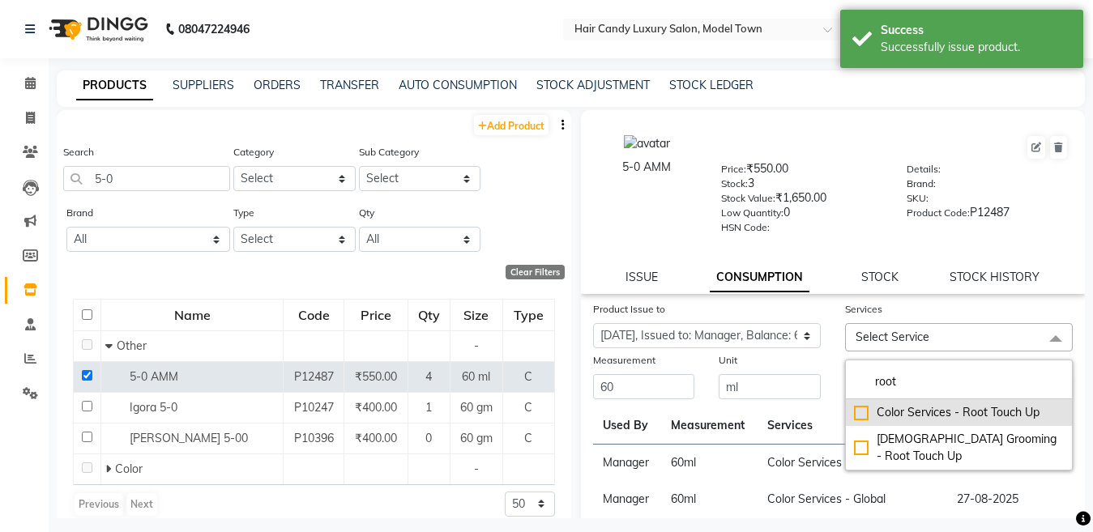
type input "root"
click at [854, 409] on div "Color Services - Root Touch Up" at bounding box center [959, 412] width 210 height 17
checkbox input "true"
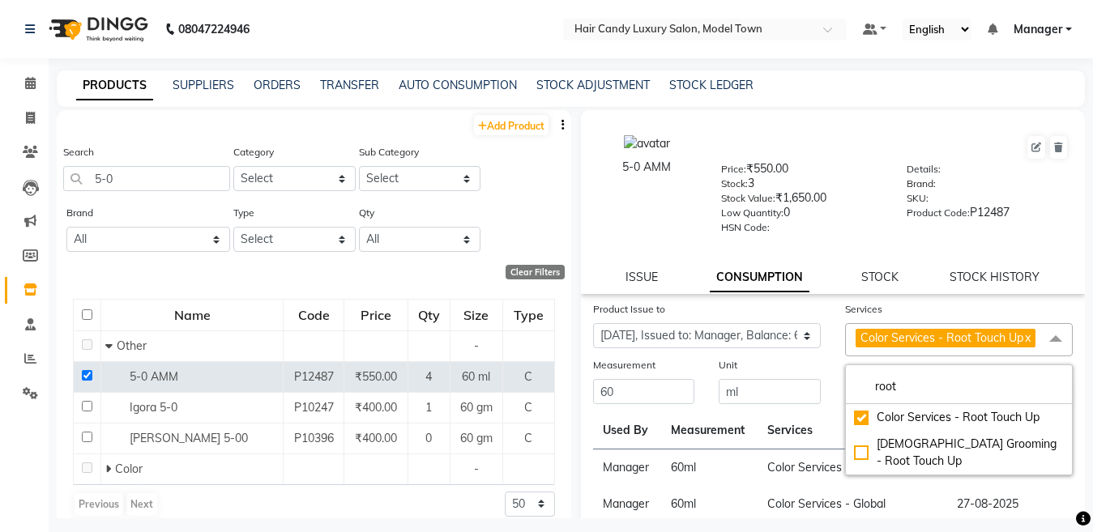
click at [833, 380] on div "Submit" at bounding box center [959, 380] width 252 height 49
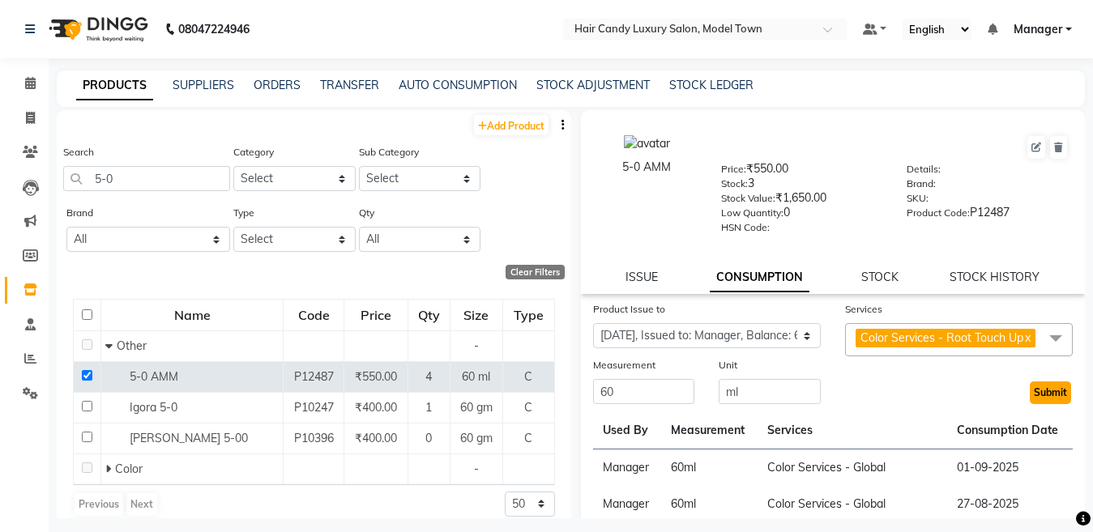
click at [1036, 404] on button "Submit" at bounding box center [1049, 392] width 41 height 23
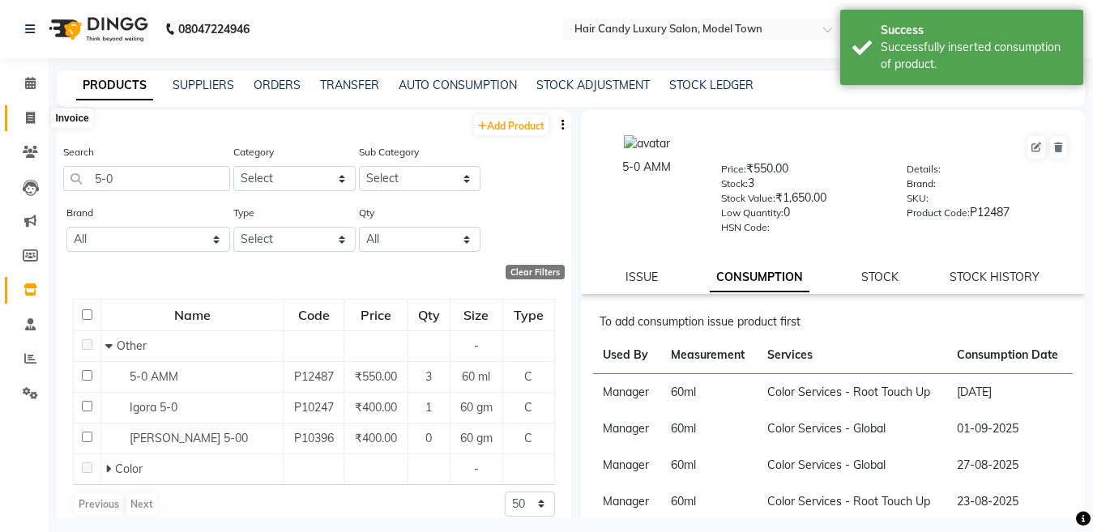
click at [37, 117] on span at bounding box center [30, 118] width 28 height 19
select select "service"
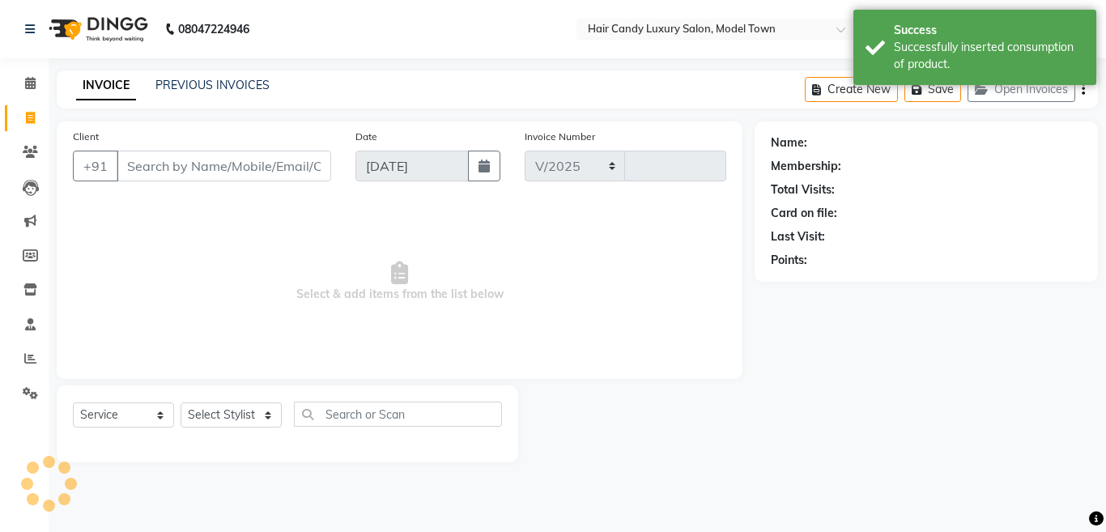
select select "4716"
type input "3809"
